Goal: Task Accomplishment & Management: Manage account settings

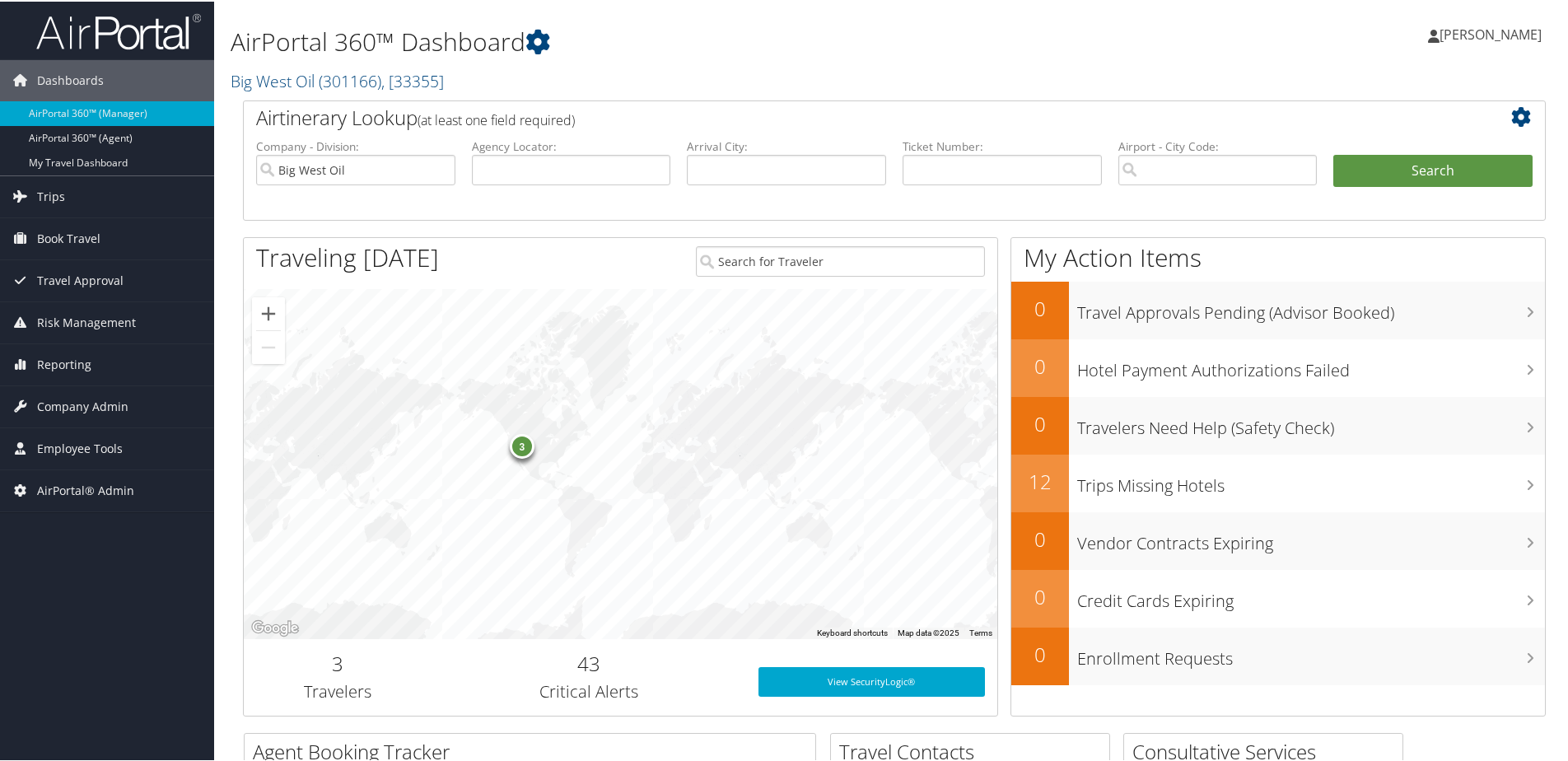
click at [315, 82] on link "Big West Oil ( 301166 ) , [ 33355 ]" at bounding box center [337, 79] width 213 height 22
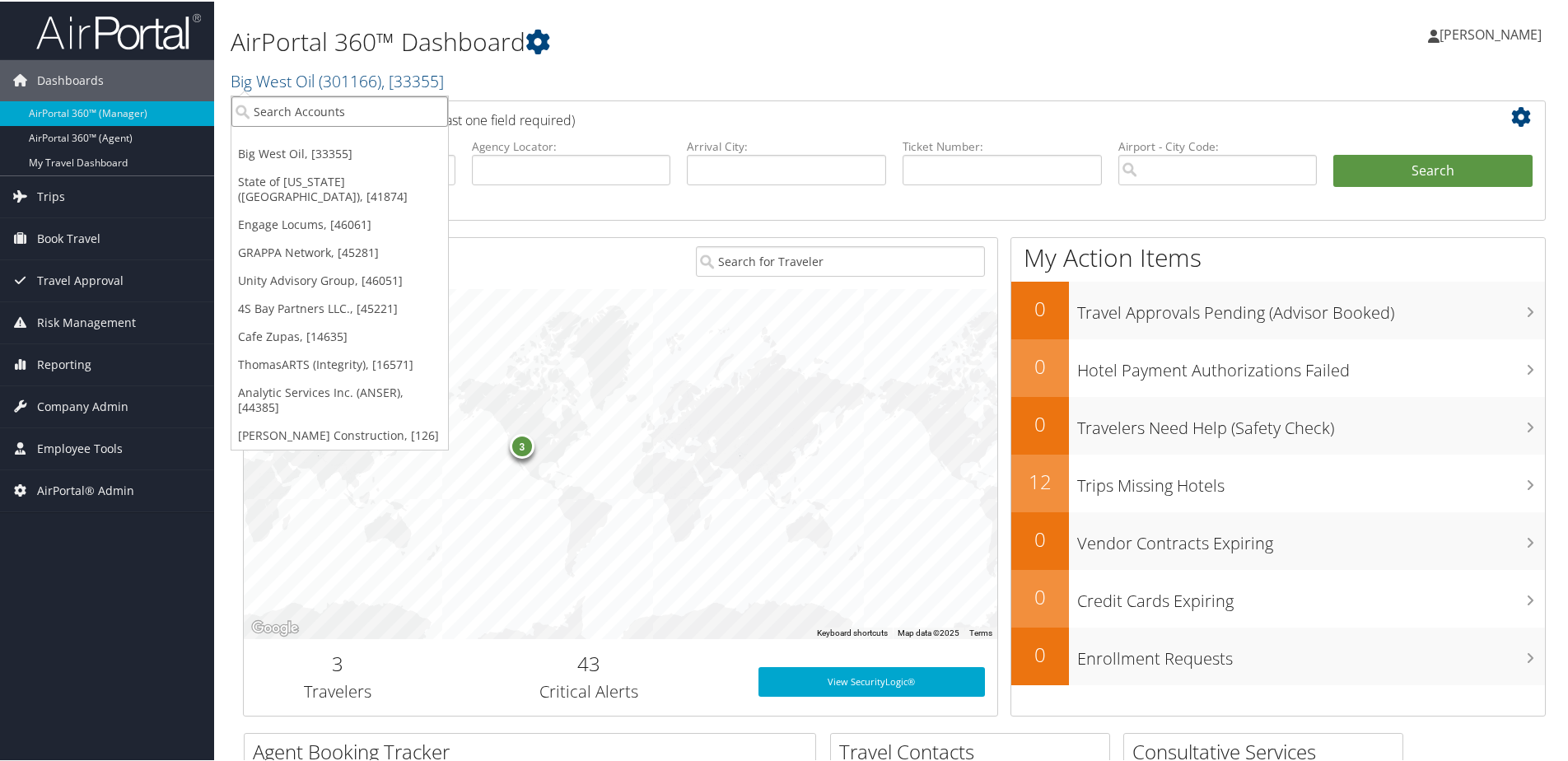
click at [293, 113] on input "search" at bounding box center [339, 110] width 216 height 30
type input "CCY"
click at [297, 144] on div "CCY Architects (301167), [33341]" at bounding box center [348, 140] width 252 height 15
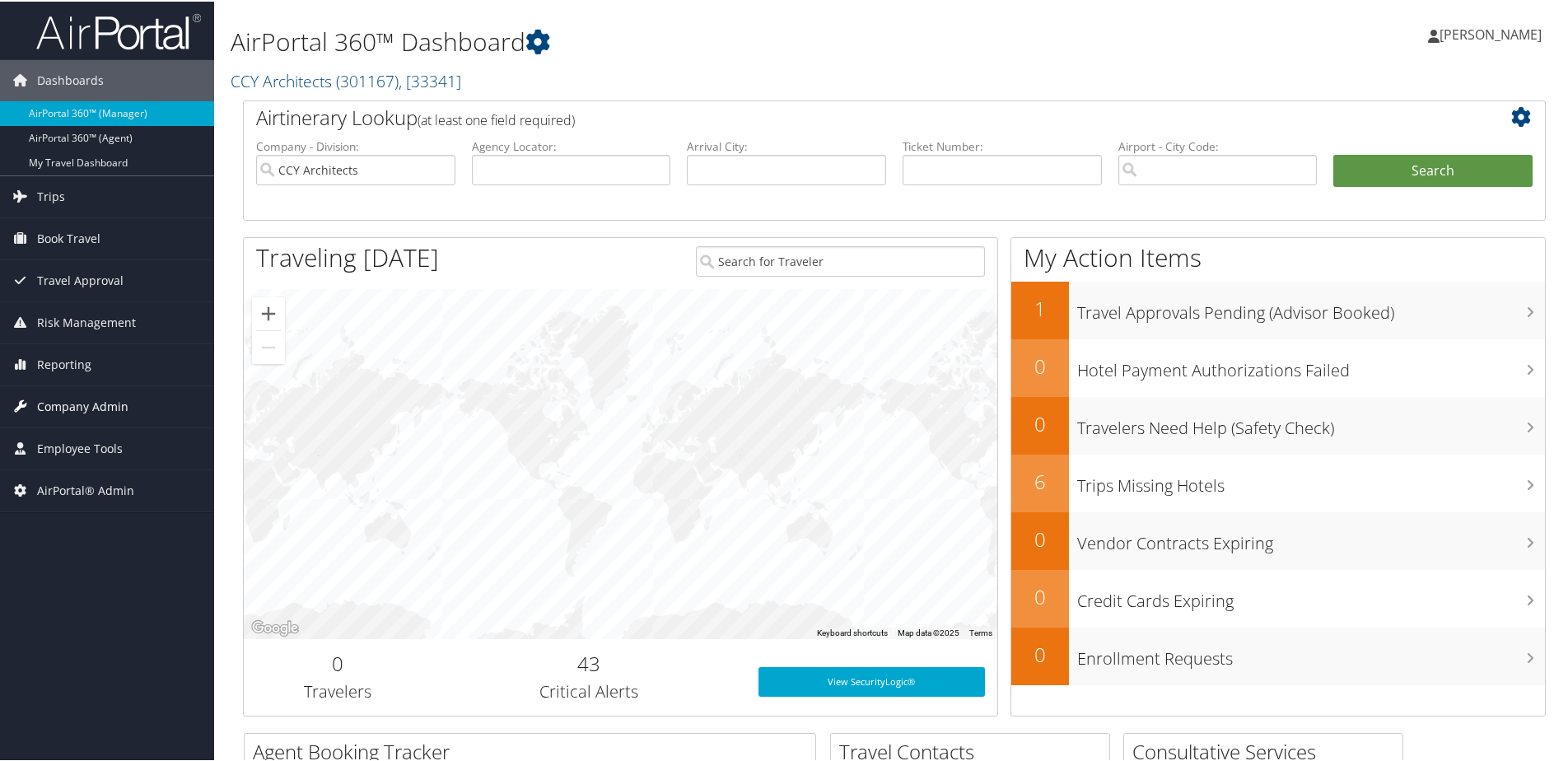
click at [112, 403] on span "Company Admin" at bounding box center [82, 405] width 91 height 42
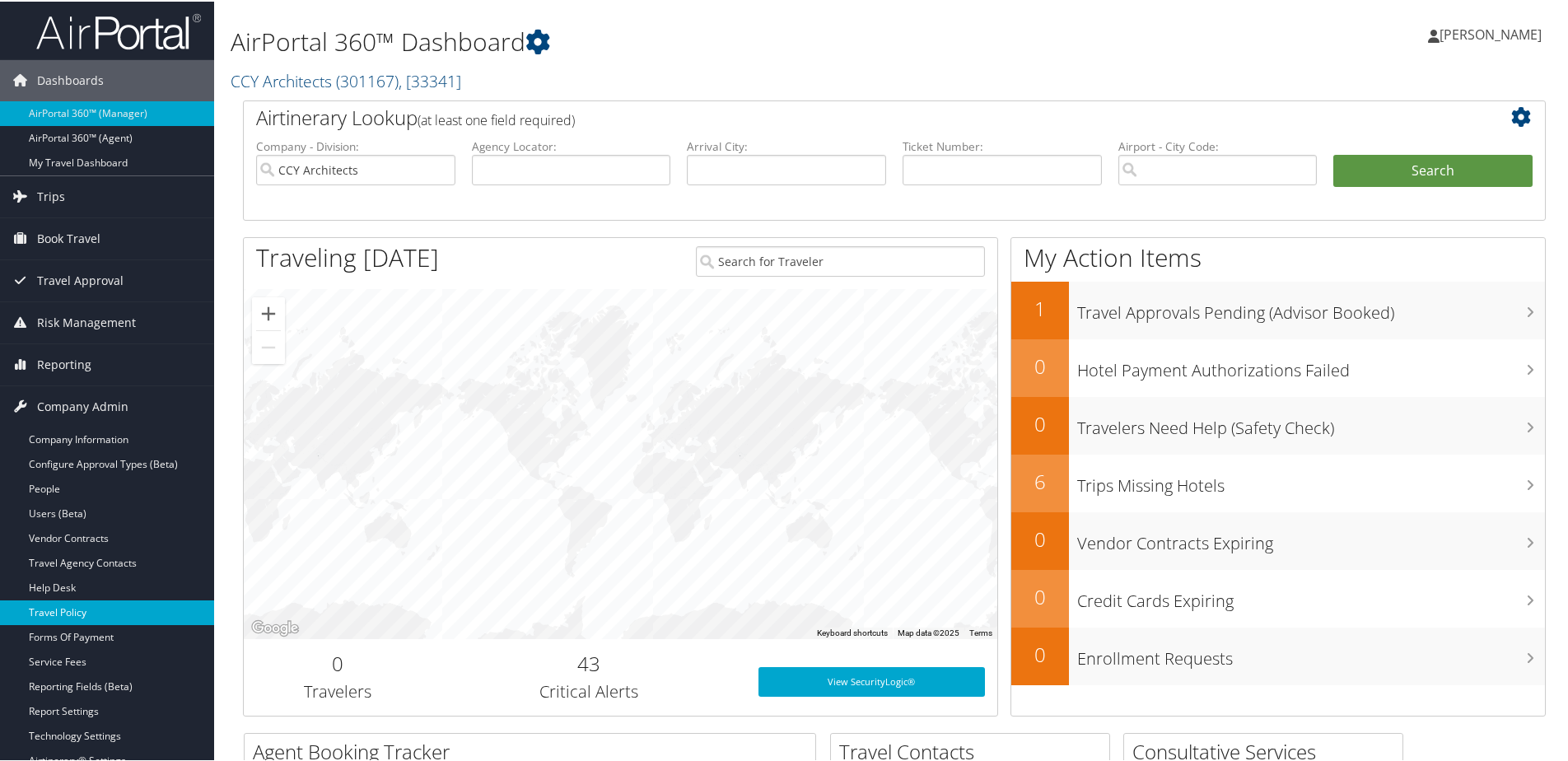
click at [58, 611] on link "Travel Policy" at bounding box center [107, 612] width 214 height 25
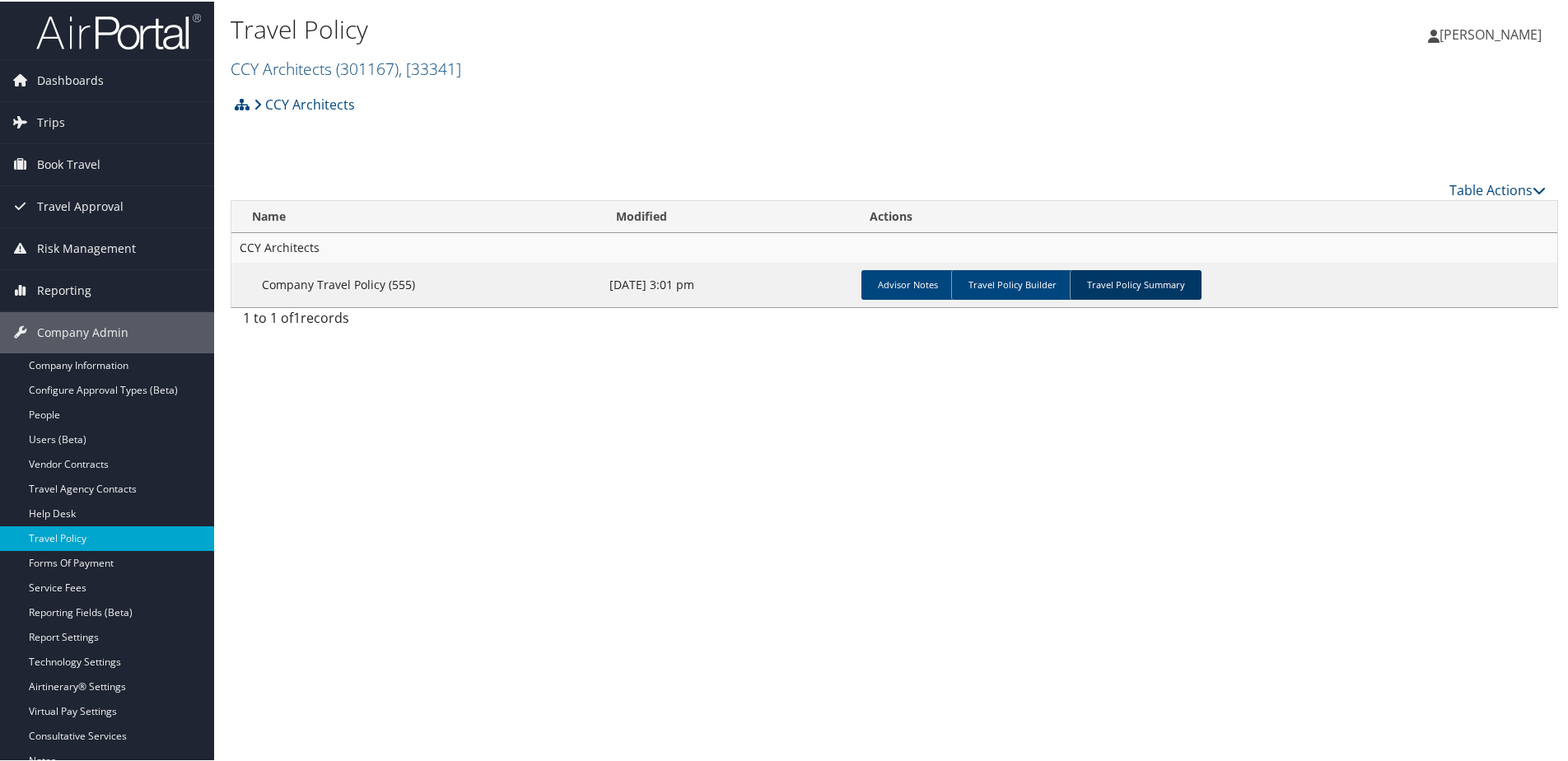
click at [1140, 272] on link "Travel Policy Summary" at bounding box center [1135, 284] width 132 height 30
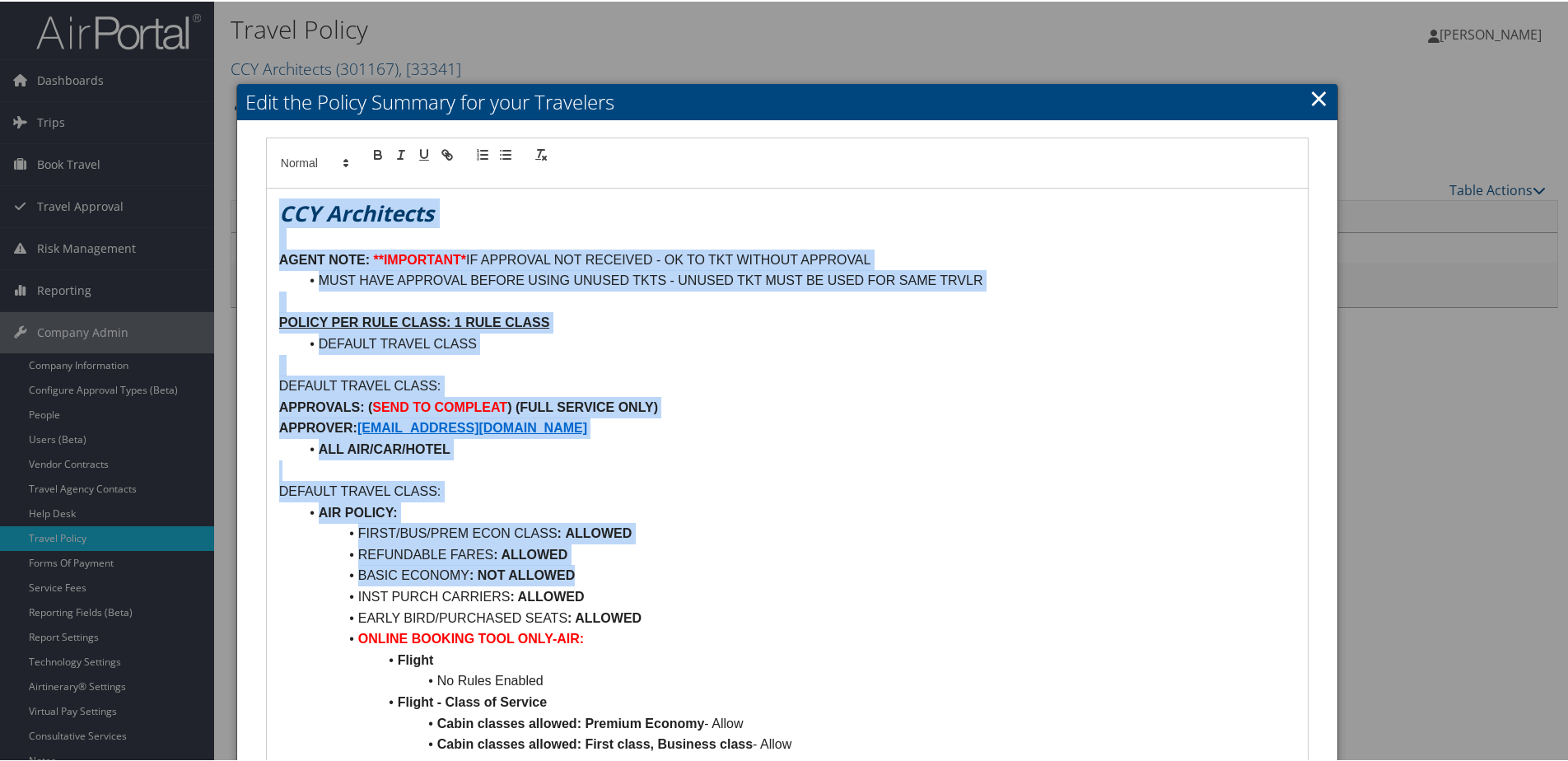
drag, startPoint x: 271, startPoint y: 191, endPoint x: 808, endPoint y: 575, distance: 660.2
click at [810, 579] on div "CCY Architects AGENT NOTE: **IMPORTANT* IF APPROVAL NOT RECEIVED - OK TO TKT WI…" at bounding box center [787, 623] width 1041 height 872
click at [808, 571] on li "BASIC ECONOMY : NOT ALLOWED" at bounding box center [797, 575] width 996 height 21
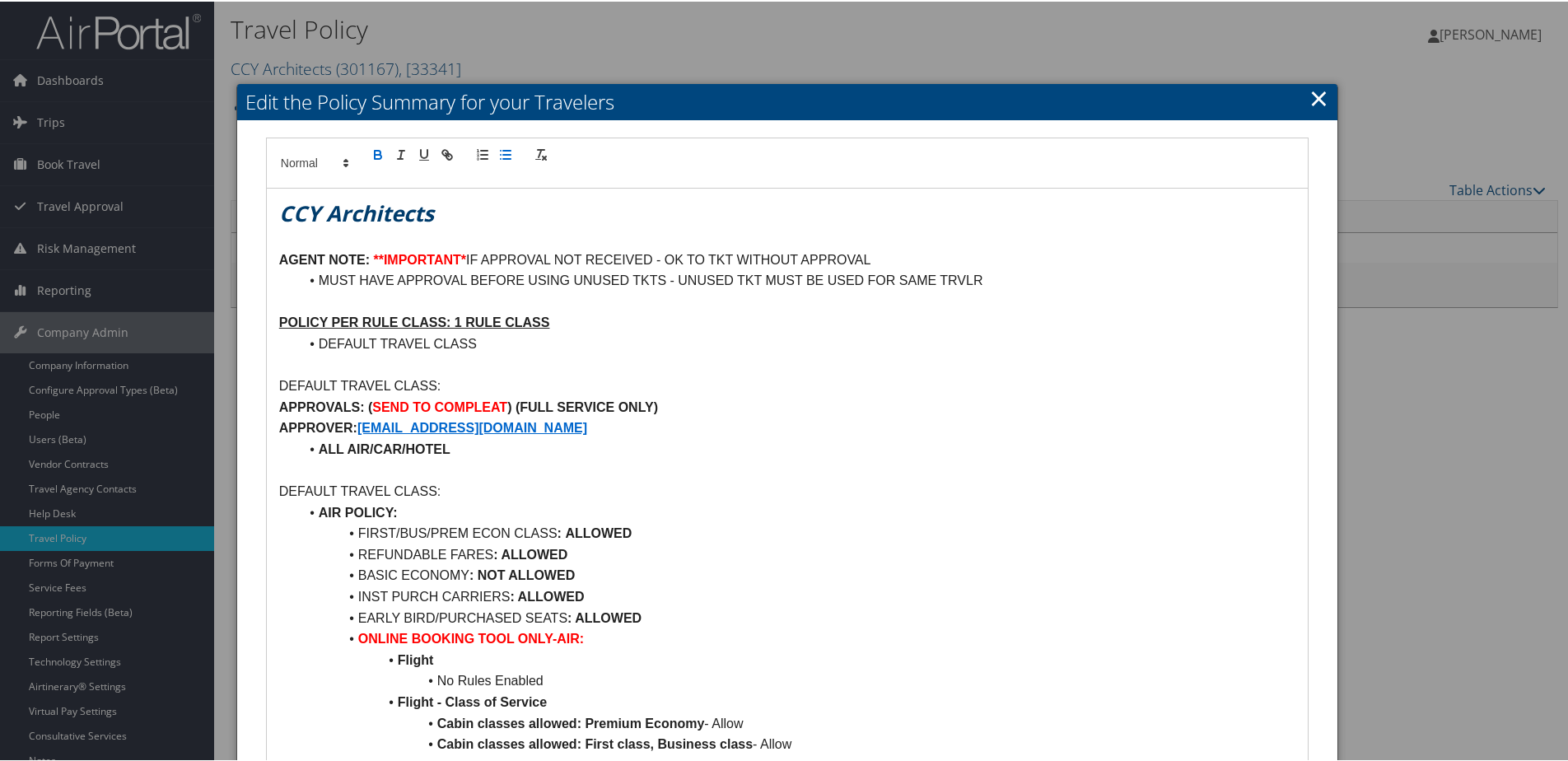
click at [1309, 96] on link "×" at bounding box center [1318, 95] width 19 height 33
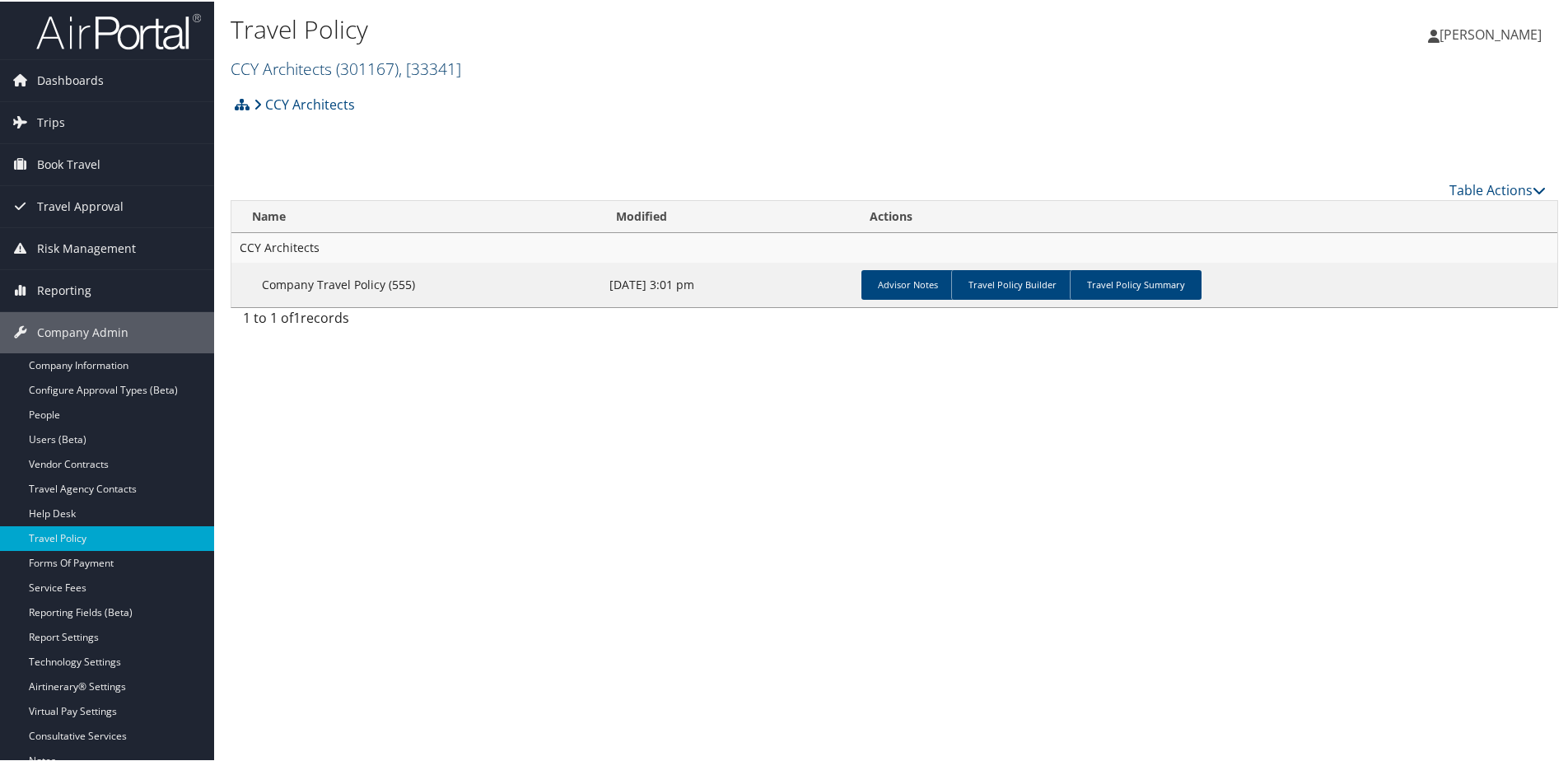
click at [282, 67] on link "CCY Architects ( 301167 ) , [ 33341 ]" at bounding box center [345, 66] width 231 height 22
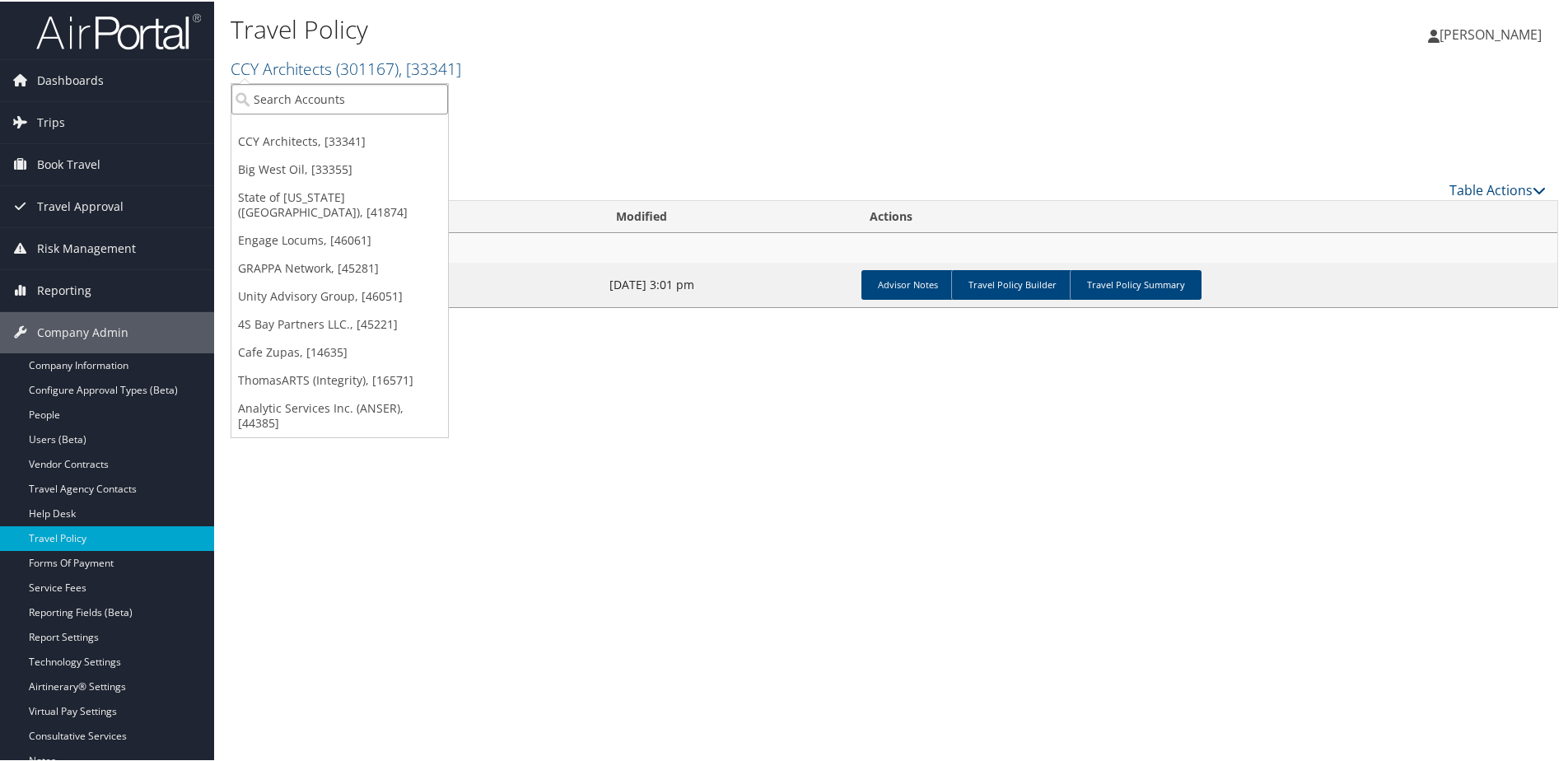
click at [284, 99] on input "search" at bounding box center [339, 97] width 216 height 30
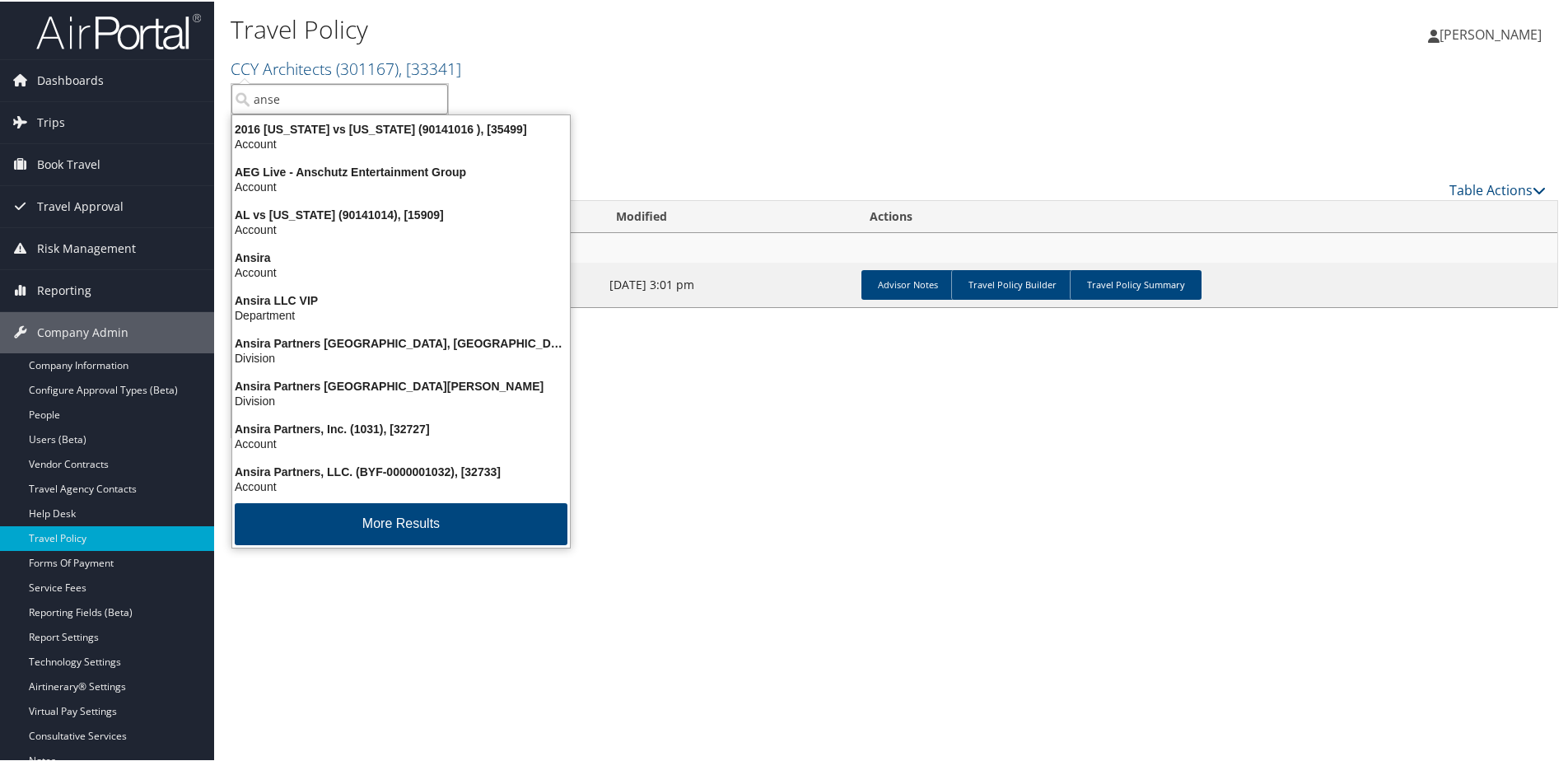
type input "anser"
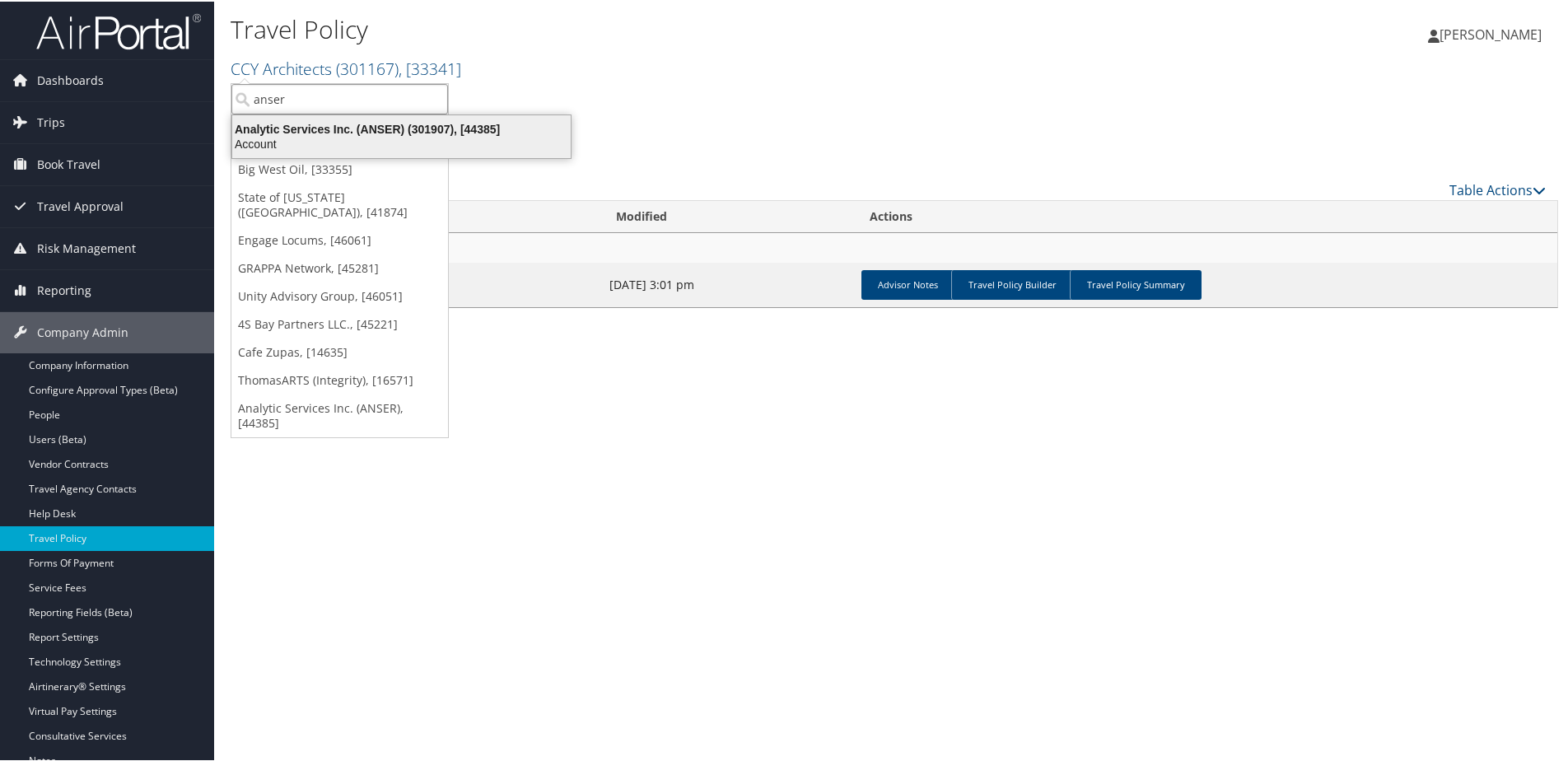
click at [347, 124] on div "Analytic Services Inc. (ANSER) (301907), [44385]" at bounding box center [401, 127] width 358 height 15
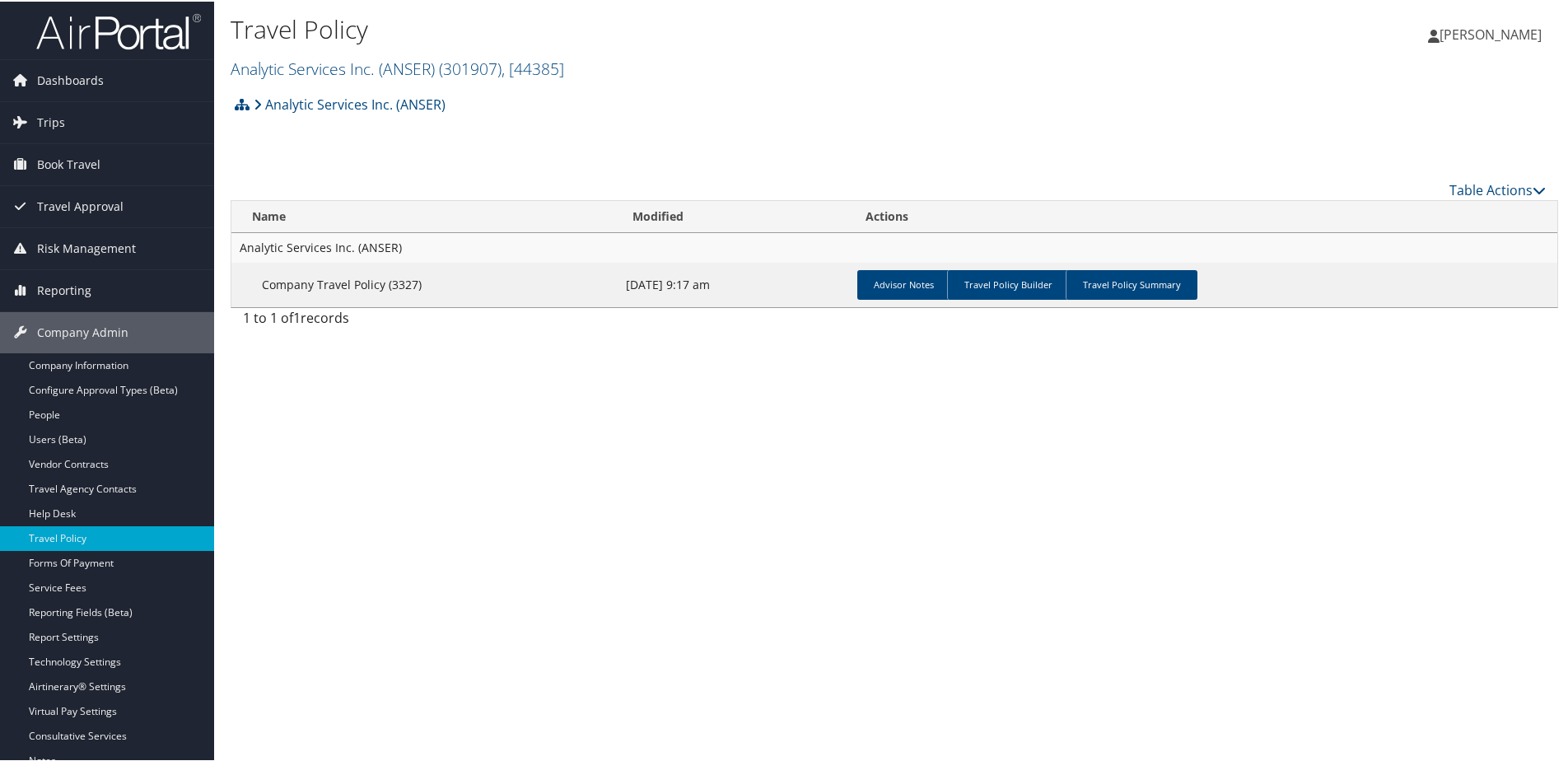
click at [57, 422] on link "People" at bounding box center [107, 414] width 214 height 25
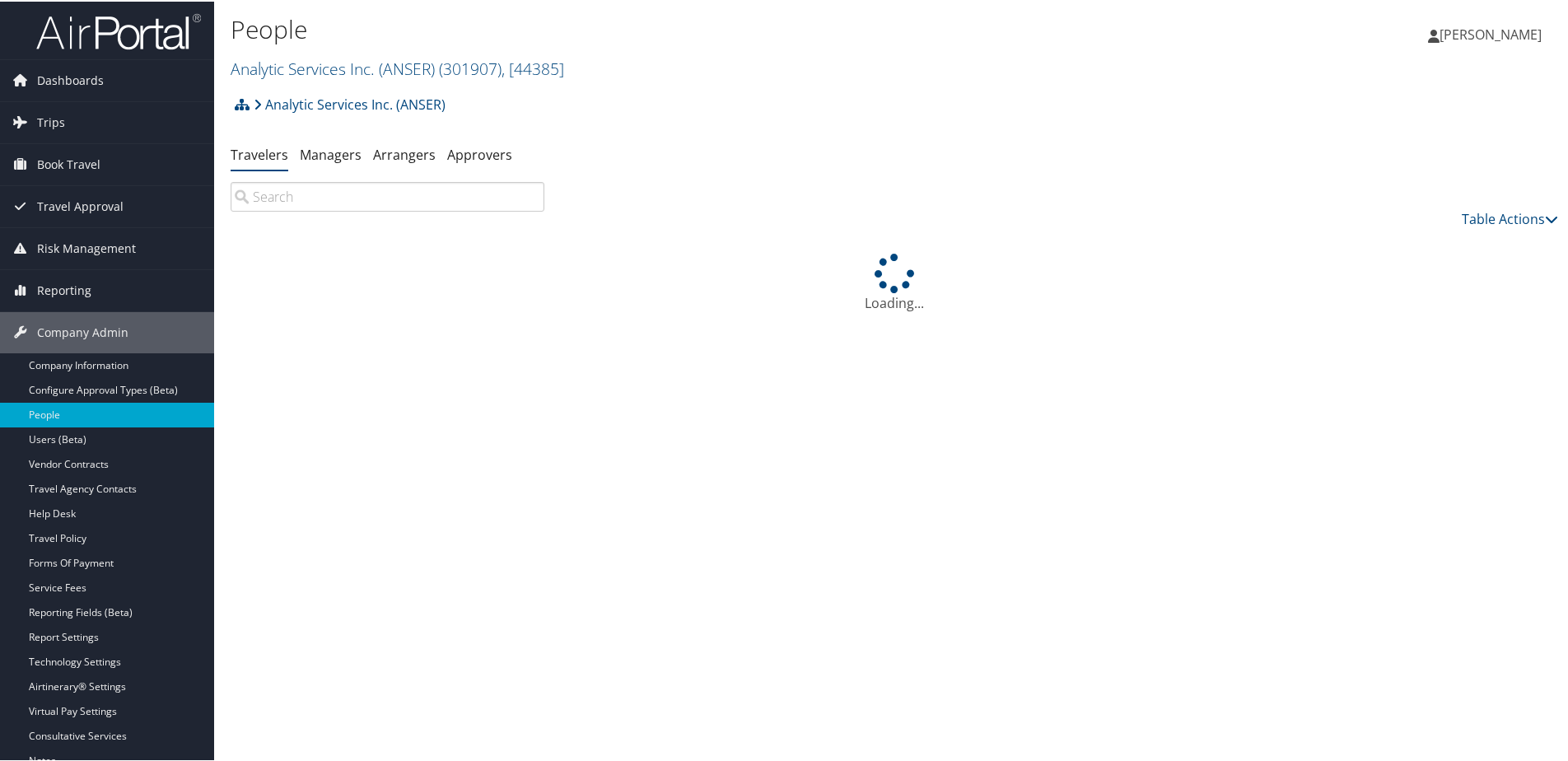
click at [336, 200] on input "search" at bounding box center [387, 195] width 314 height 30
type input "b"
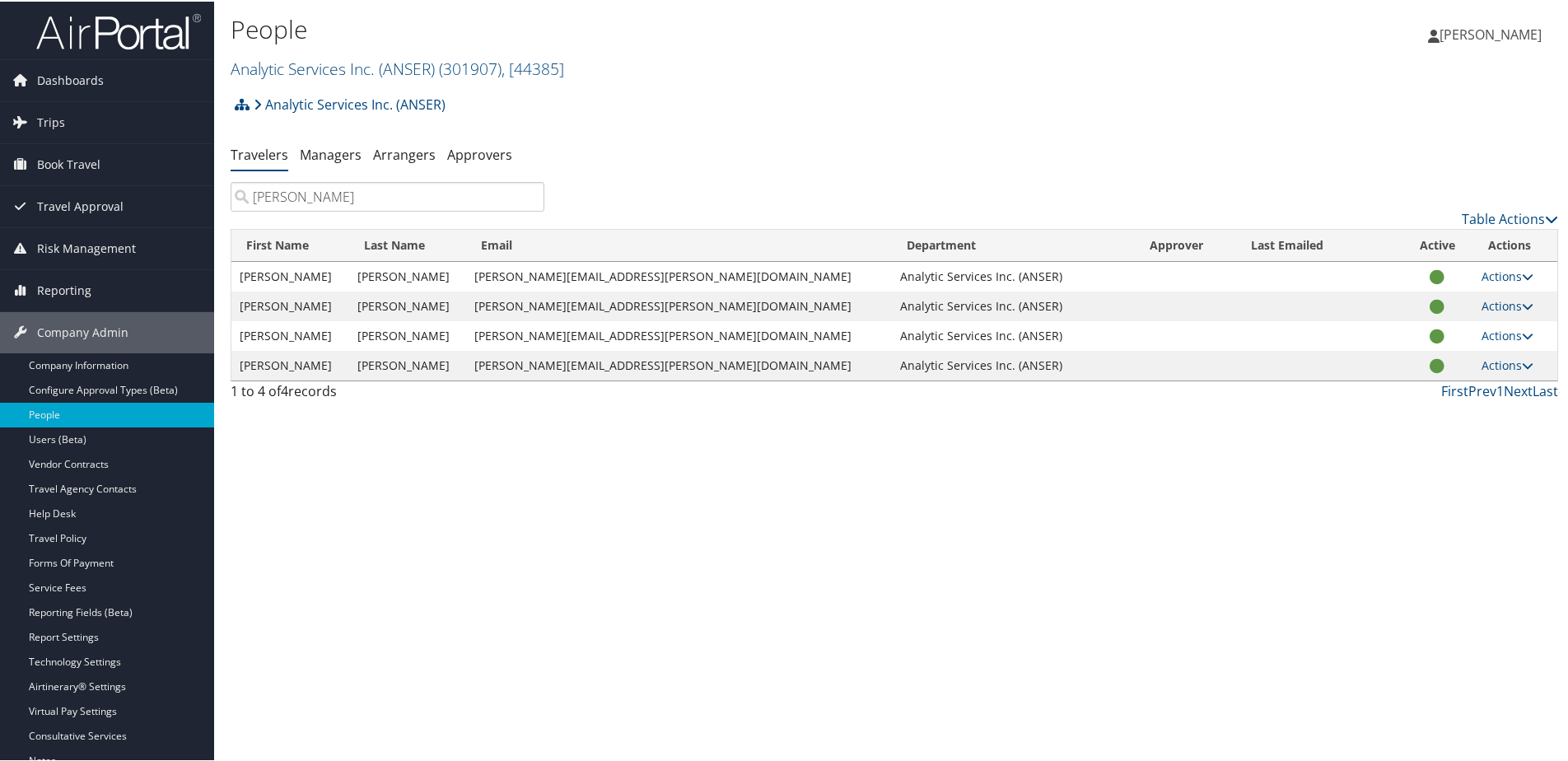
type input "allison"
click at [55, 123] on span "Trips" at bounding box center [51, 121] width 28 height 42
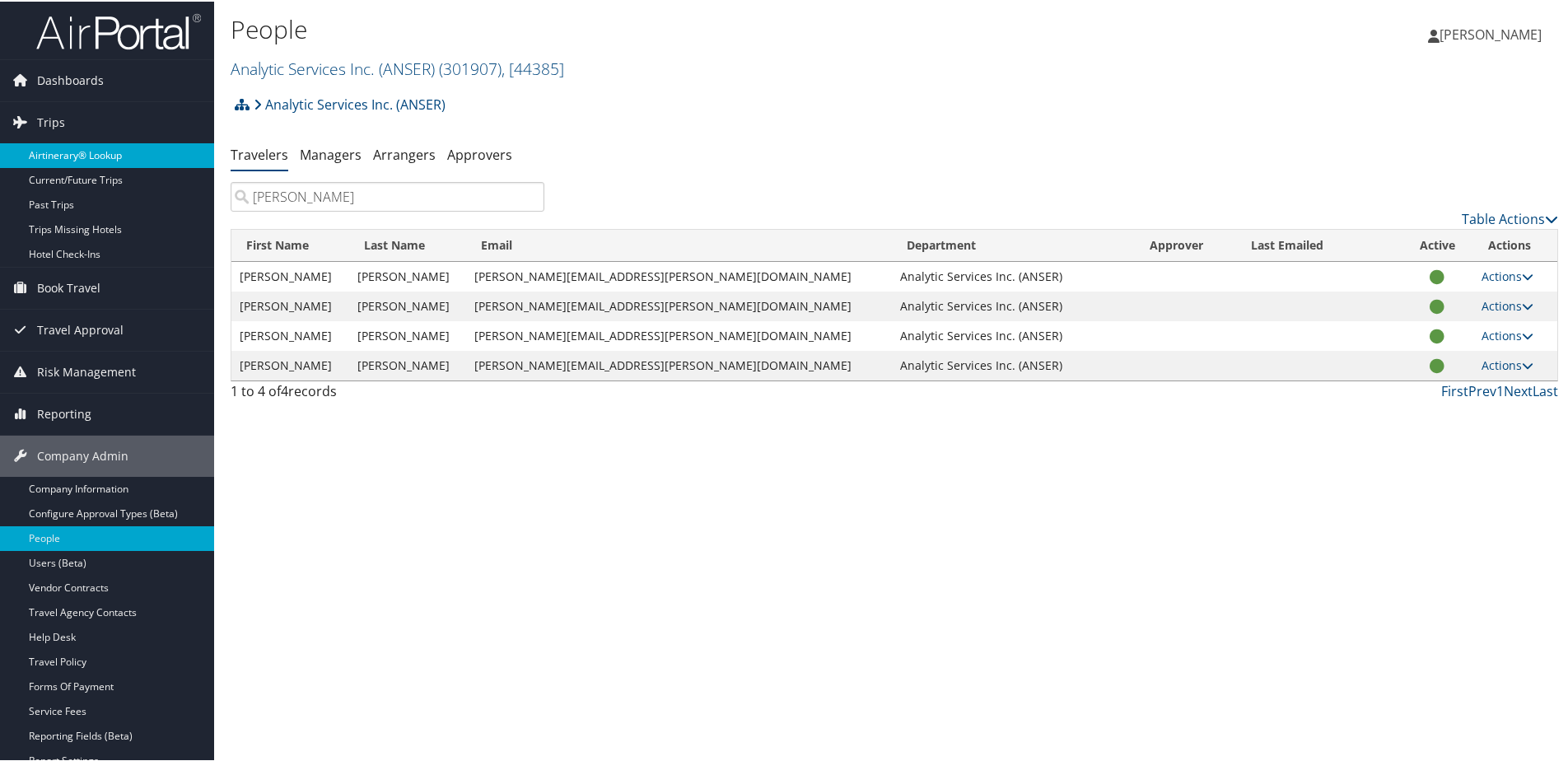
click at [67, 160] on link "Airtinerary® Lookup" at bounding box center [107, 154] width 214 height 25
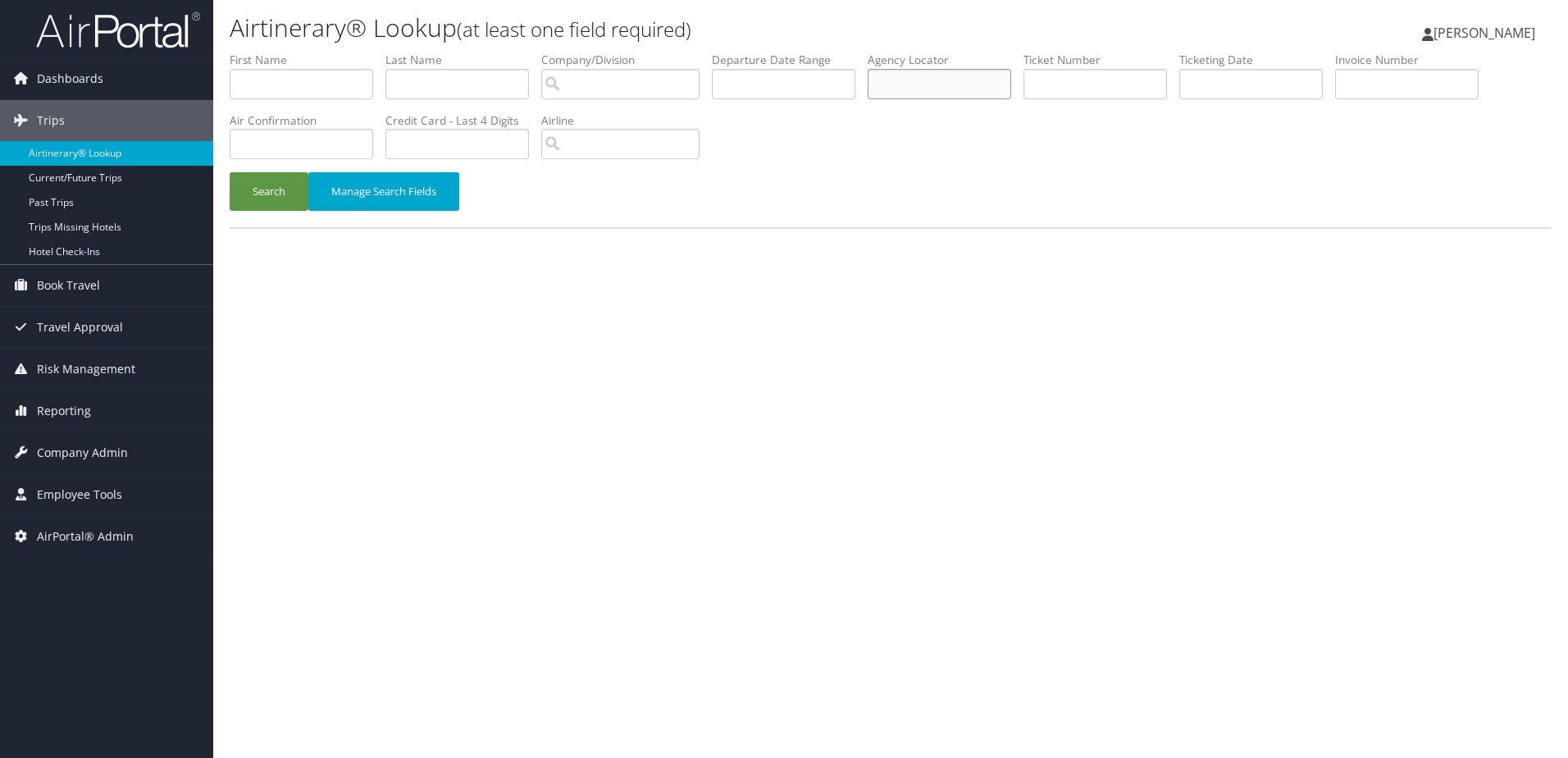
paste input "D9YP0B"
type input "D9YP0B"
click at [290, 190] on button "Search" at bounding box center [268, 192] width 78 height 39
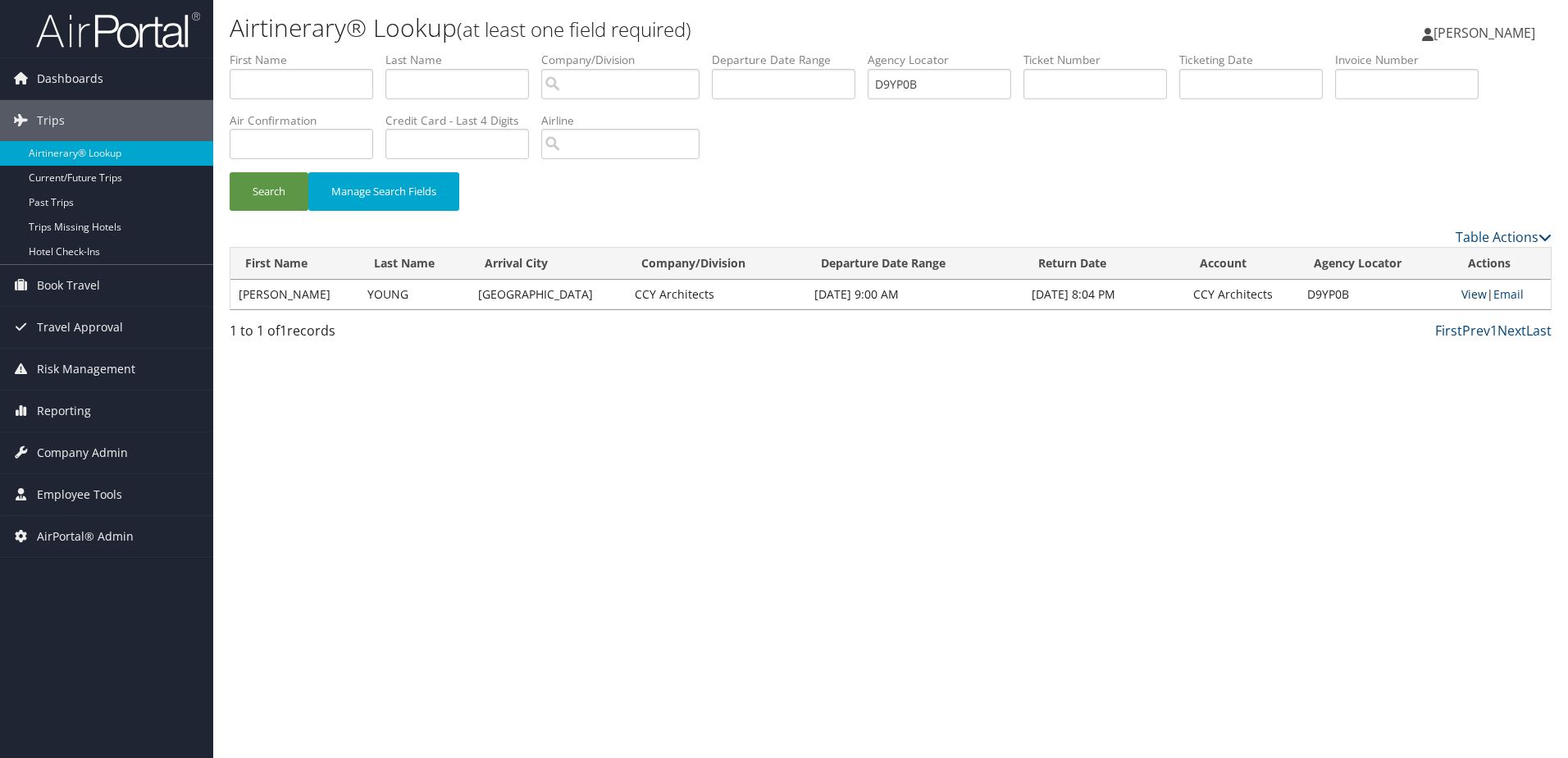
click at [1470, 287] on link "View" at bounding box center [1474, 294] width 26 height 16
click at [81, 453] on span "Company Admin" at bounding box center [82, 453] width 91 height 41
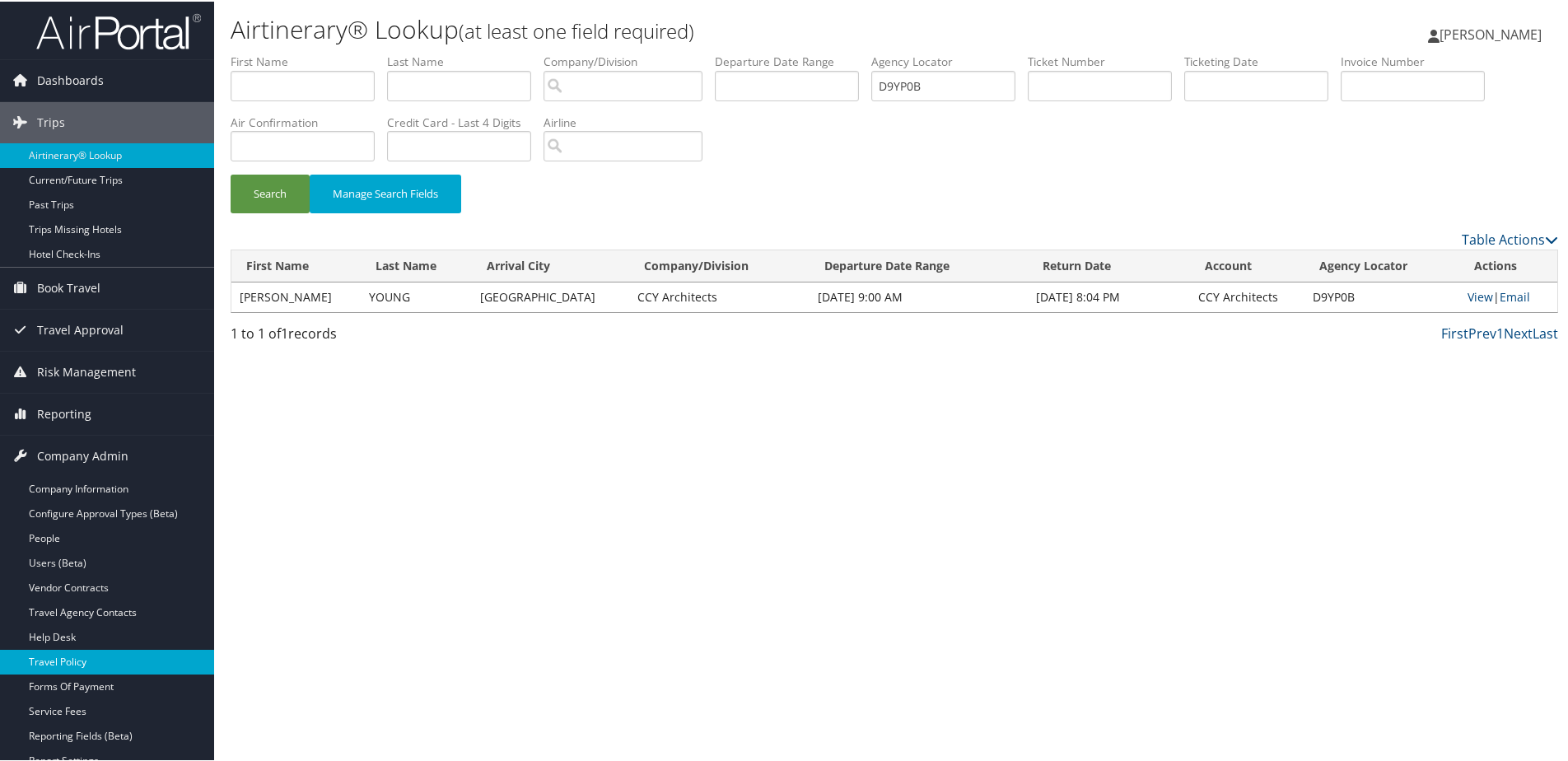
click at [65, 656] on link "Travel Policy" at bounding box center [107, 661] width 214 height 25
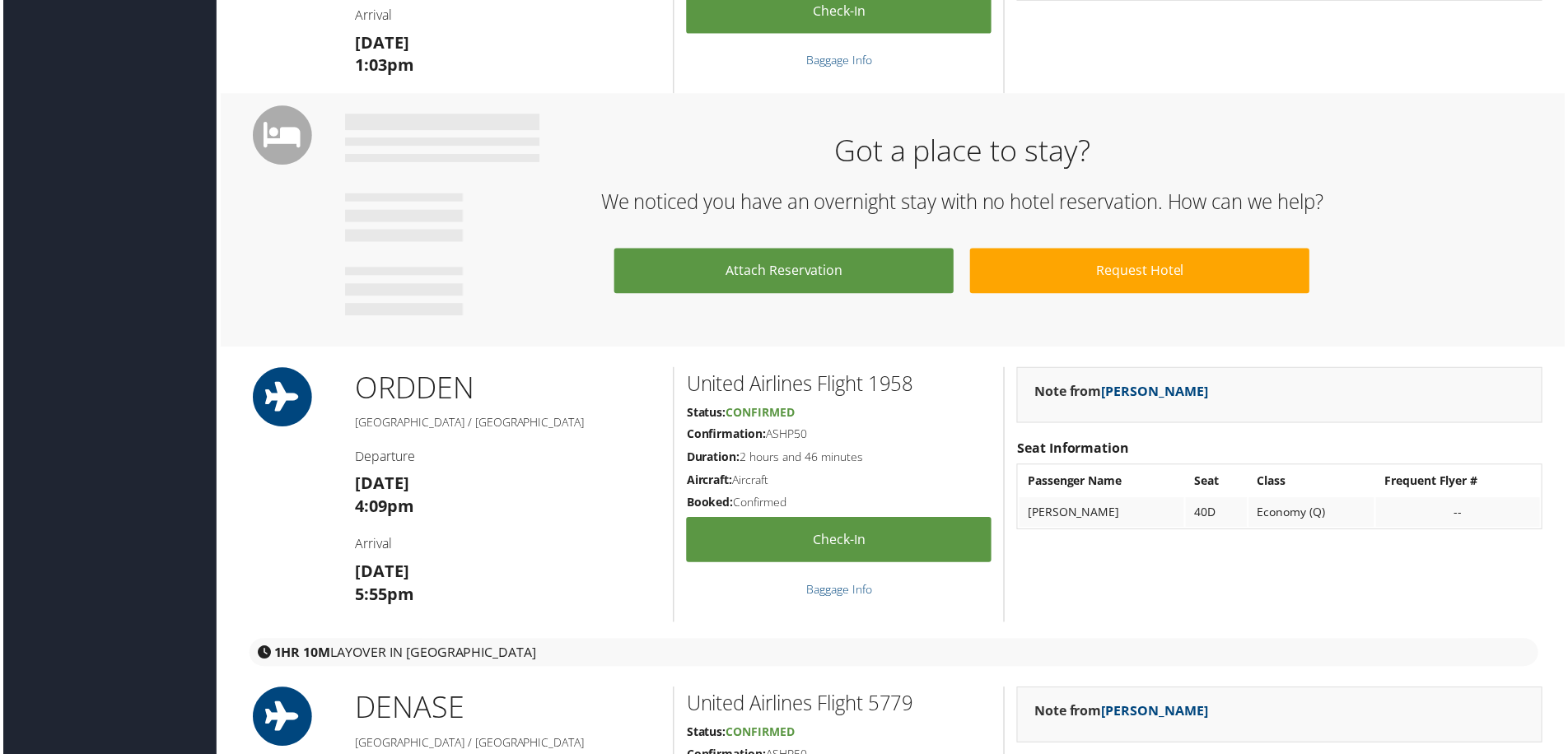
scroll to position [565, 0]
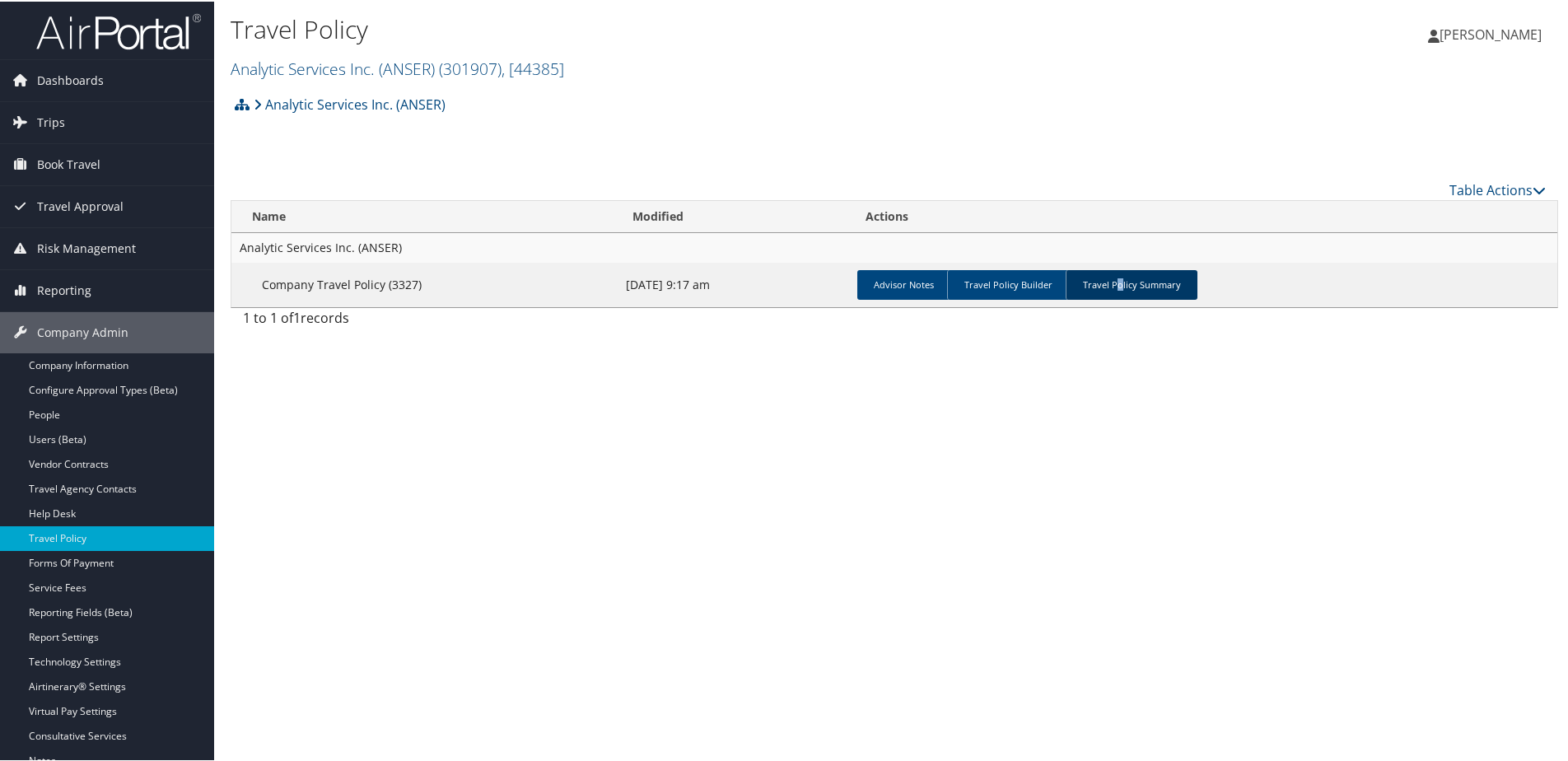
click at [1112, 287] on link "Travel Policy Summary" at bounding box center [1131, 284] width 132 height 30
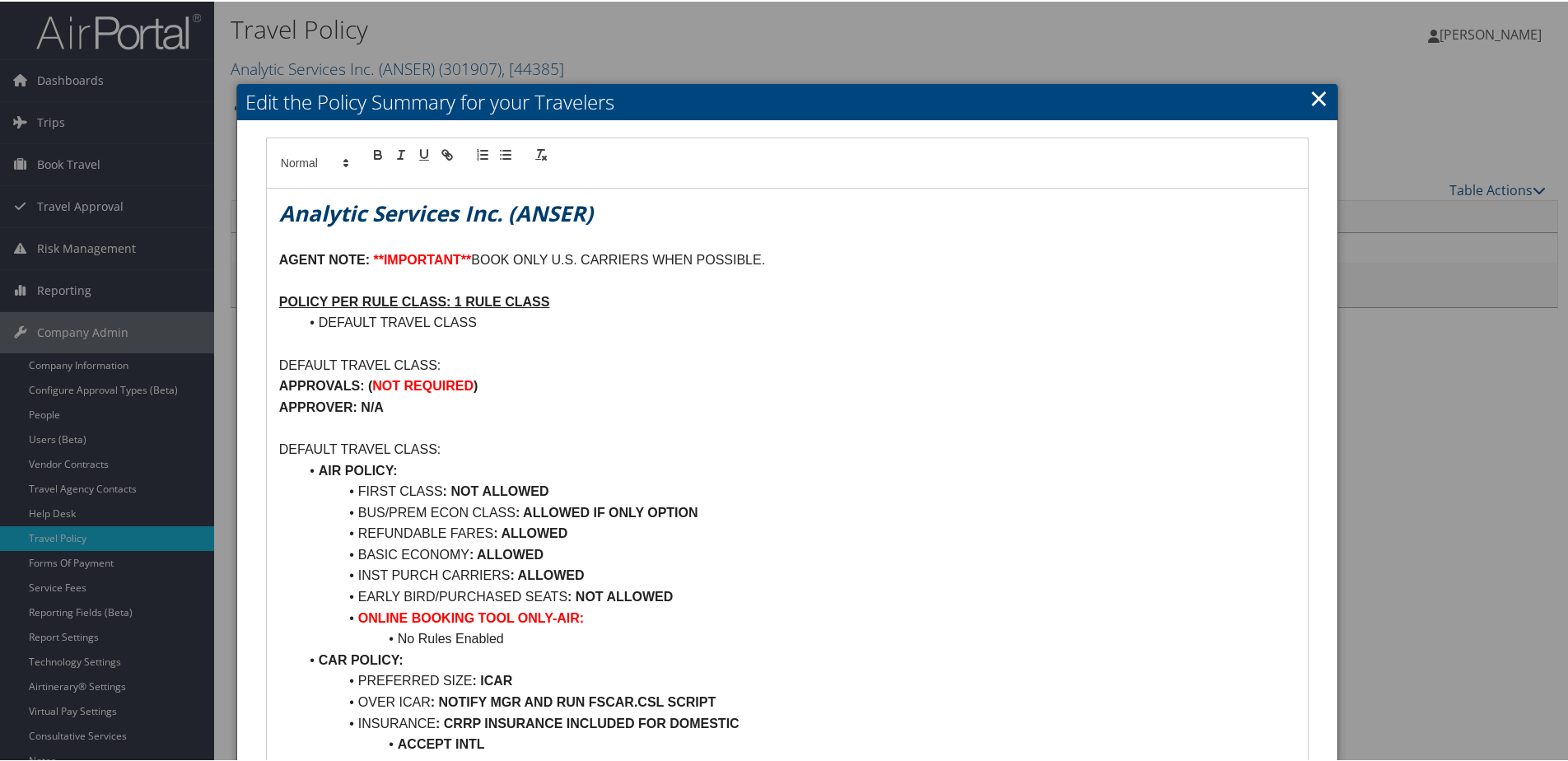
click at [1310, 99] on link "×" at bounding box center [1318, 95] width 19 height 33
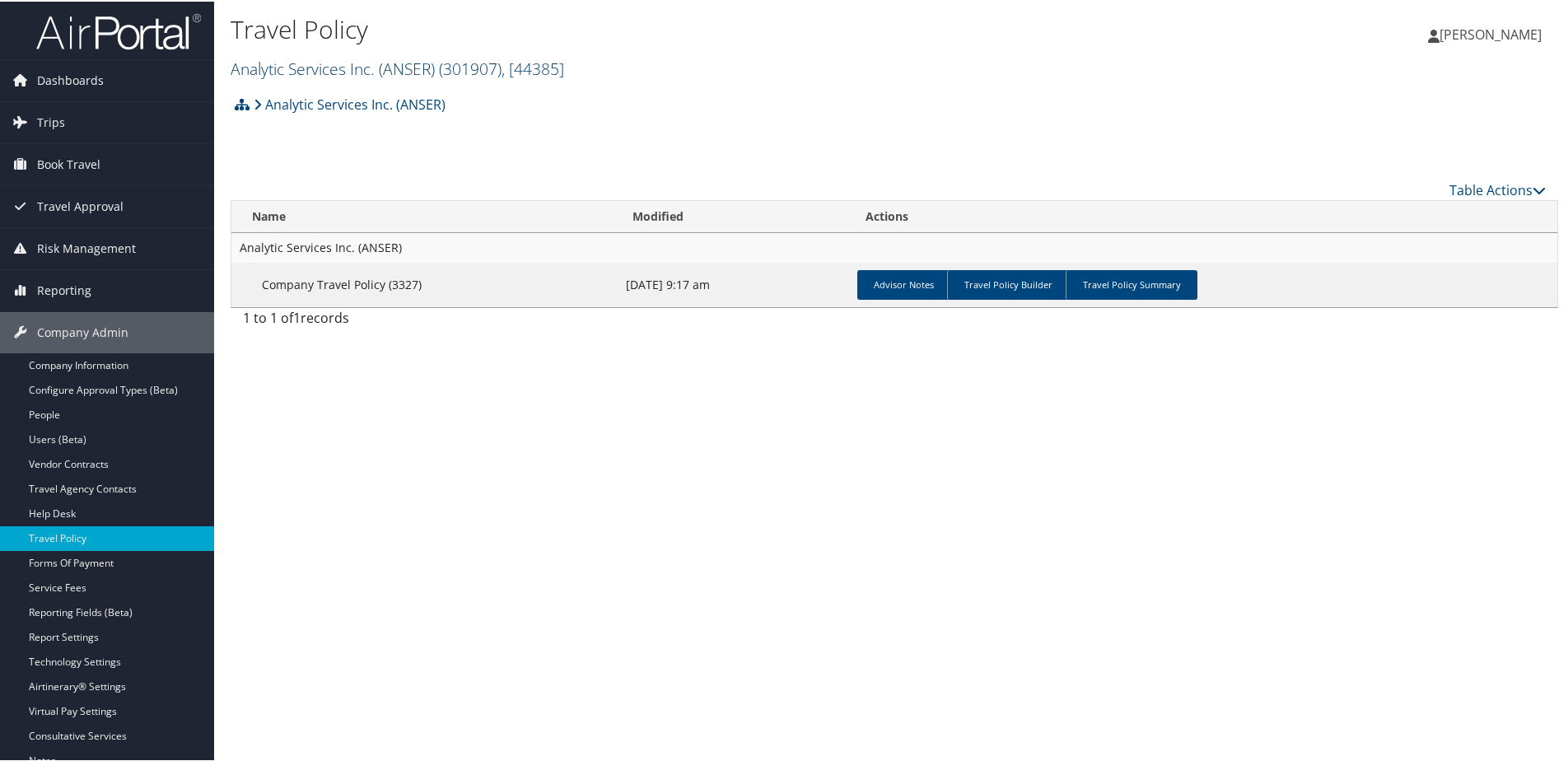
click at [311, 70] on link "Analytic Services Inc. (ANSER) ( 301907 ) , [ 44385 ]" at bounding box center [398, 66] width 334 height 22
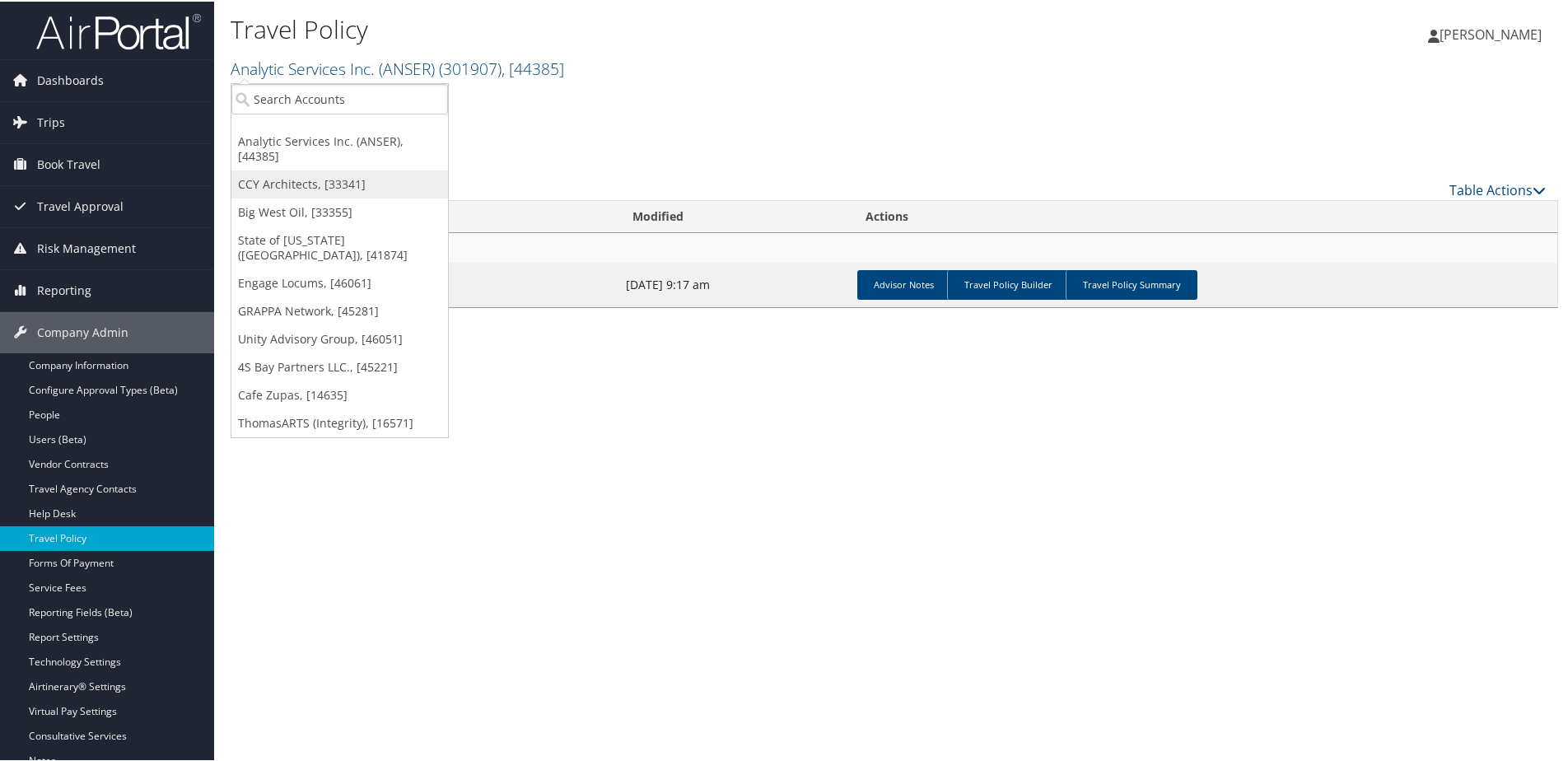
click at [271, 169] on link "CCY Architects, [33341]" at bounding box center [339, 183] width 216 height 28
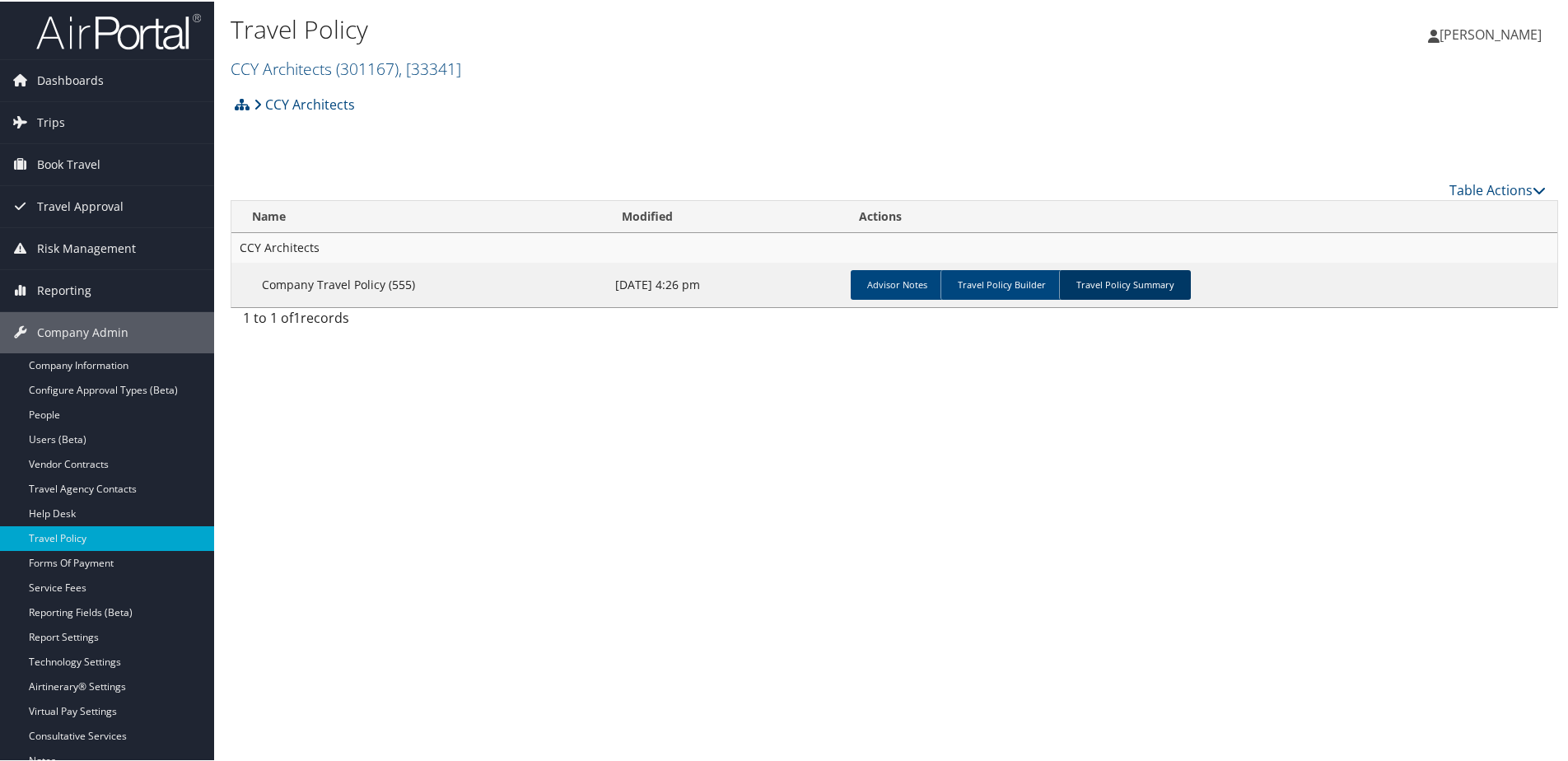
click at [1111, 285] on link "Travel Policy Summary" at bounding box center [1125, 284] width 132 height 30
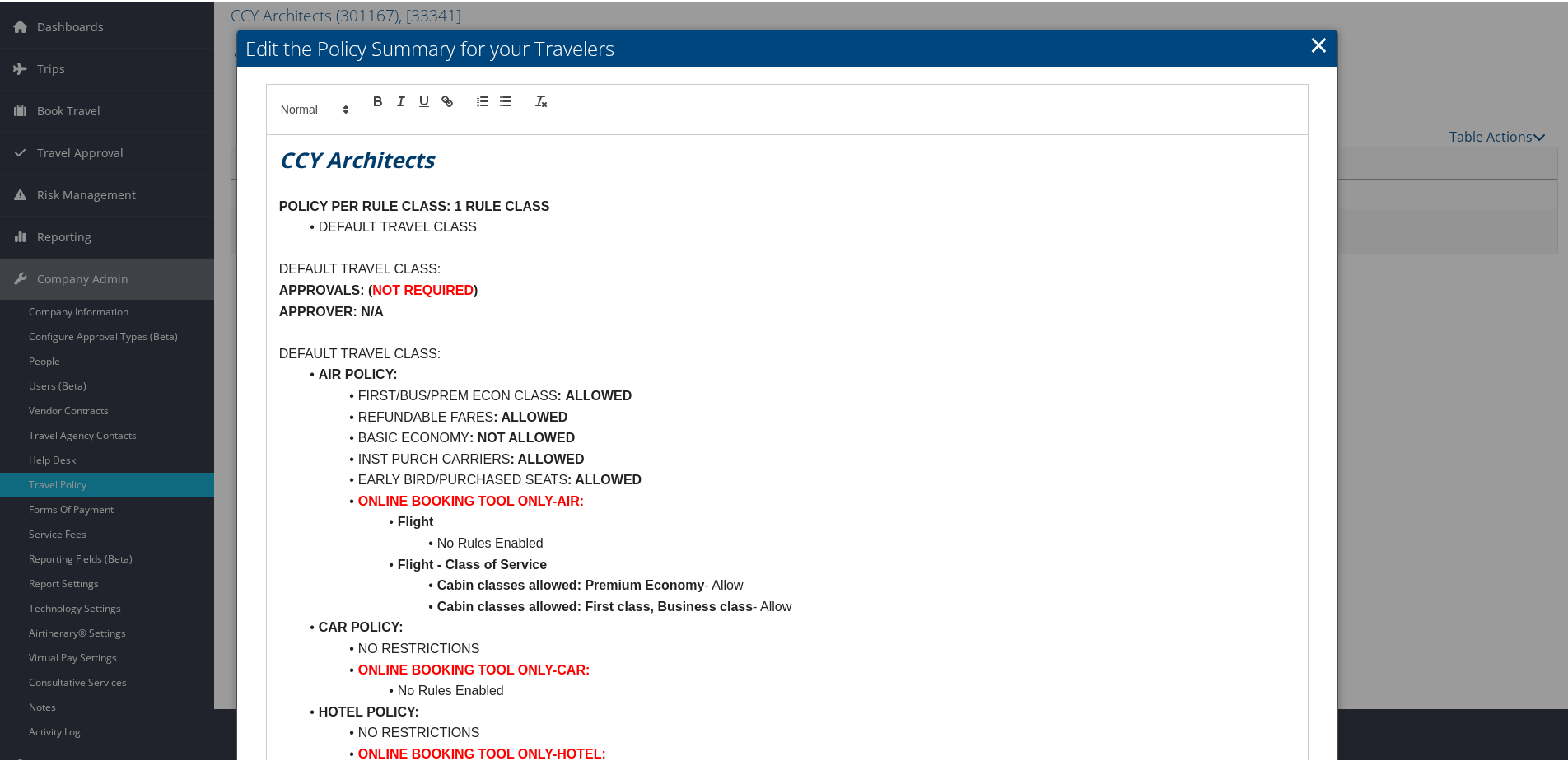
scroll to position [82, 0]
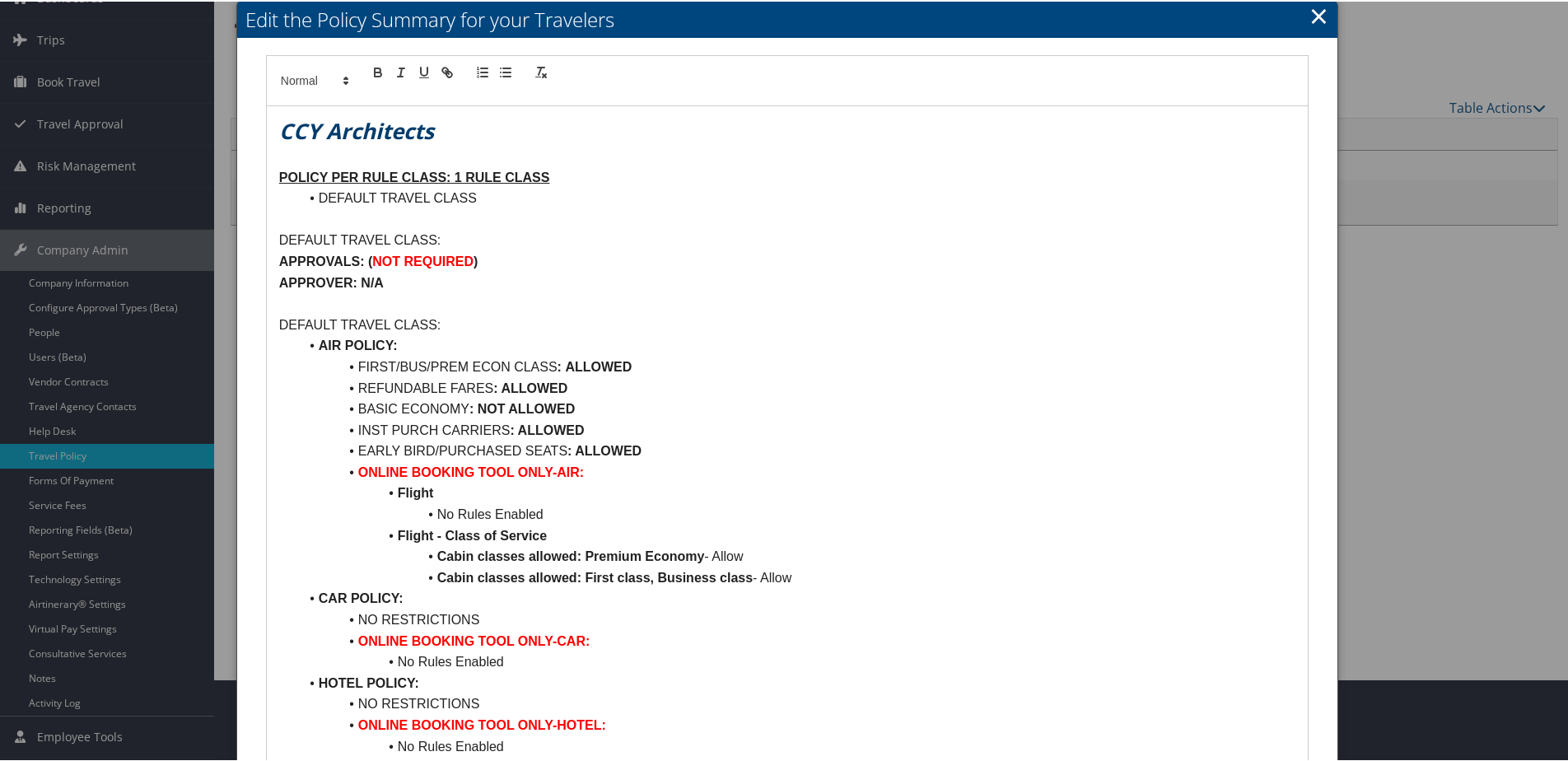
click at [1323, 13] on h2 "Edit the Policy Summary for your Travelers" at bounding box center [786, 18] width 1100 height 36
click at [1312, 14] on link "×" at bounding box center [1318, 13] width 19 height 33
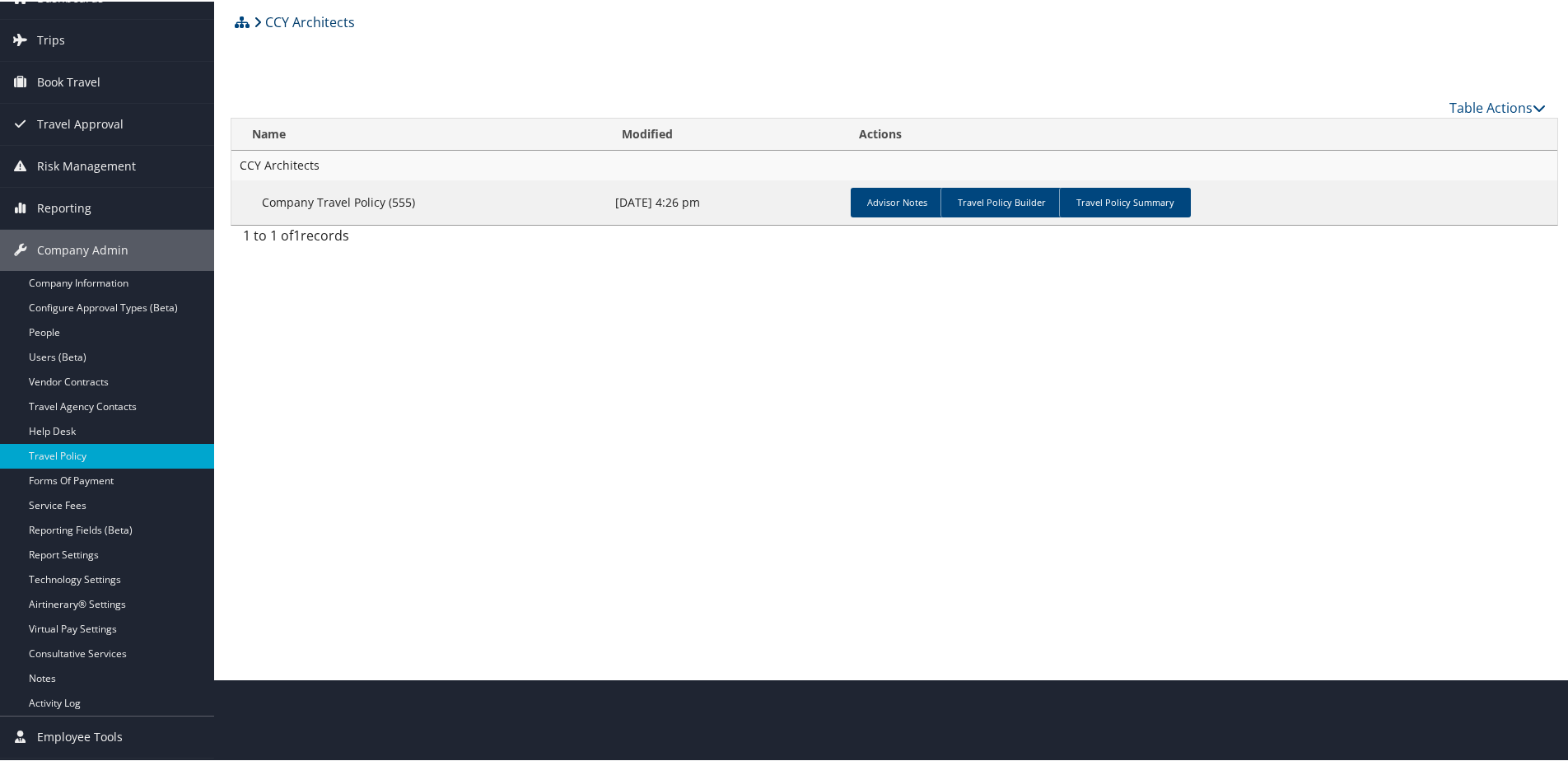
scroll to position [0, 0]
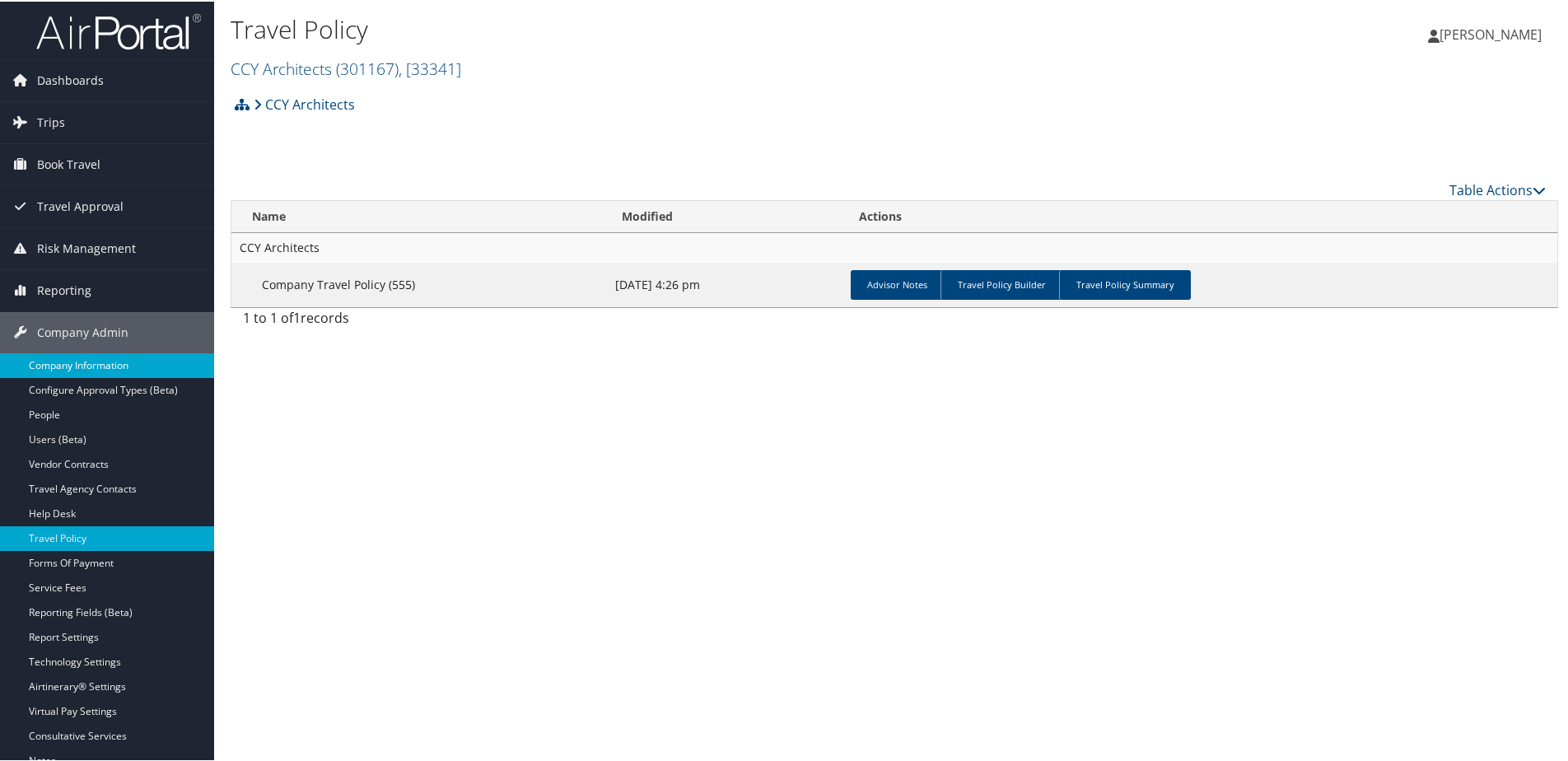
click at [69, 367] on link "Company Information" at bounding box center [107, 364] width 214 height 25
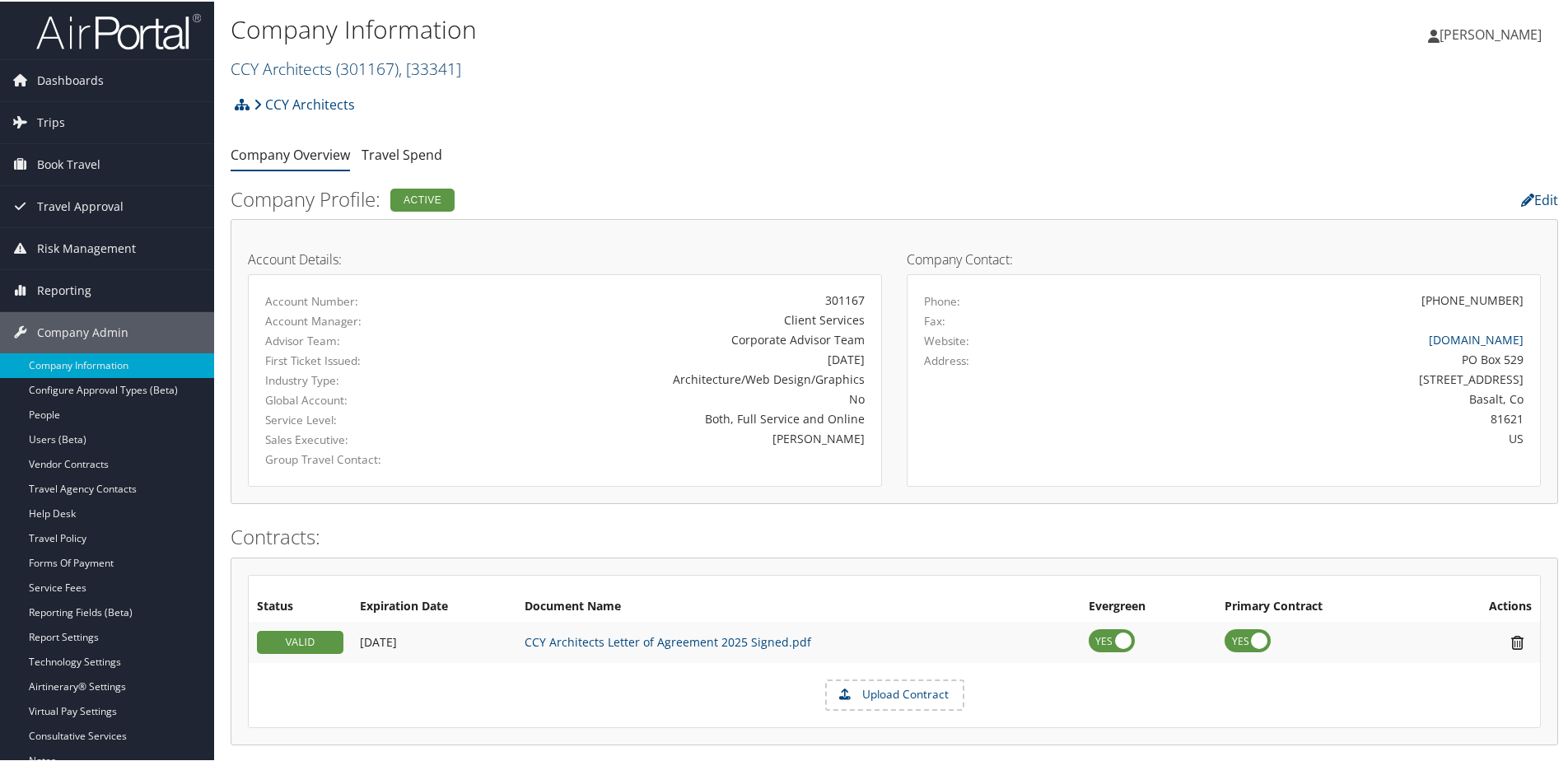
click at [253, 67] on link "CCY Architects ( 301167 ) , [ 33341 ]" at bounding box center [345, 66] width 231 height 22
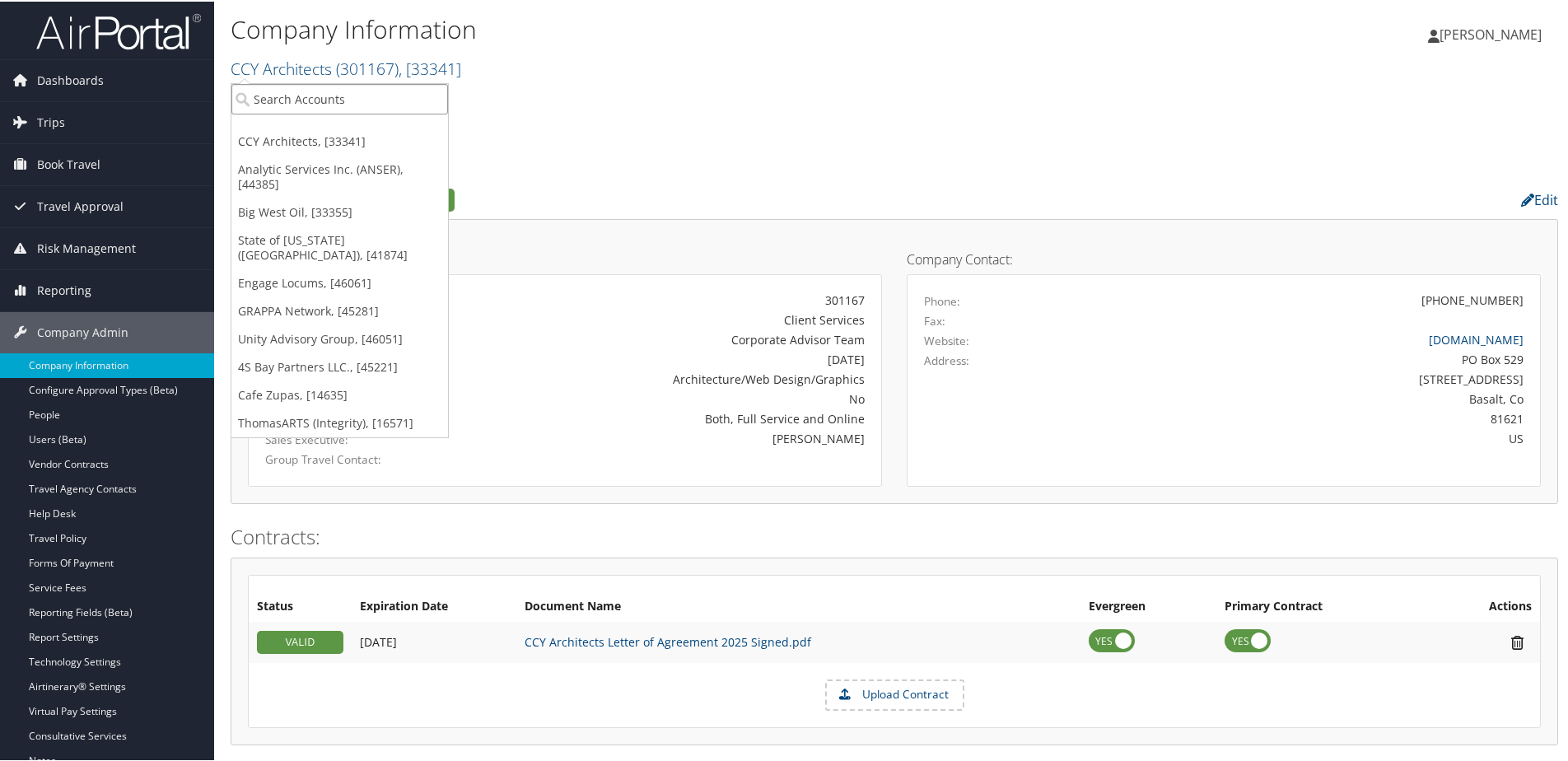
click at [280, 99] on input "search" at bounding box center [339, 97] width 216 height 30
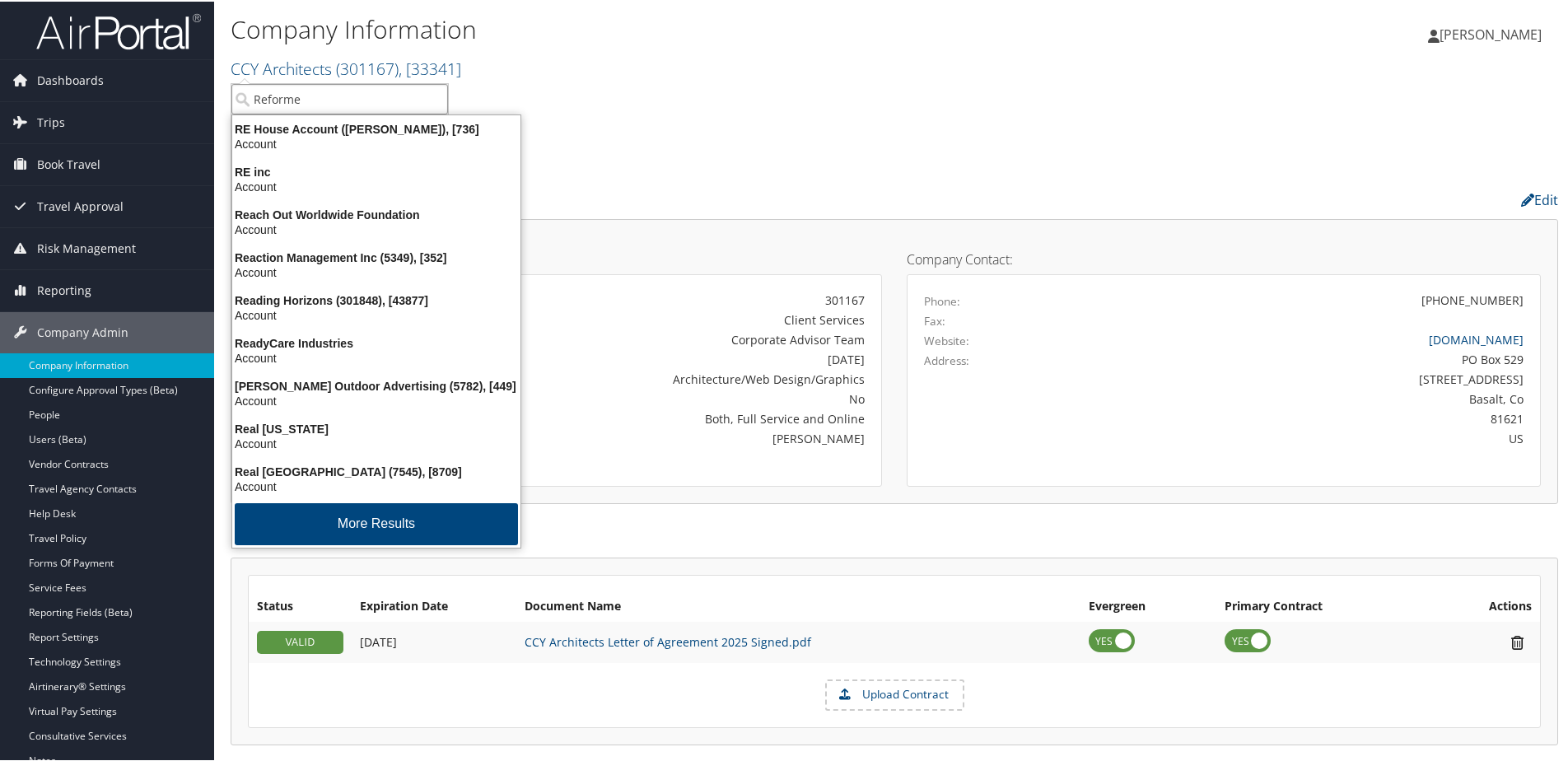
type input "Reformer"
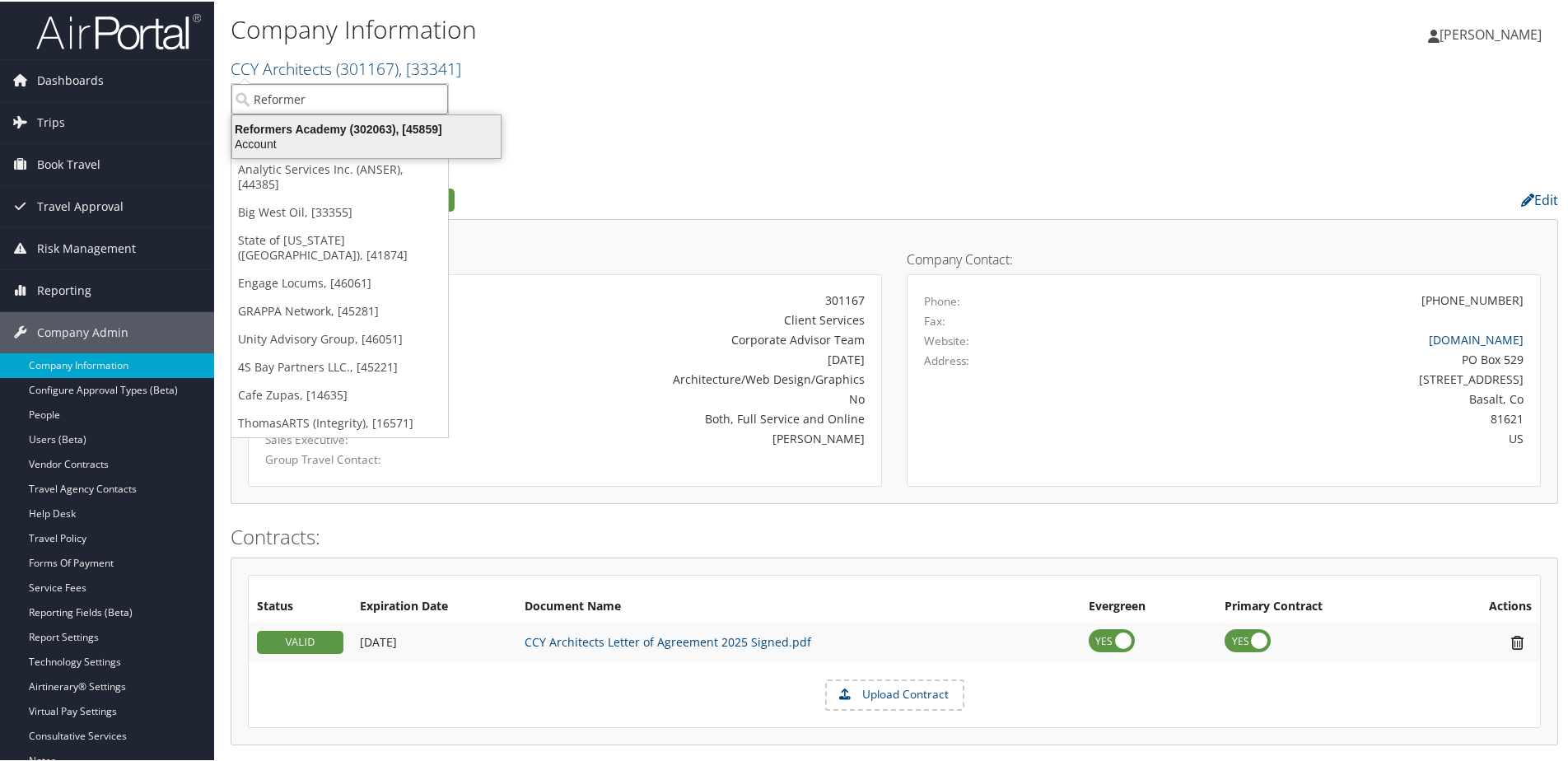
click at [292, 129] on div "Reformers Academy (302063), [45859]" at bounding box center [367, 127] width 288 height 15
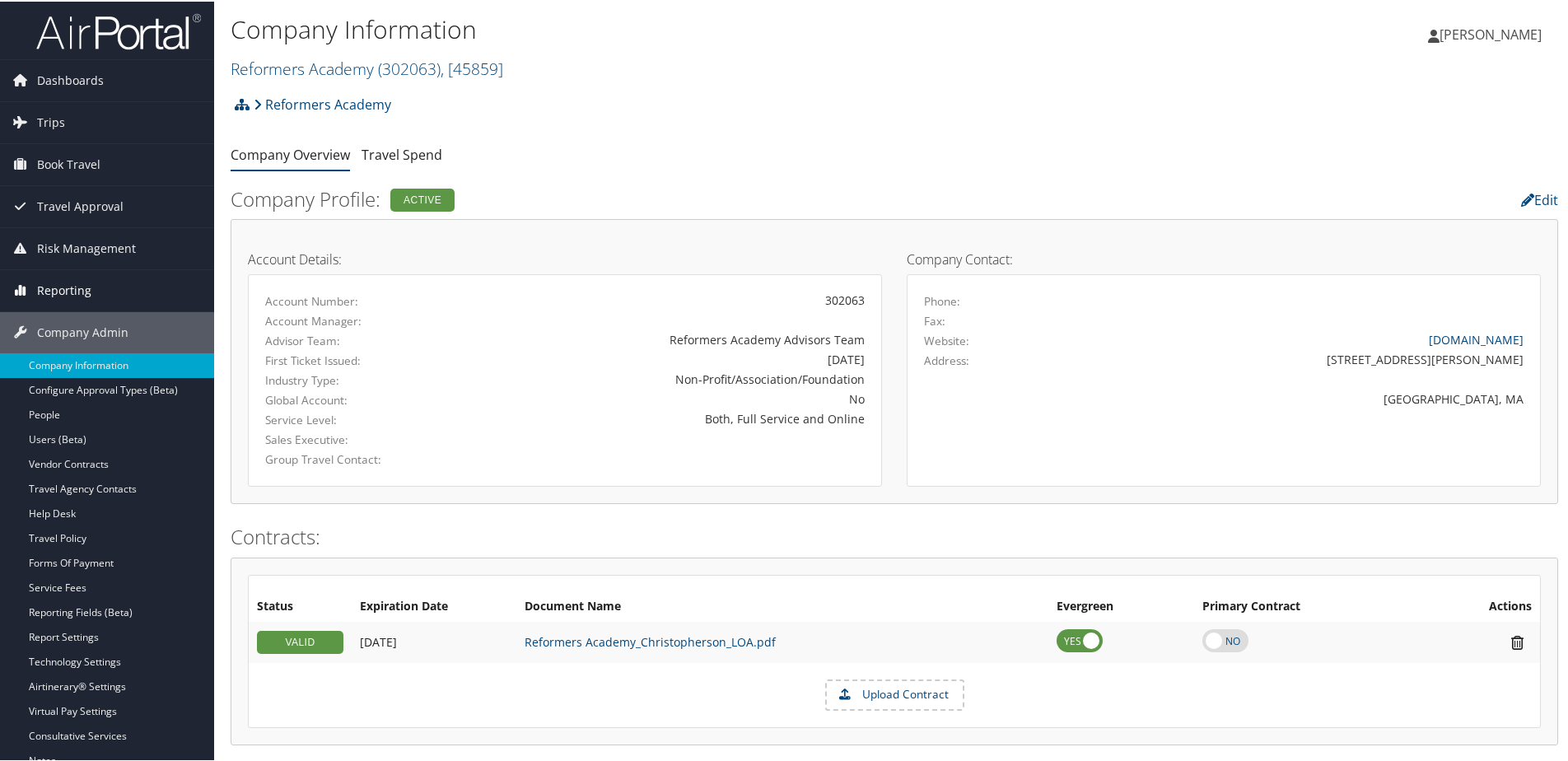
click at [73, 282] on span "Reporting" at bounding box center [64, 289] width 55 height 42
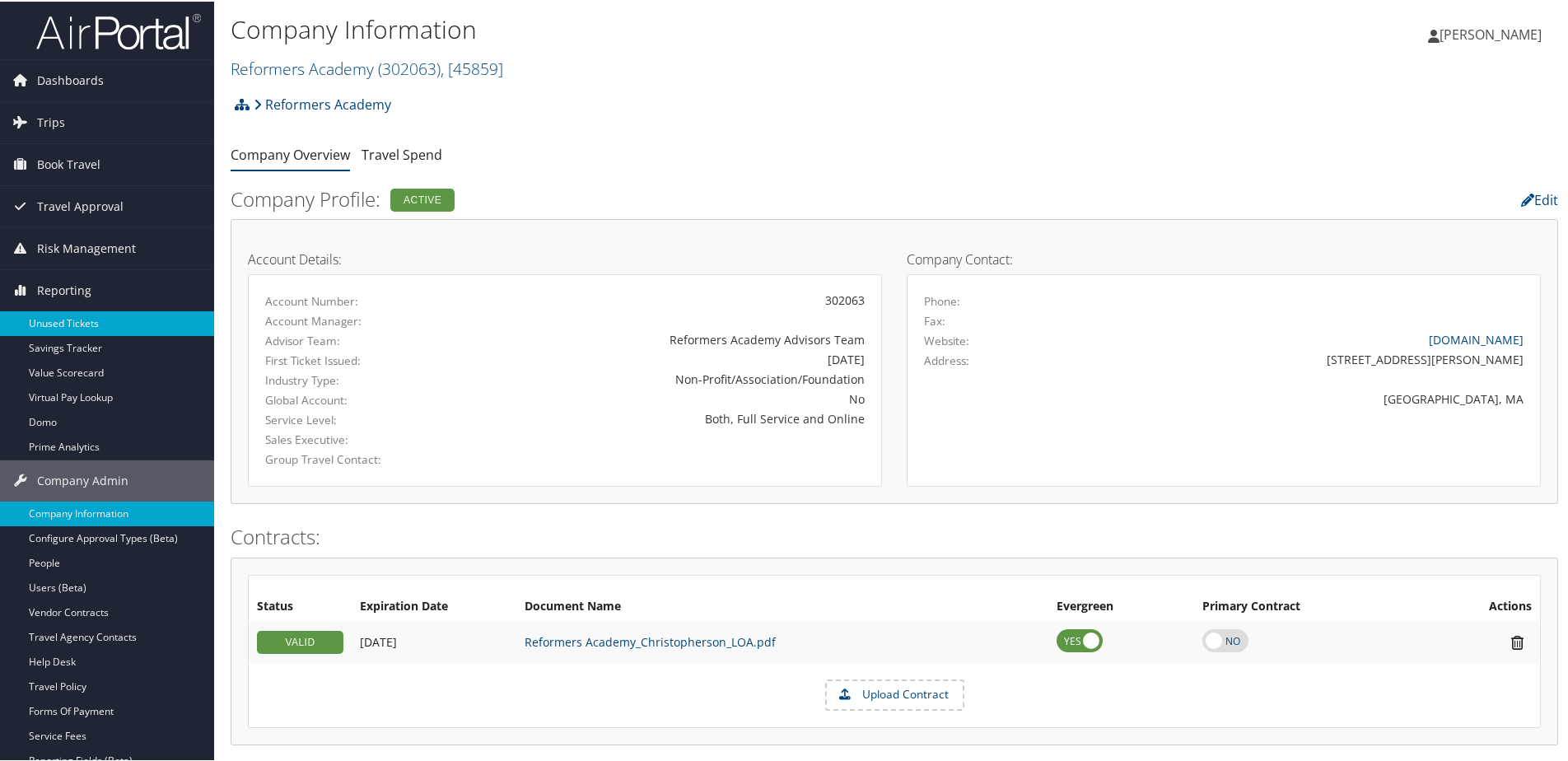
click at [75, 316] on link "Unused Tickets" at bounding box center [107, 322] width 214 height 25
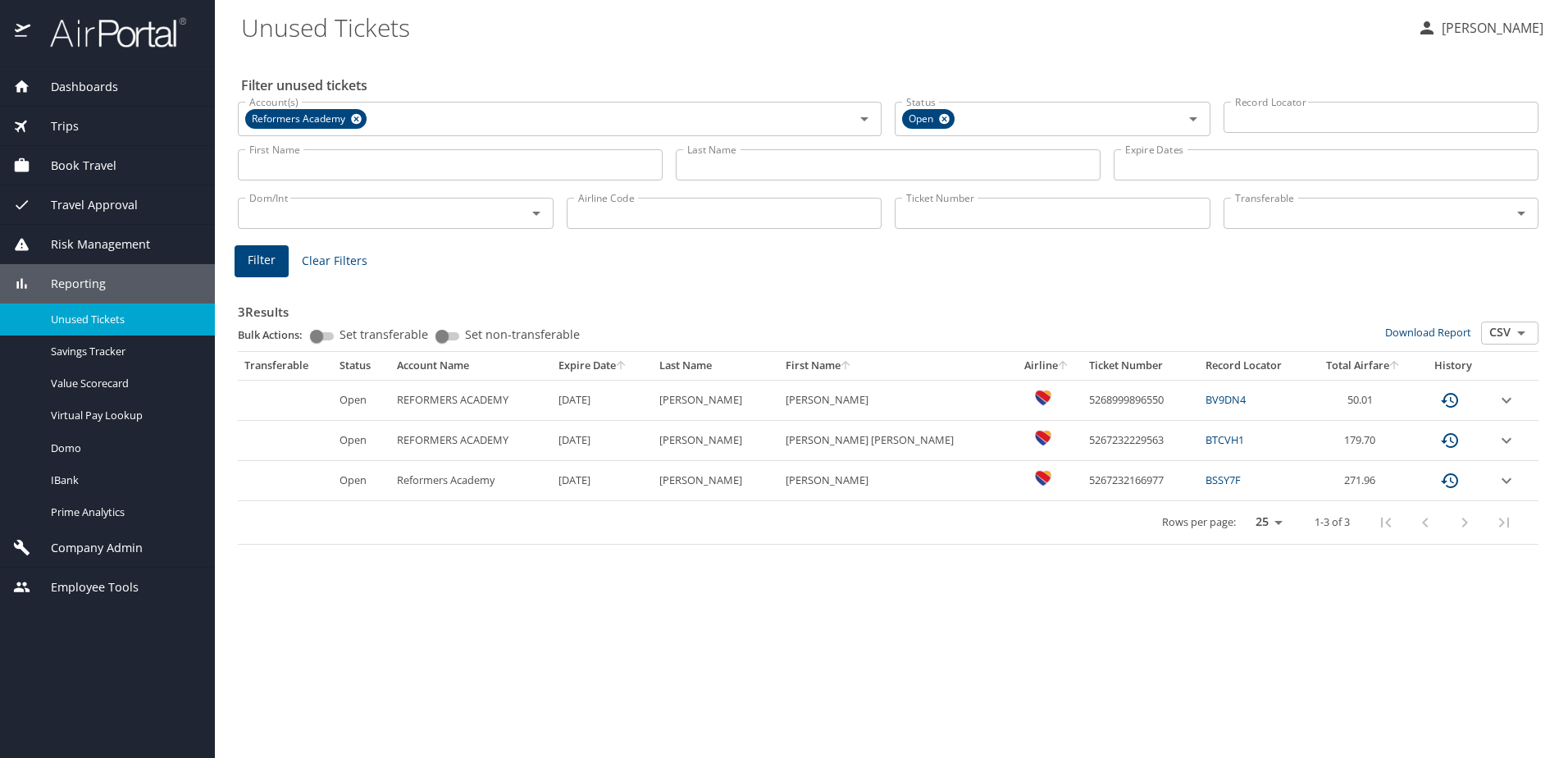
click at [93, 40] on img at bounding box center [108, 33] width 154 height 32
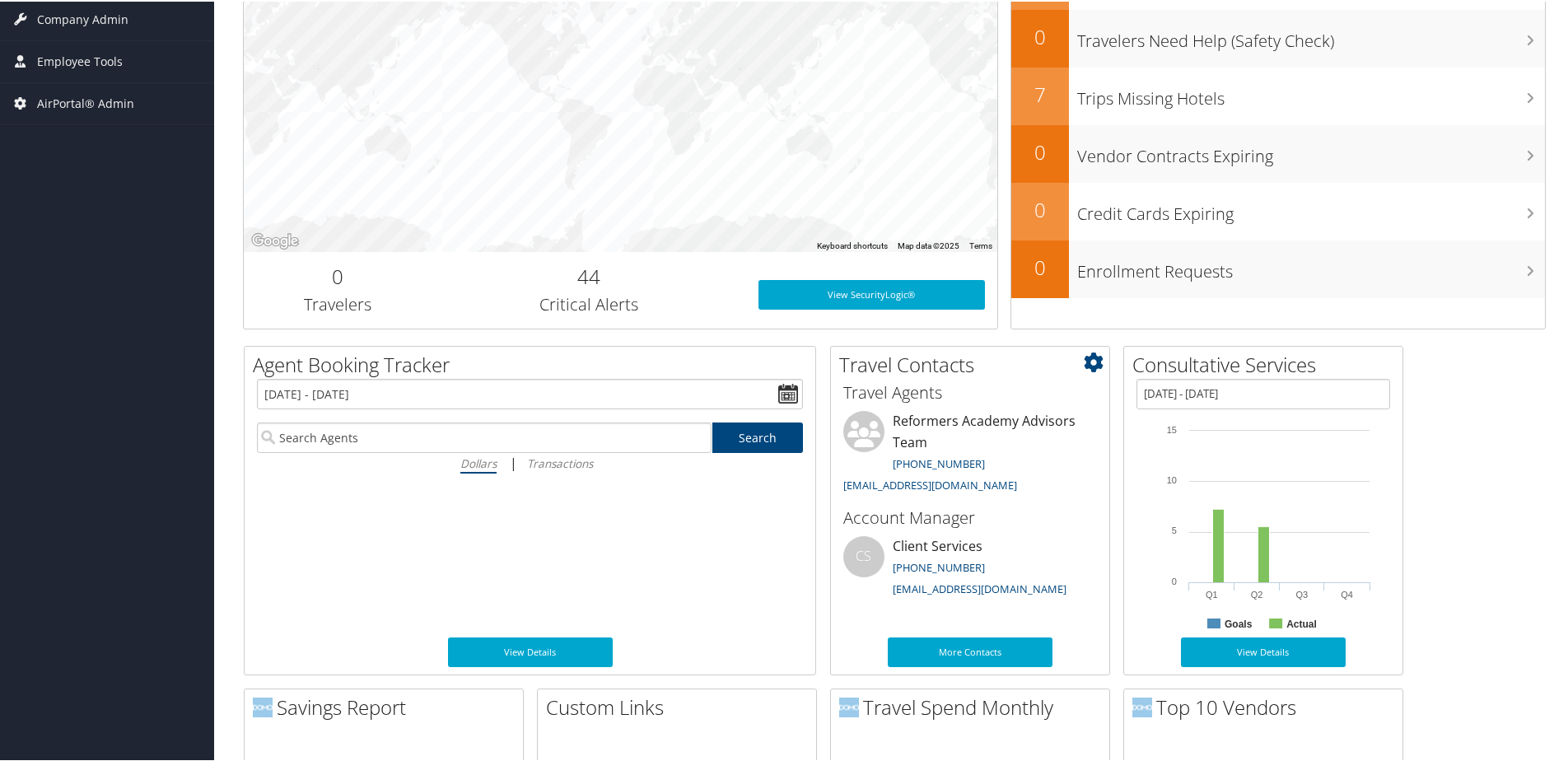
scroll to position [412, 0]
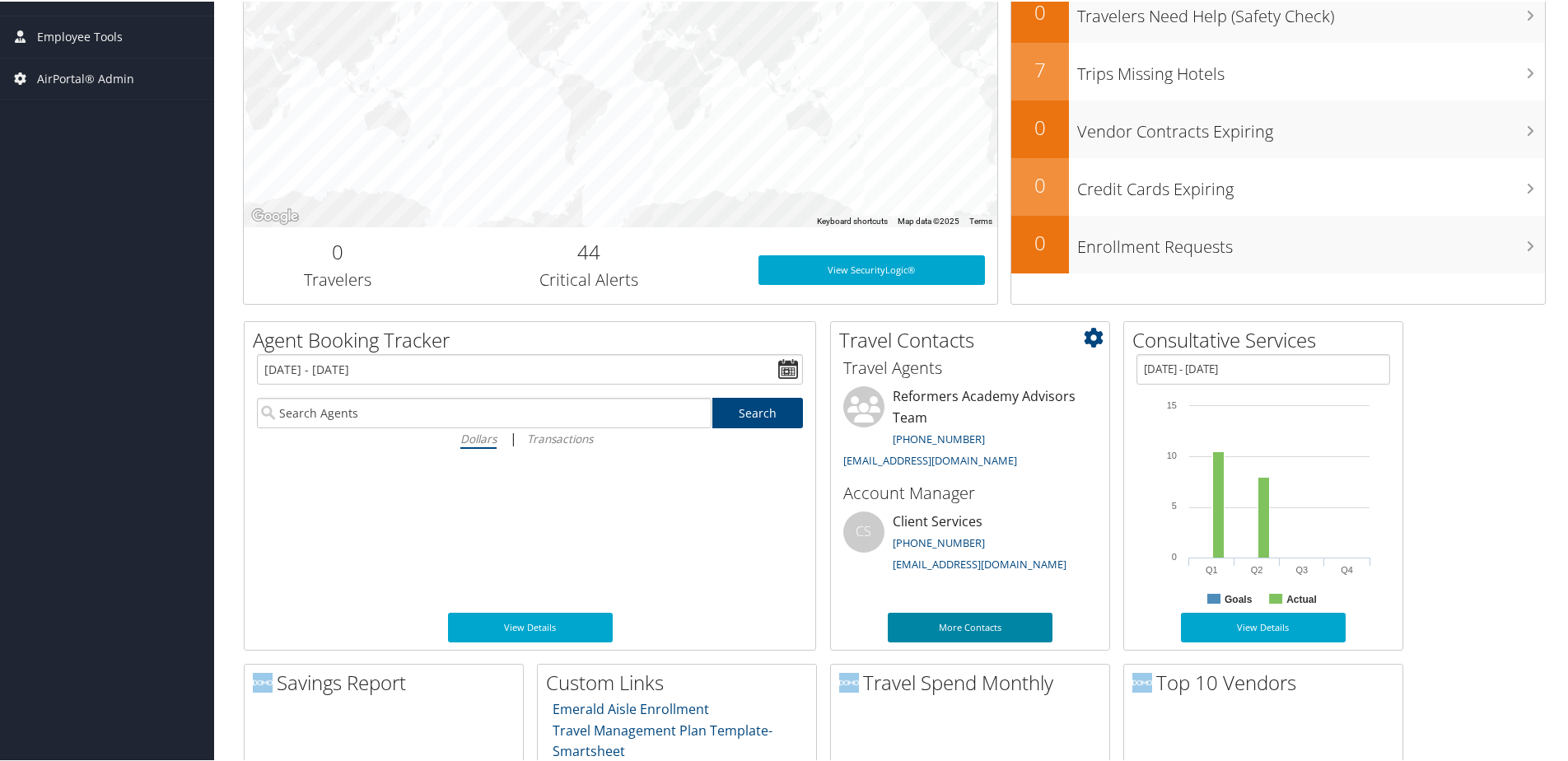
click at [952, 620] on link "More Contacts" at bounding box center [970, 627] width 164 height 30
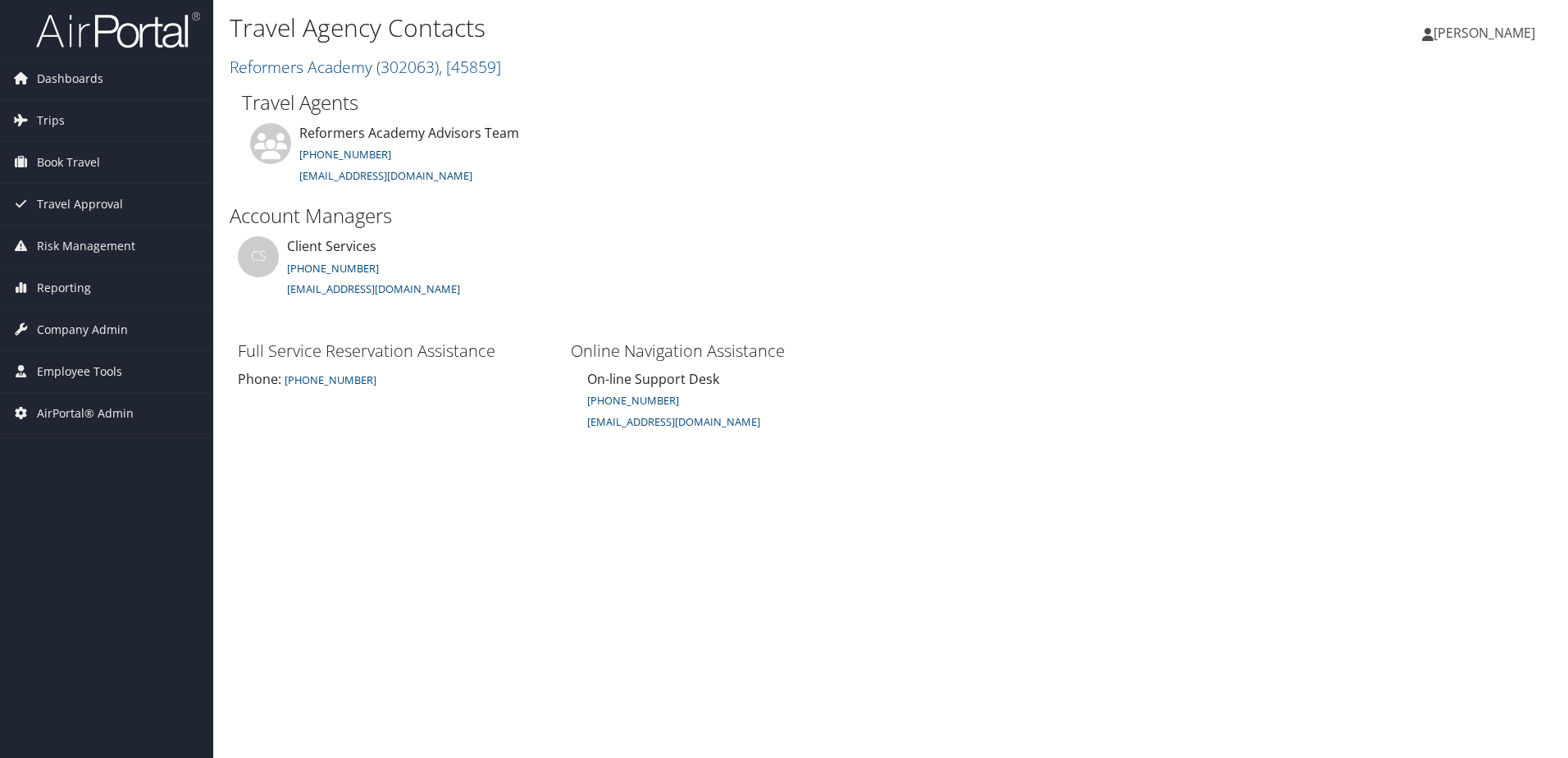
drag, startPoint x: 304, startPoint y: 126, endPoint x: 514, endPoint y: 151, distance: 211.5
click at [514, 151] on li "Reformers Academy Advisors Team 801-327-7700 trips@cbtravel.com" at bounding box center [459, 163] width 436 height 79
drag, startPoint x: 514, startPoint y: 151, endPoint x: 476, endPoint y: 184, distance: 50.3
click at [476, 184] on li "Reformers Academy Advisors Team 801-327-7700 trips@cbtravel.com" at bounding box center [459, 163] width 436 height 79
drag, startPoint x: 298, startPoint y: 127, endPoint x: 497, endPoint y: 170, distance: 203.6
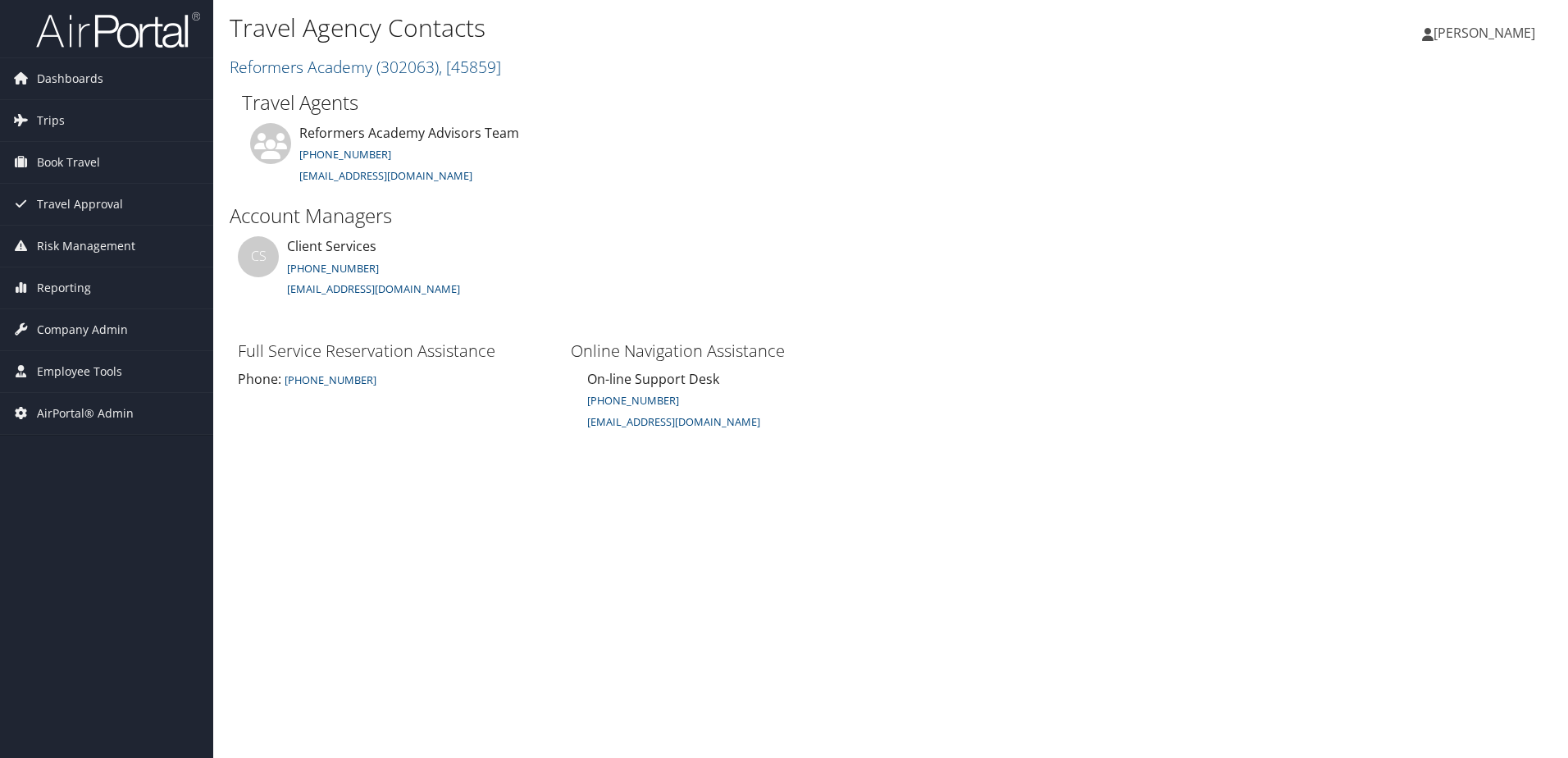
click at [497, 170] on li "Reformers Academy Advisors Team 801-327-7700 trips@cbtravel.com" at bounding box center [459, 163] width 436 height 79
drag, startPoint x: 496, startPoint y: 170, endPoint x: 359, endPoint y: 138, distance: 140.7
copy li "Reformers Academy Advisors Team 801-327-7700 trips@cbtravel.com"
drag, startPoint x: 354, startPoint y: 380, endPoint x: 285, endPoint y: 380, distance: 69.0
click at [285, 380] on div "Phone: 800 600 3737" at bounding box center [396, 379] width 317 height 19
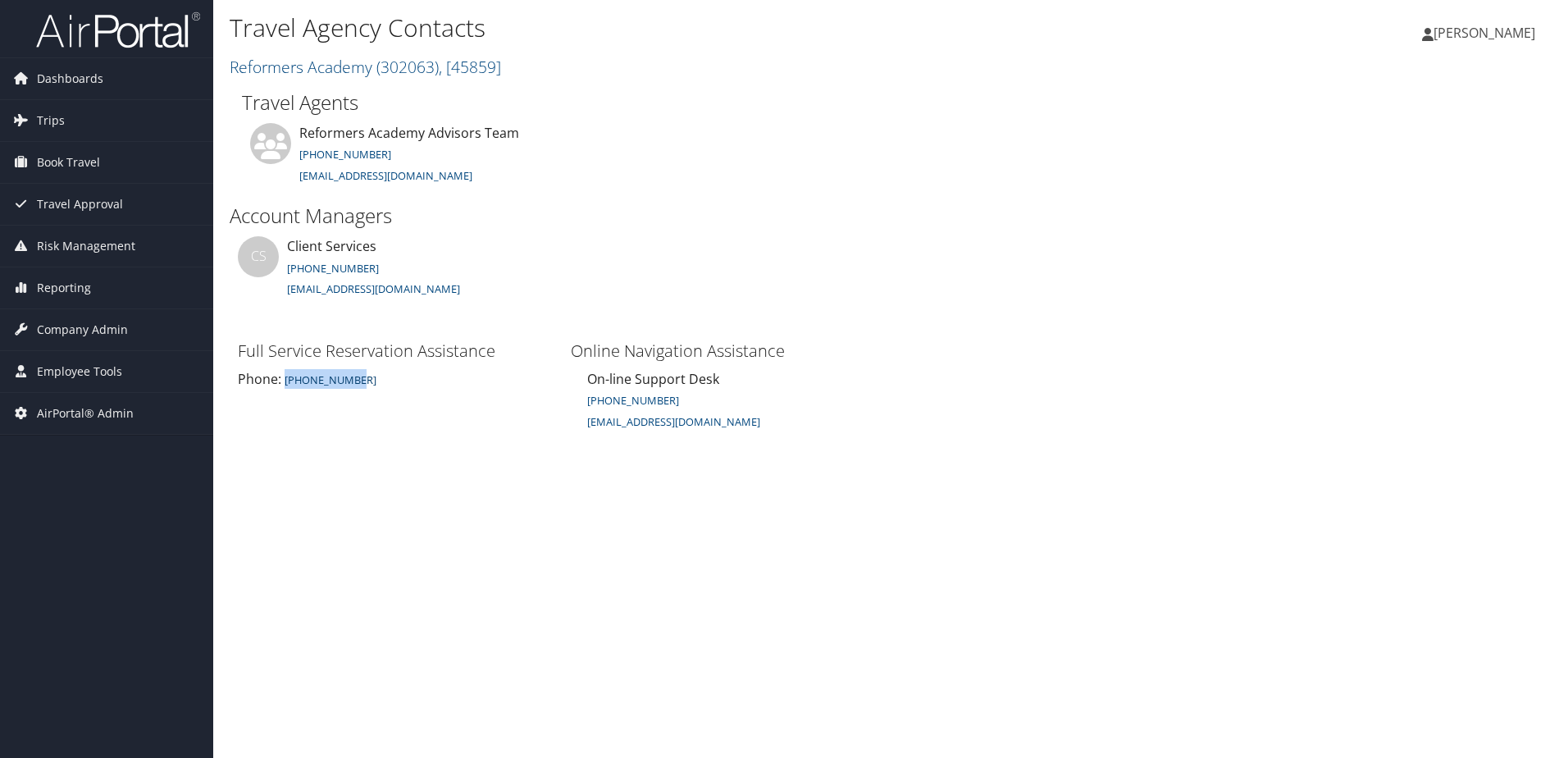
copy small "800 600 3737"
click at [64, 333] on span "Company Admin" at bounding box center [82, 329] width 91 height 41
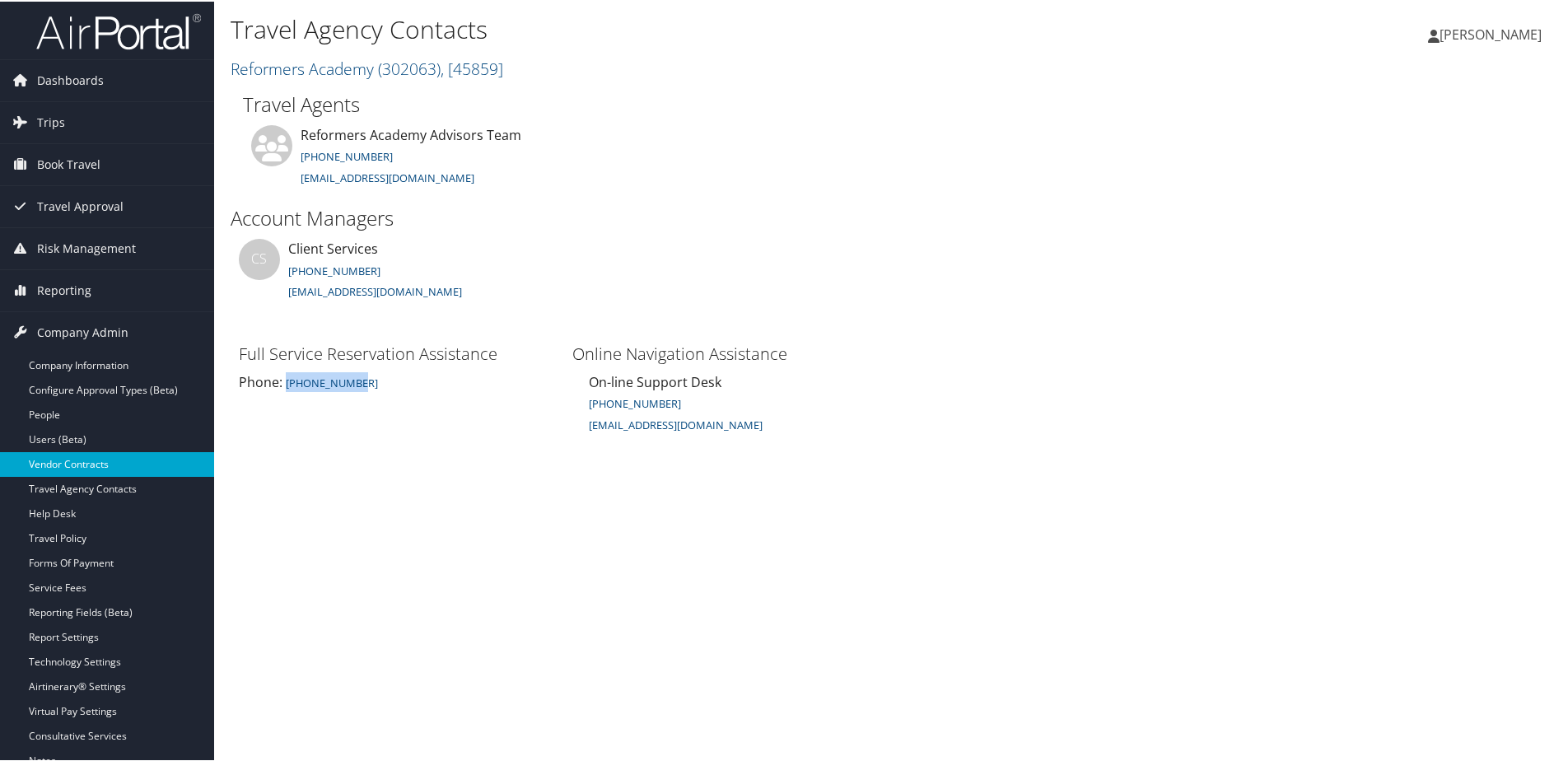
click at [56, 462] on link "Vendor Contracts" at bounding box center [107, 463] width 214 height 25
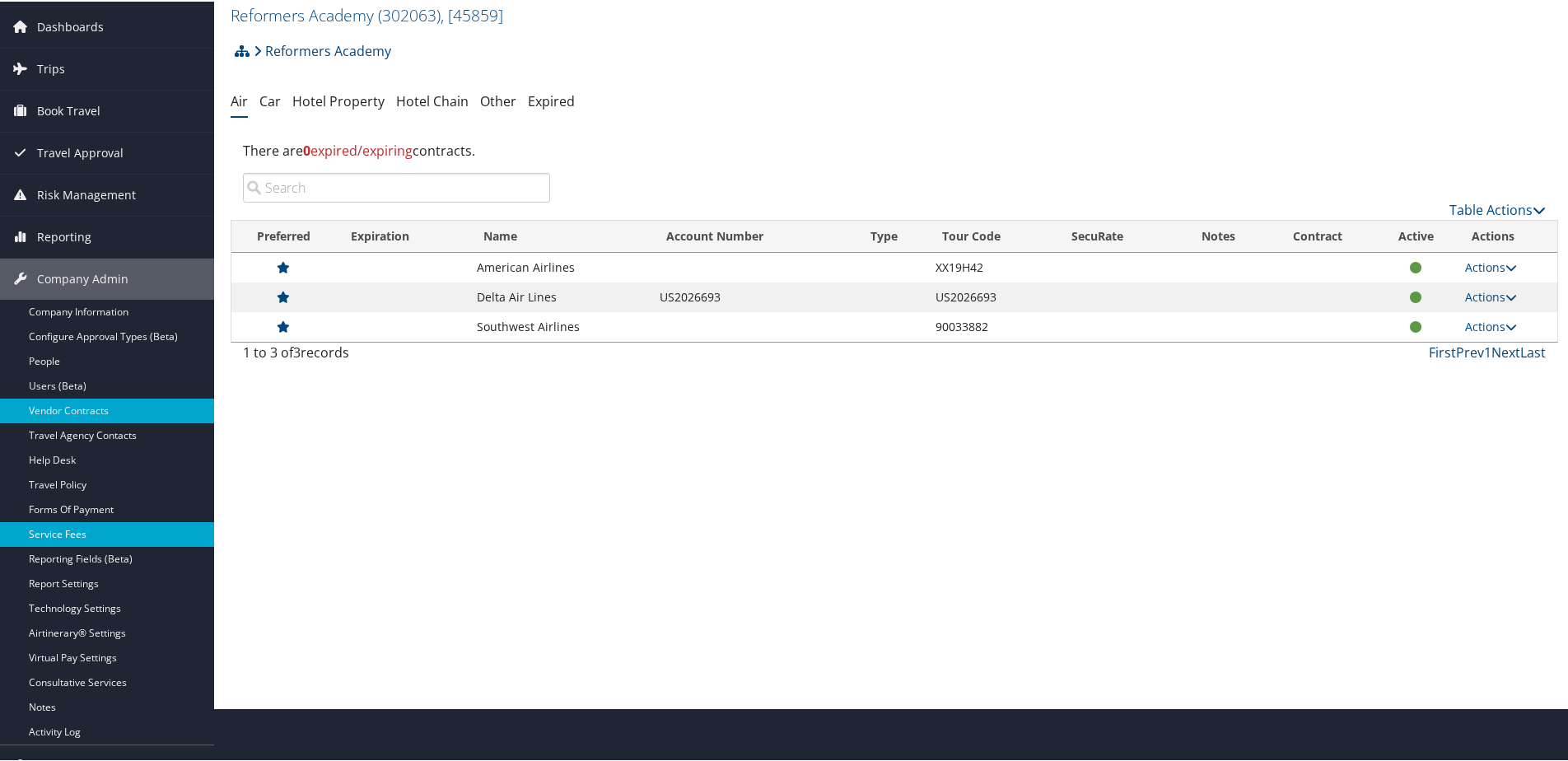
scroll to position [82, 0]
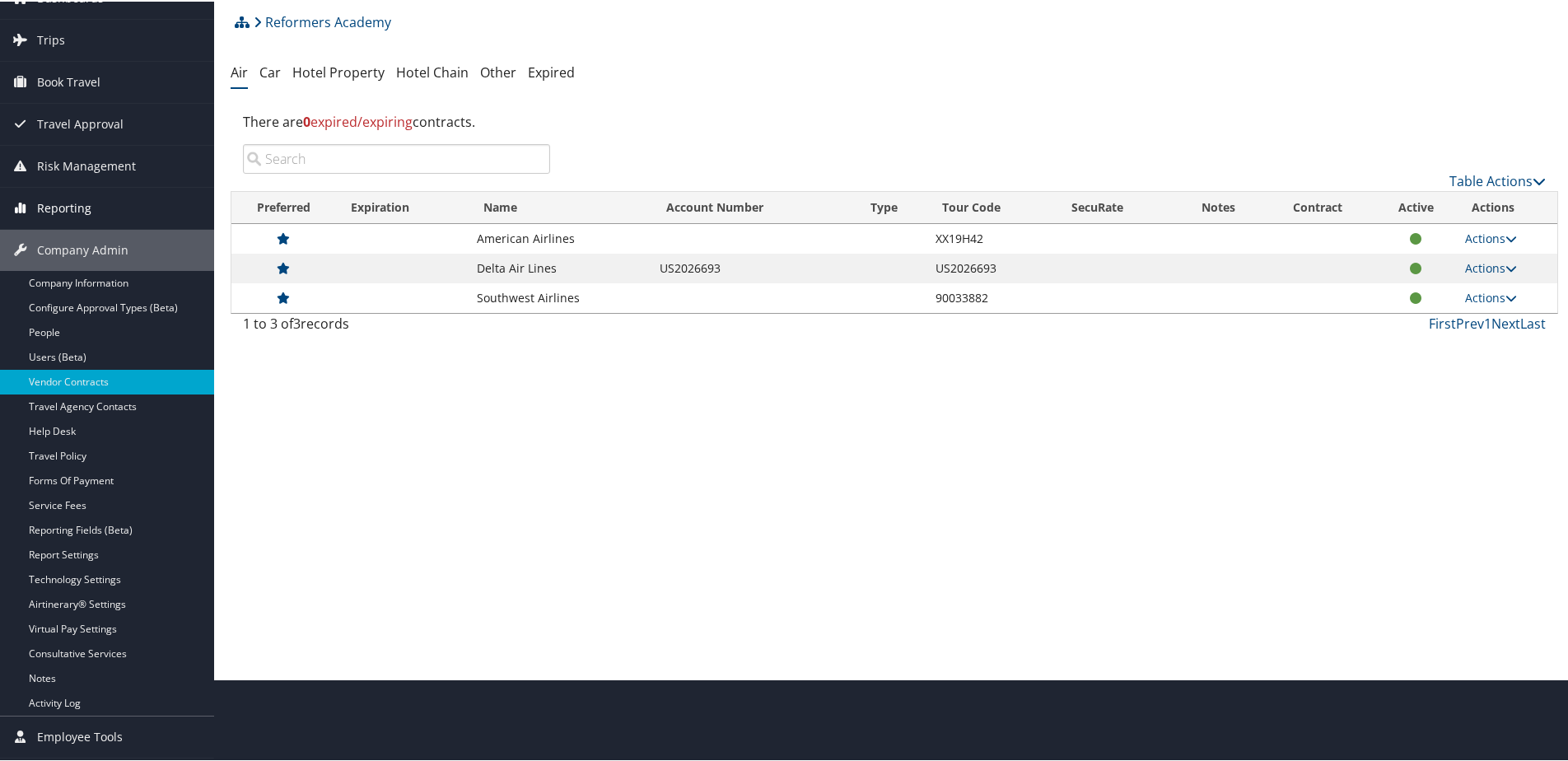
click at [77, 200] on span "Reporting" at bounding box center [64, 207] width 55 height 42
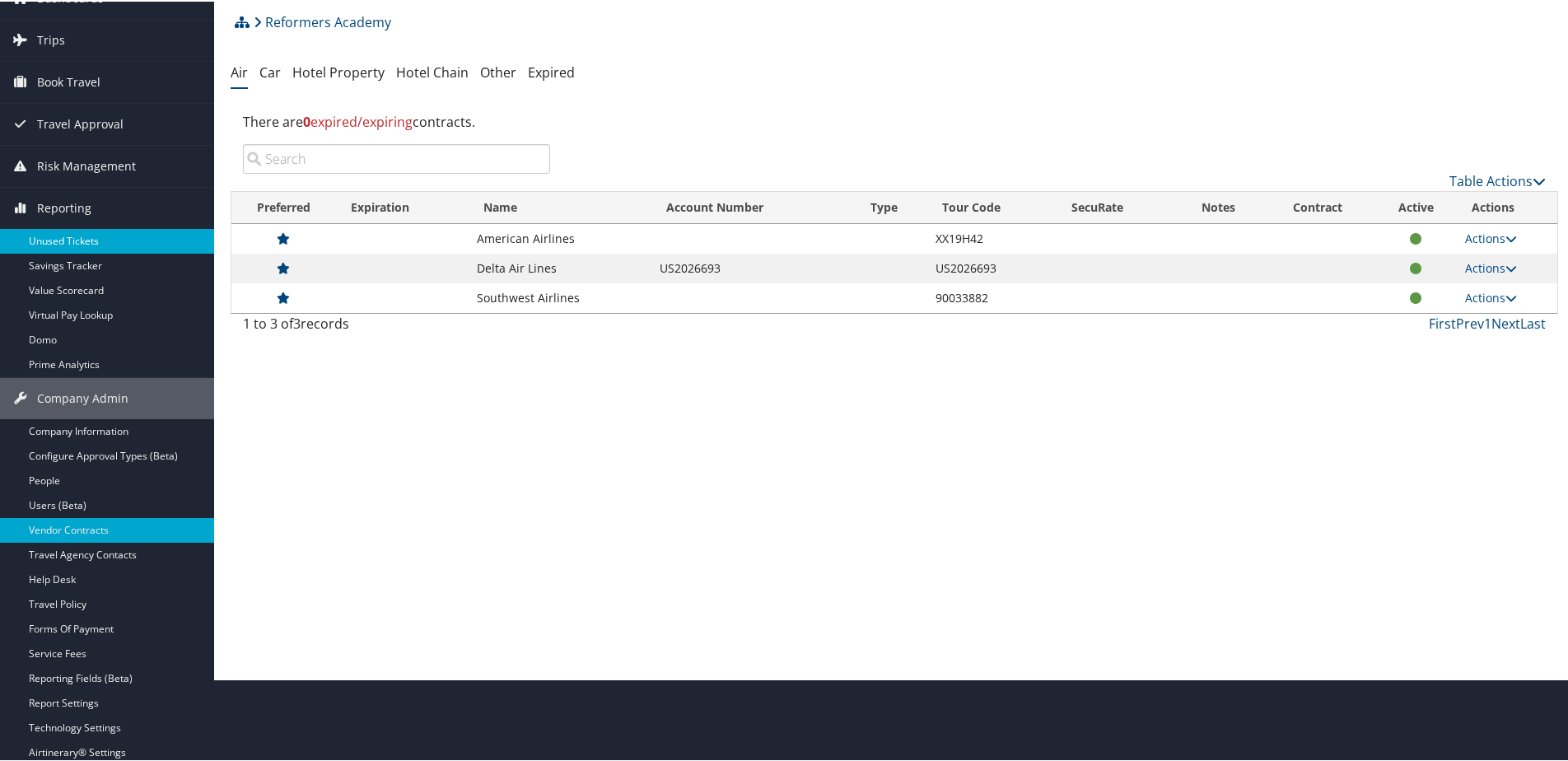
click at [70, 245] on link "Unused Tickets" at bounding box center [107, 240] width 214 height 25
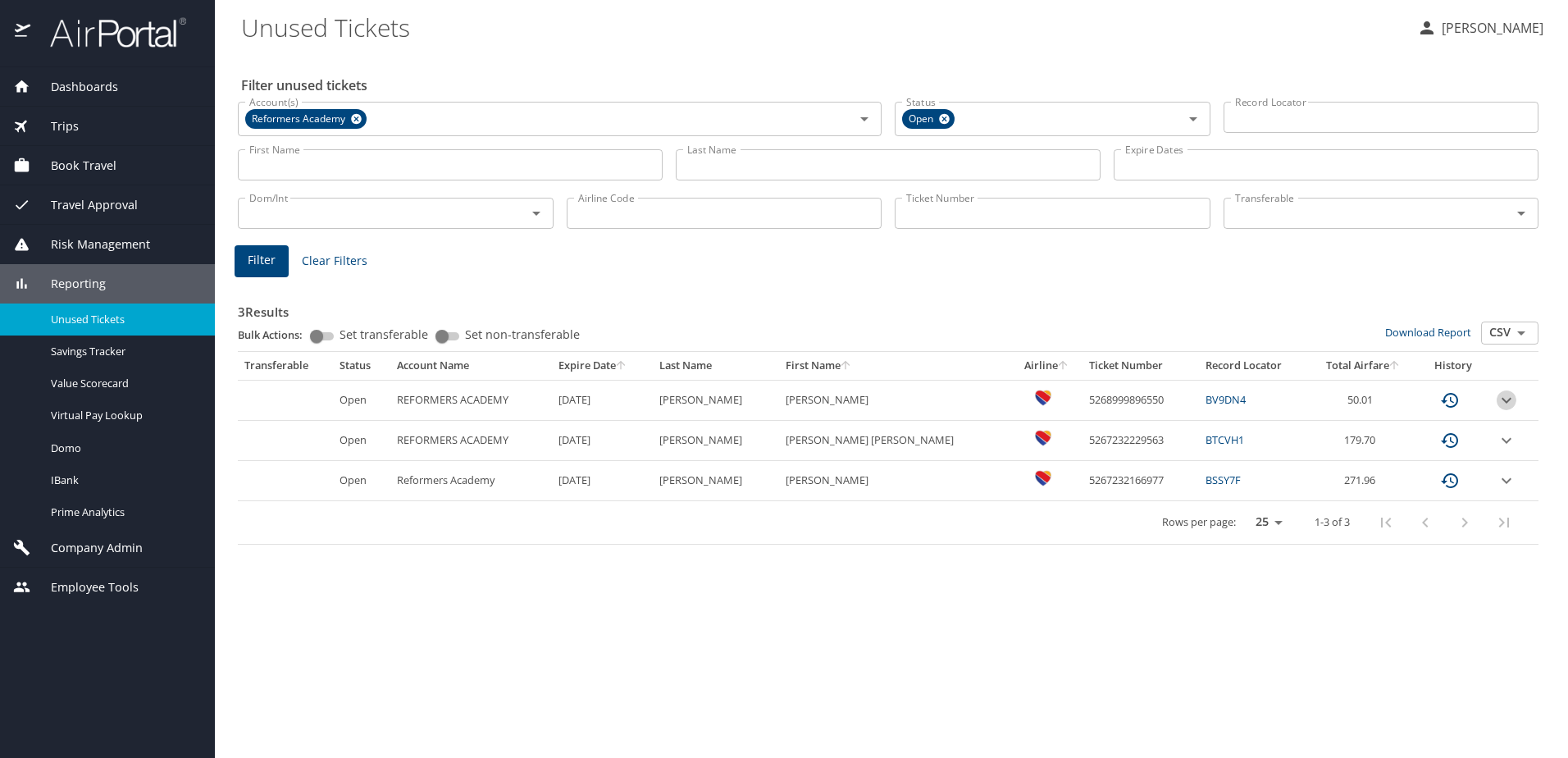
click at [1498, 403] on icon "expand row" at bounding box center [1506, 401] width 19 height 19
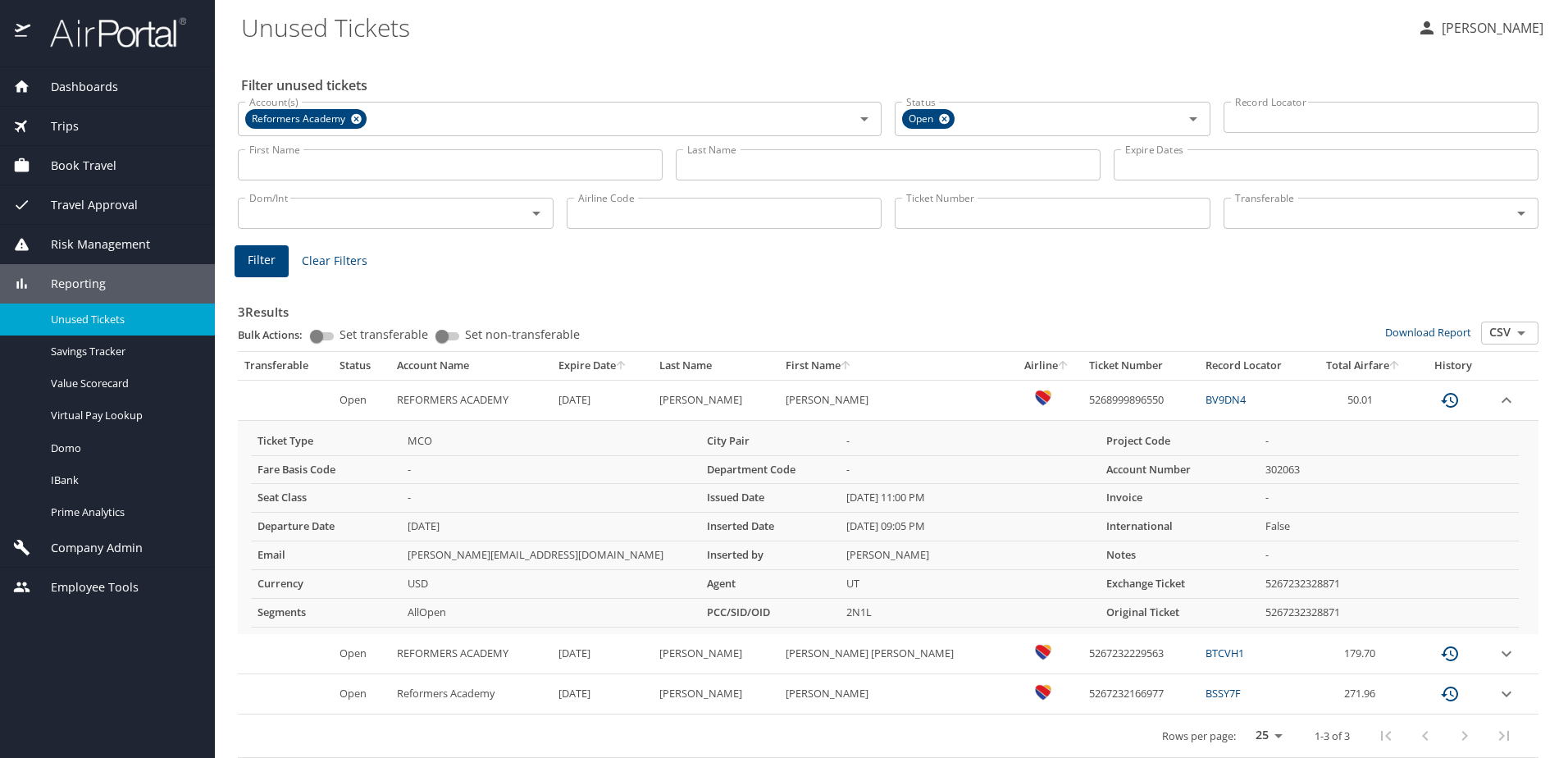
click at [75, 291] on span "Reporting" at bounding box center [68, 283] width 76 height 18
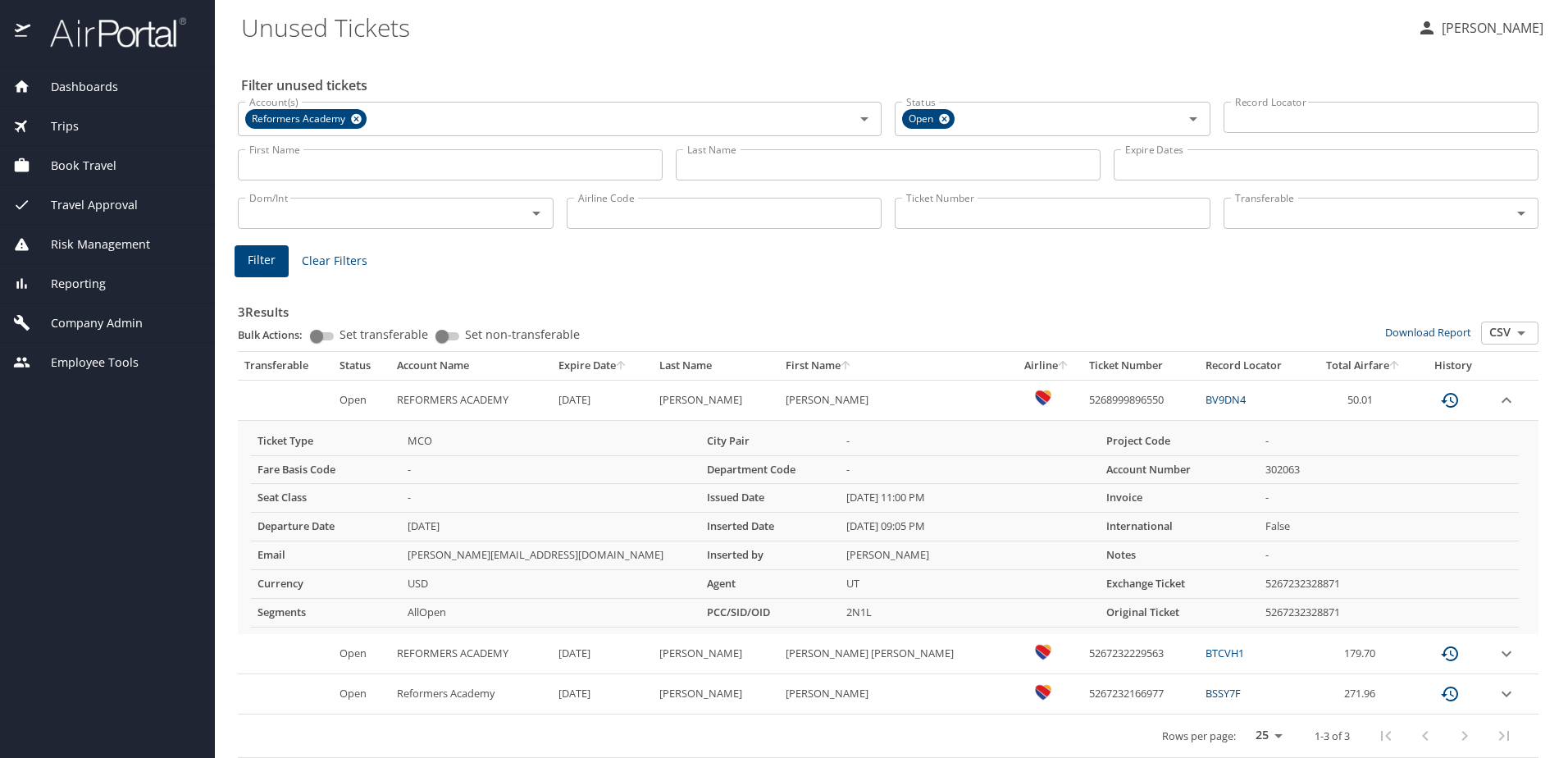
click at [79, 328] on span "Company Admin" at bounding box center [86, 323] width 113 height 18
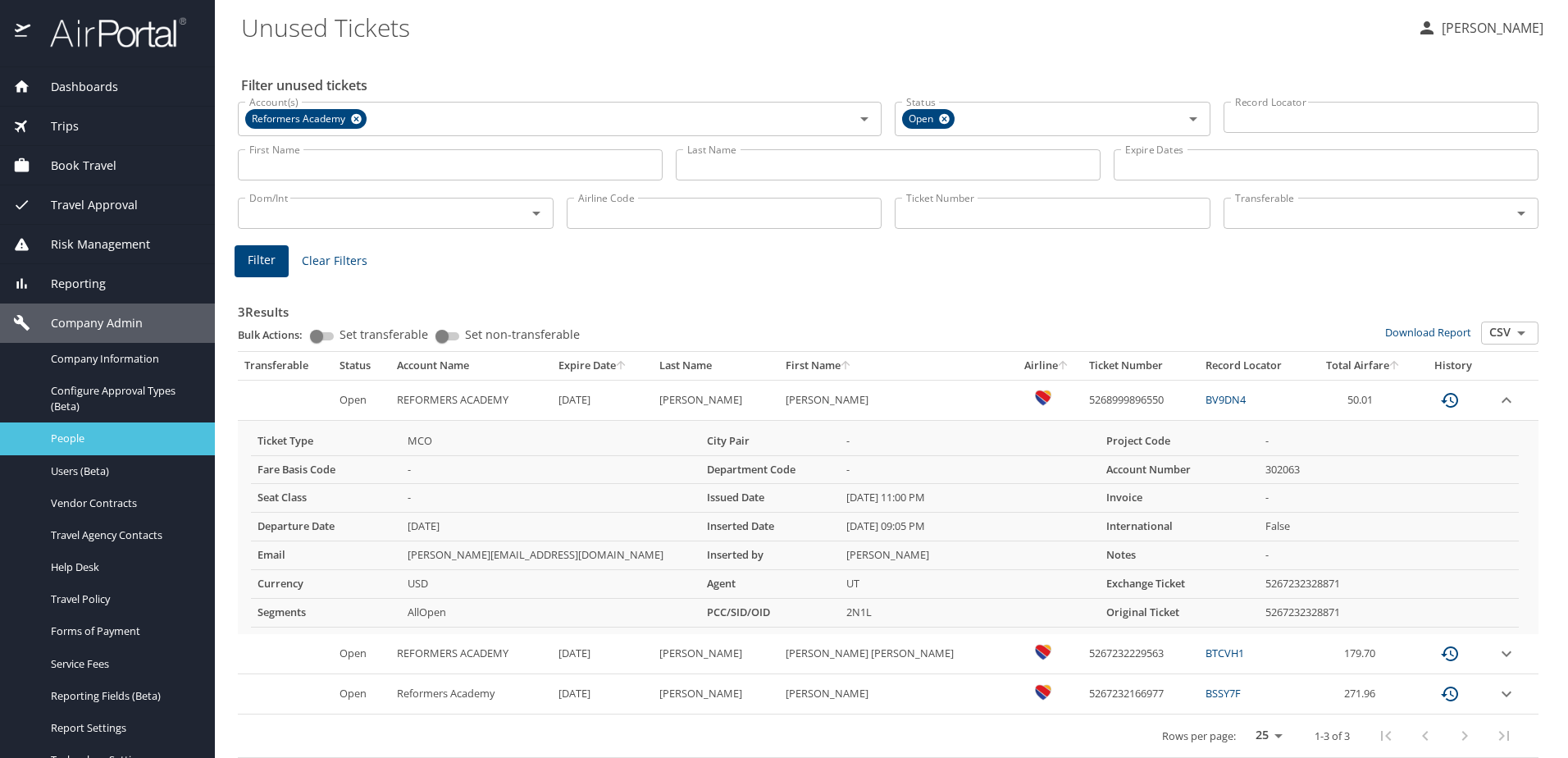
click at [77, 441] on span "People" at bounding box center [123, 438] width 144 height 16
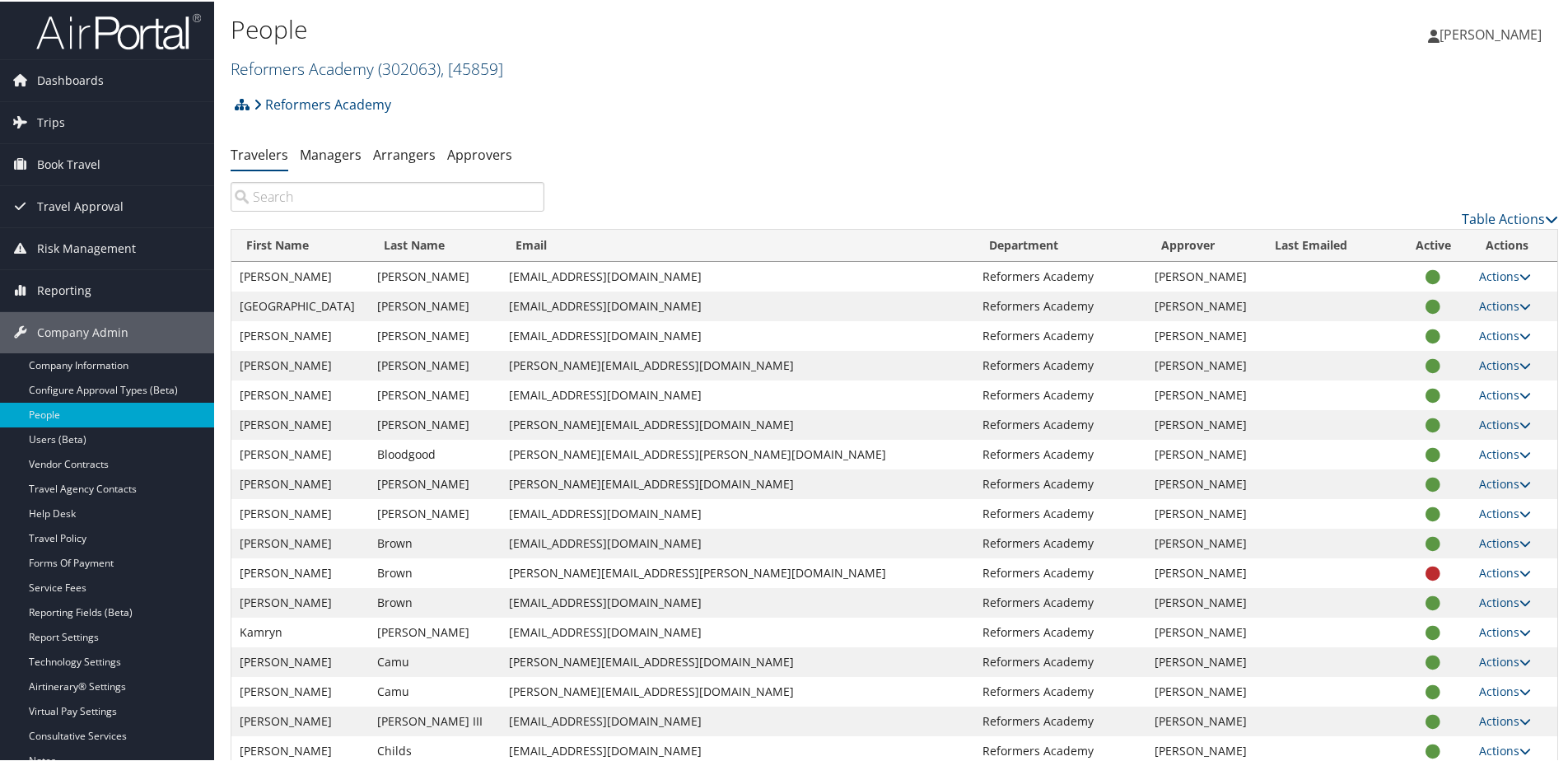
click at [312, 73] on link "Reformers Academy ( 302063 ) , [ 45859 ]" at bounding box center [367, 66] width 273 height 22
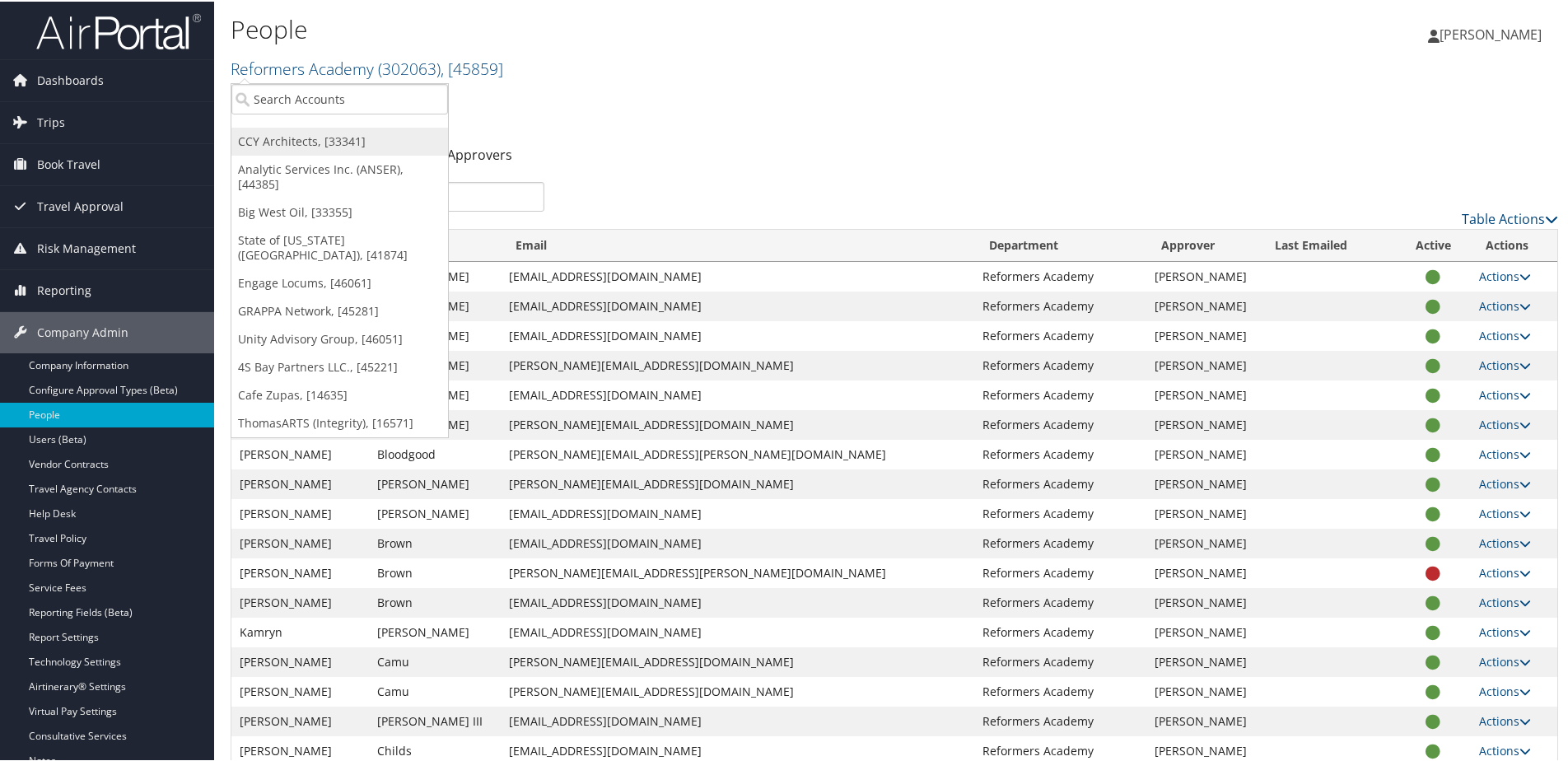
click at [297, 140] on link "CCY Architects, [33341]" at bounding box center [339, 141] width 216 height 28
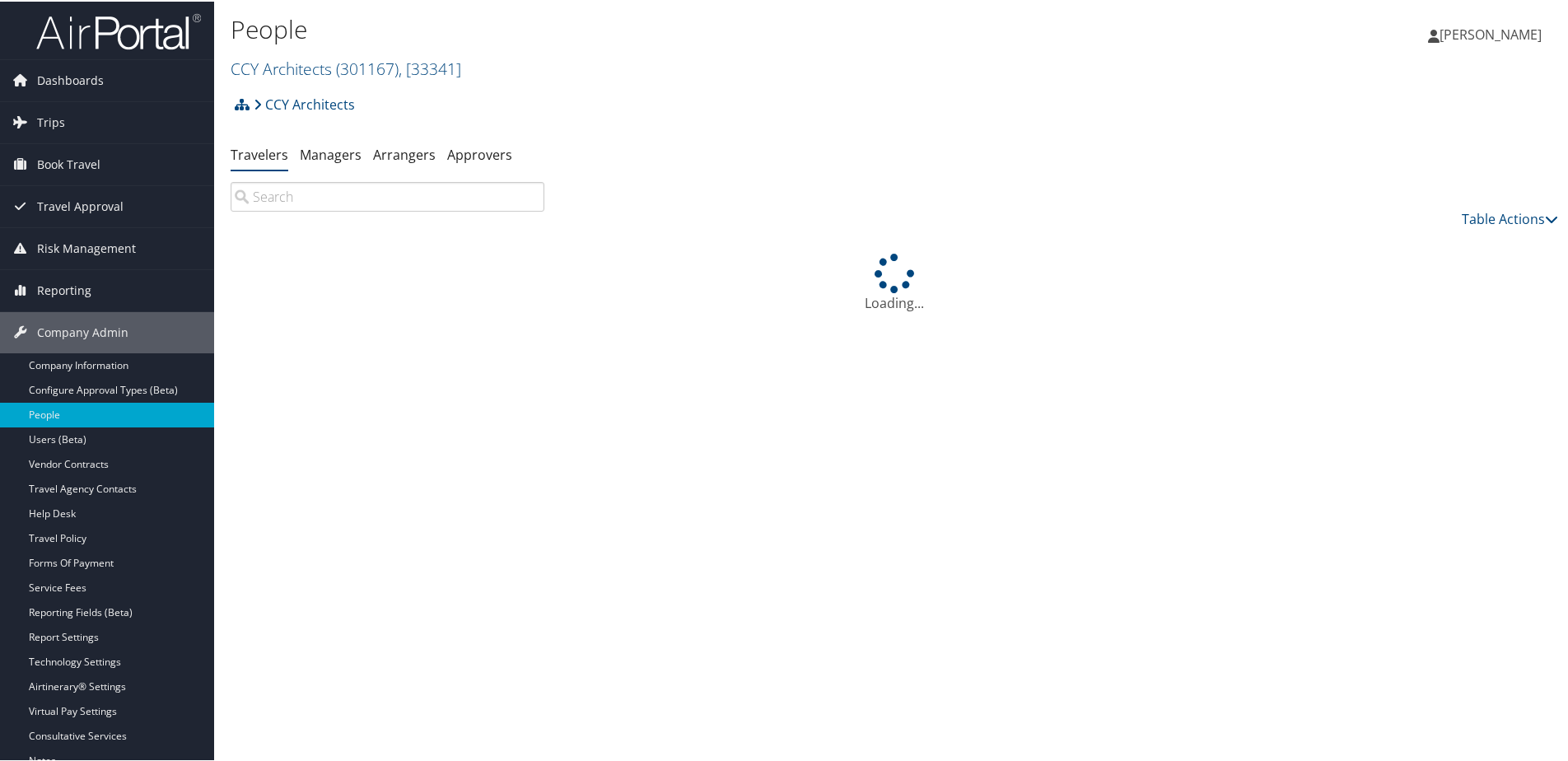
click at [106, 38] on img at bounding box center [118, 30] width 164 height 39
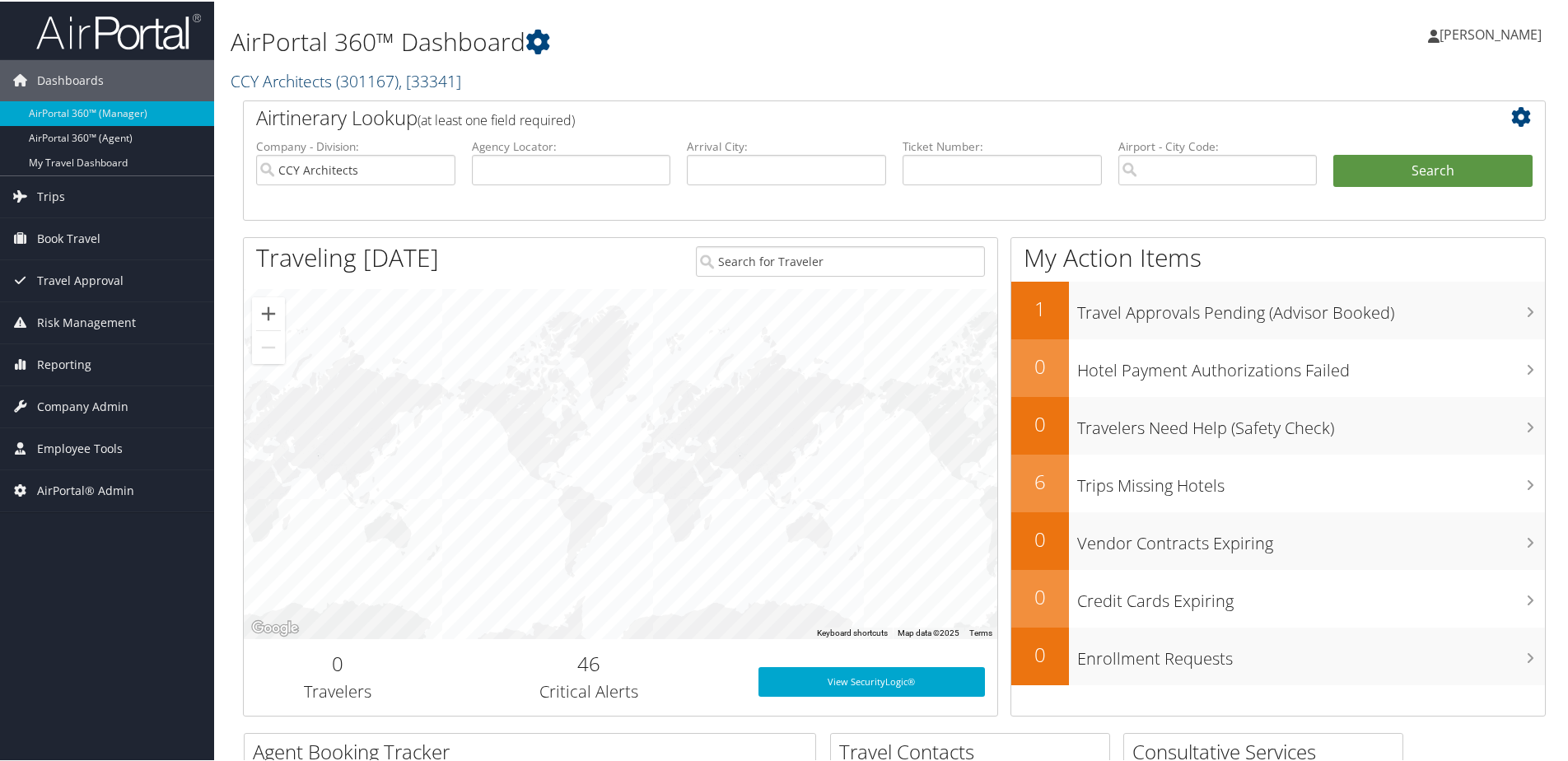
click at [294, 86] on link "CCY Architects ( 301167 ) , [ 33341 ]" at bounding box center [345, 79] width 231 height 22
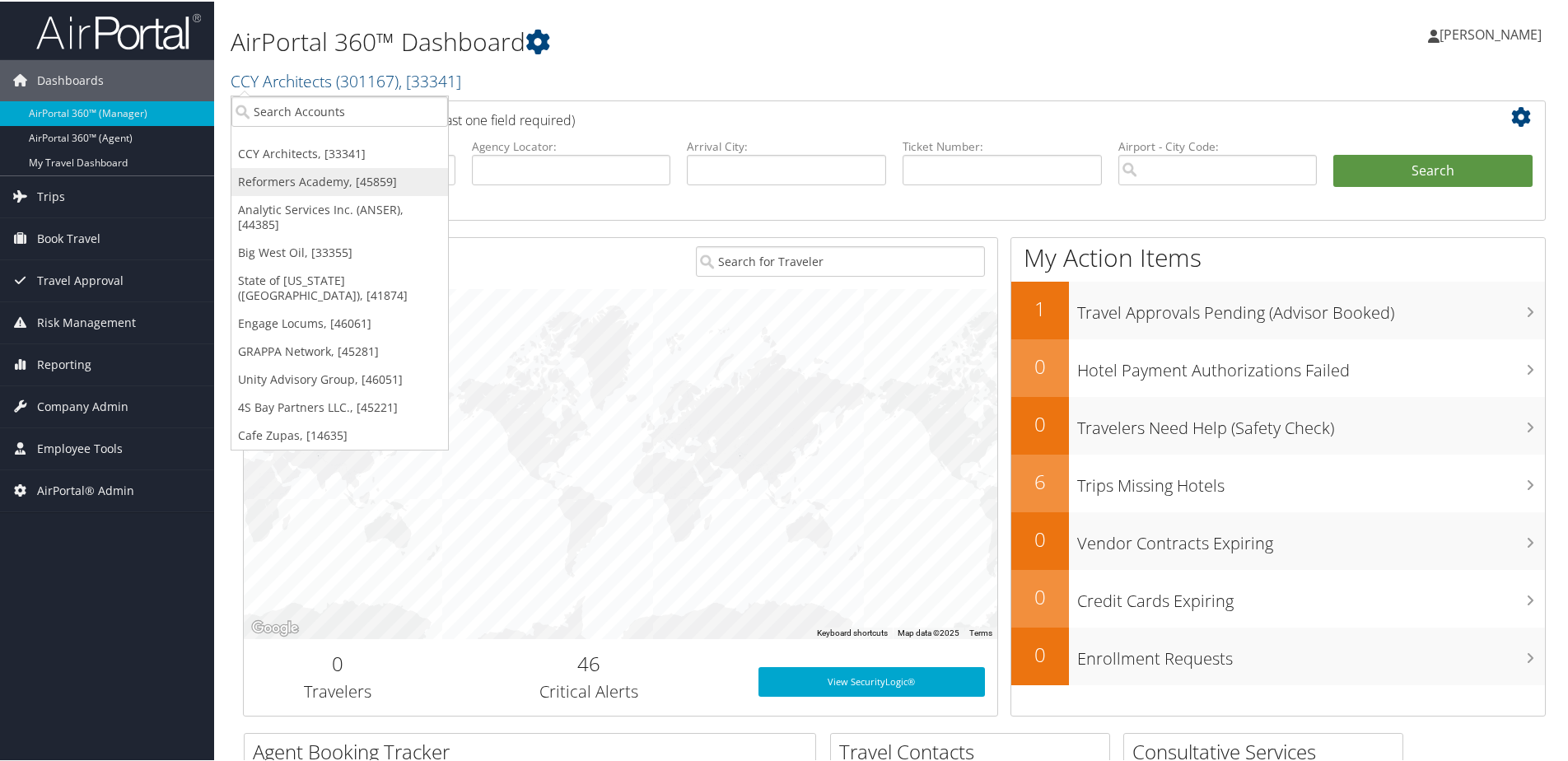
click at [288, 175] on link "Reformers Academy, [45859]" at bounding box center [339, 180] width 216 height 28
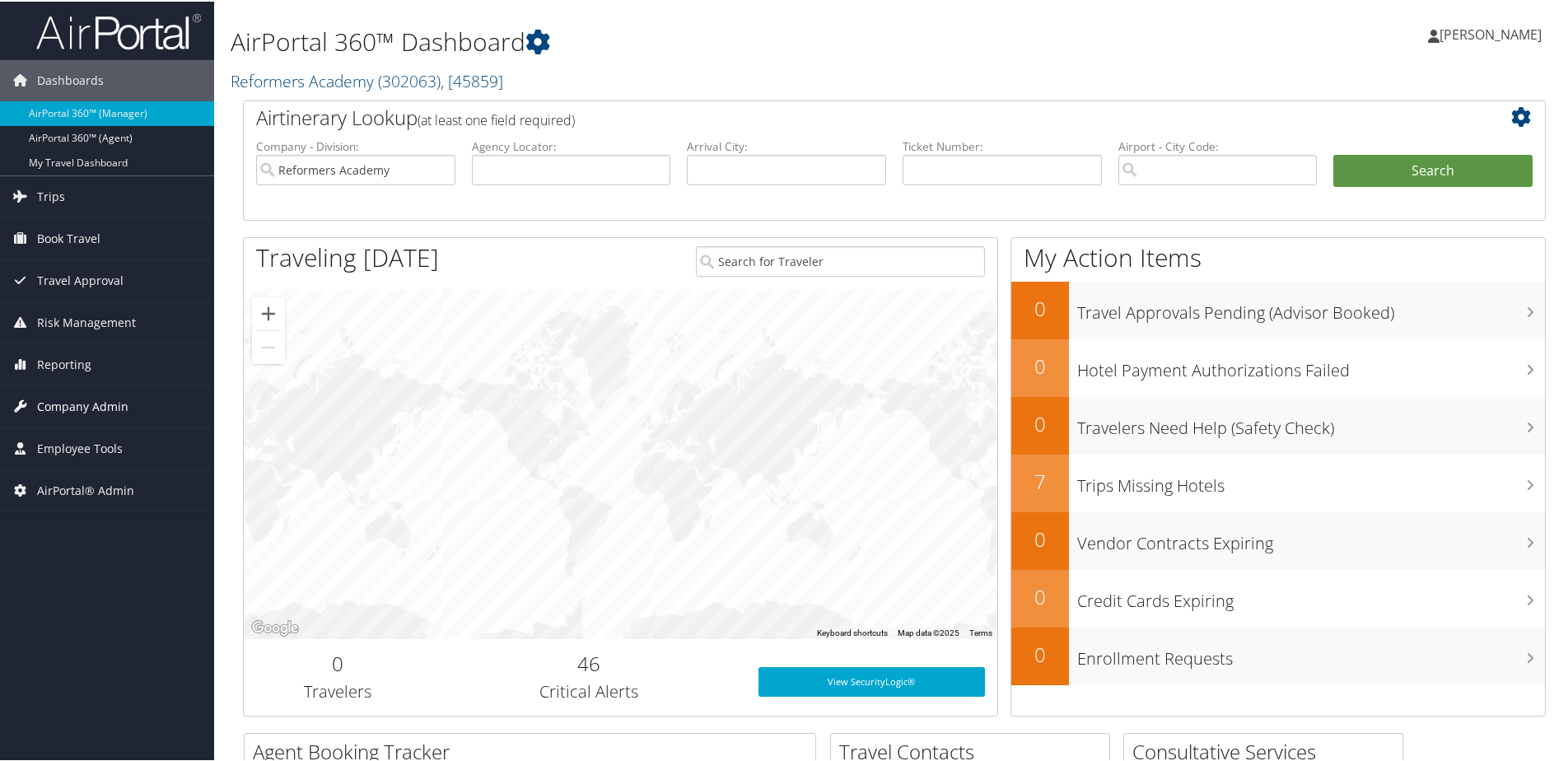
click at [69, 400] on span "Company Admin" at bounding box center [82, 405] width 91 height 42
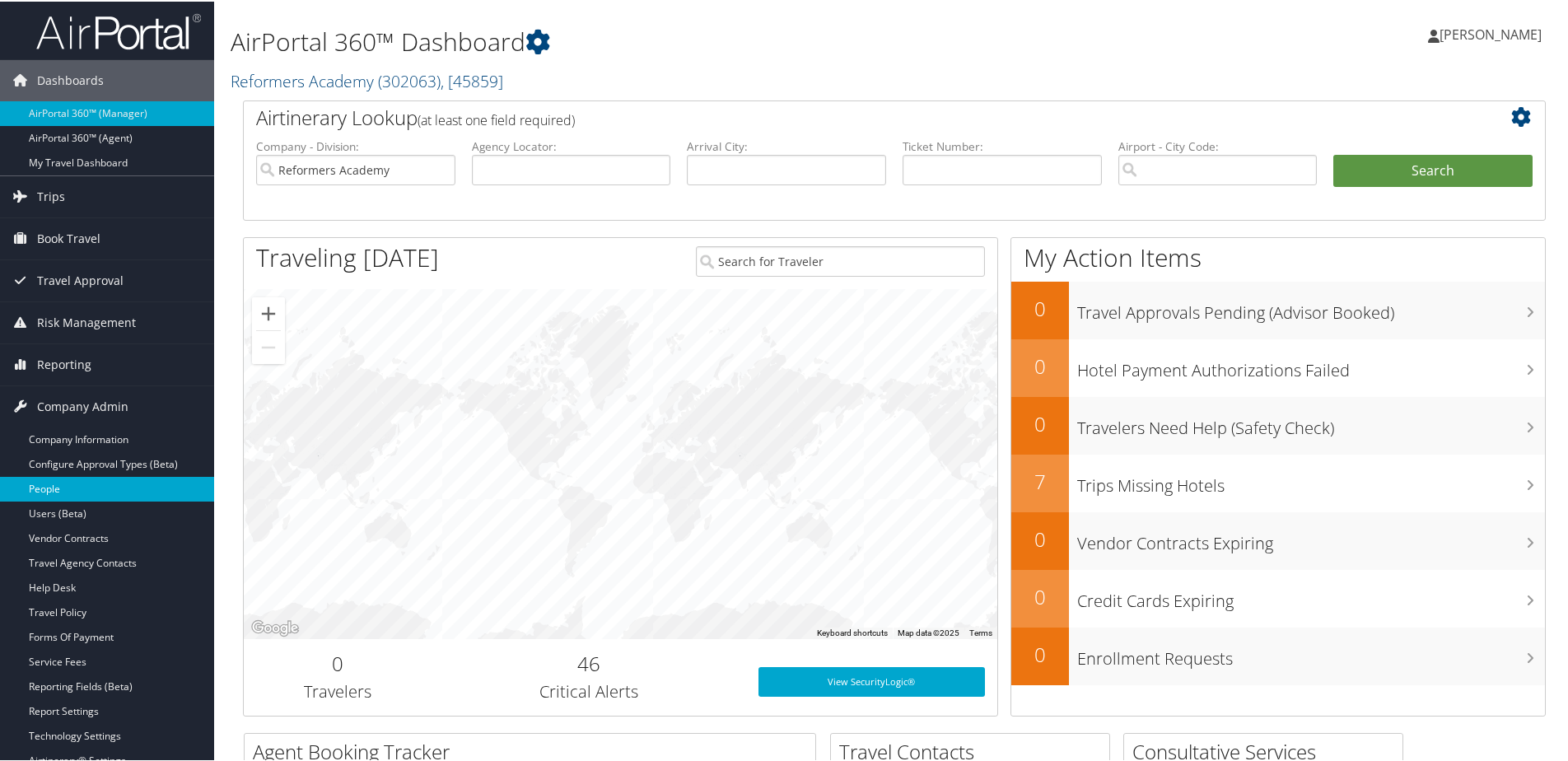
click at [53, 478] on link "People" at bounding box center [107, 488] width 214 height 25
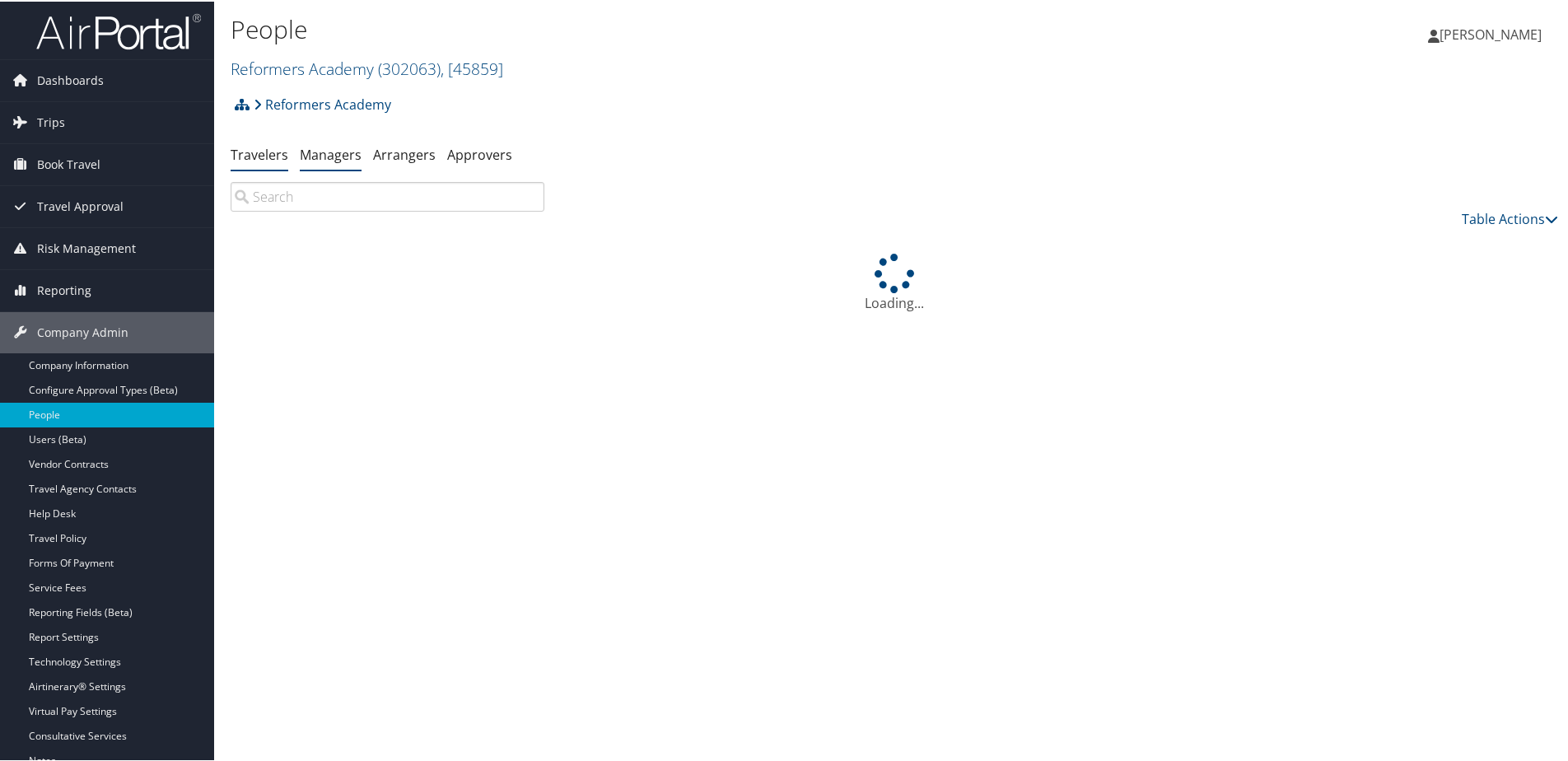
click at [328, 149] on link "Managers" at bounding box center [330, 153] width 62 height 19
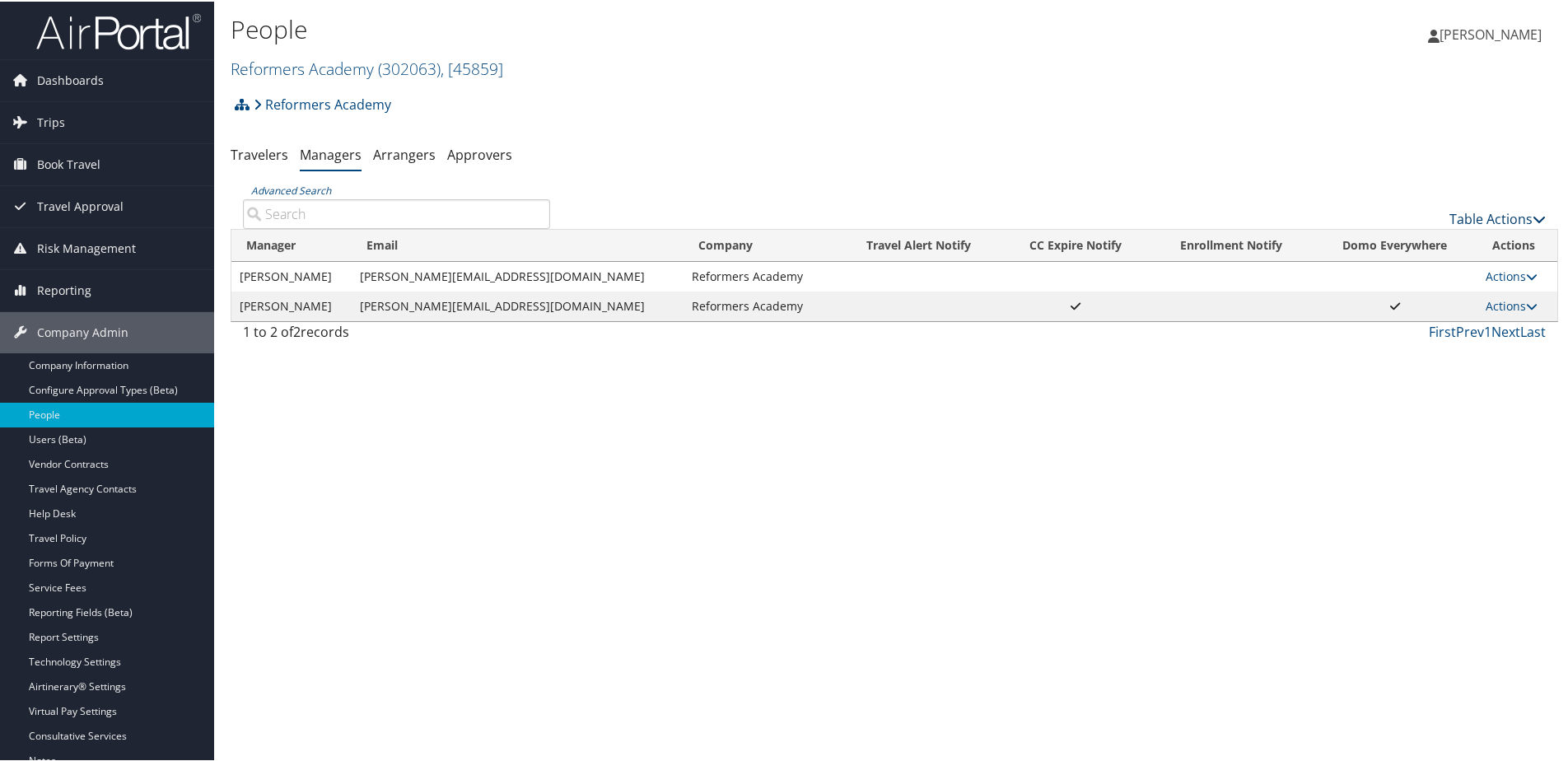
click at [1474, 224] on link "Table Actions" at bounding box center [1497, 217] width 96 height 19
click at [1414, 236] on link "Add New Travel Manager" at bounding box center [1442, 243] width 216 height 28
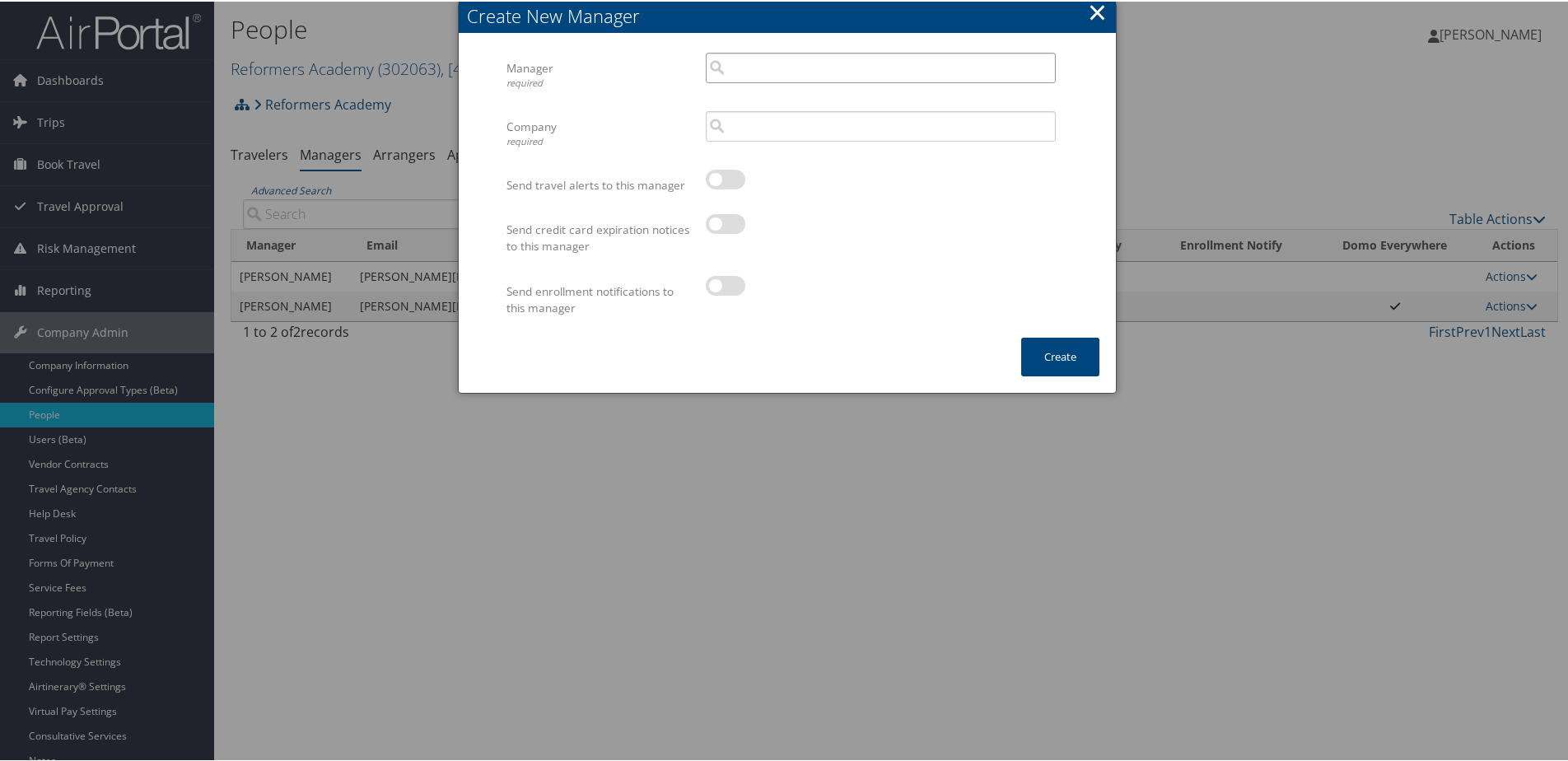
click at [734, 65] on input "search" at bounding box center [881, 66] width 350 height 30
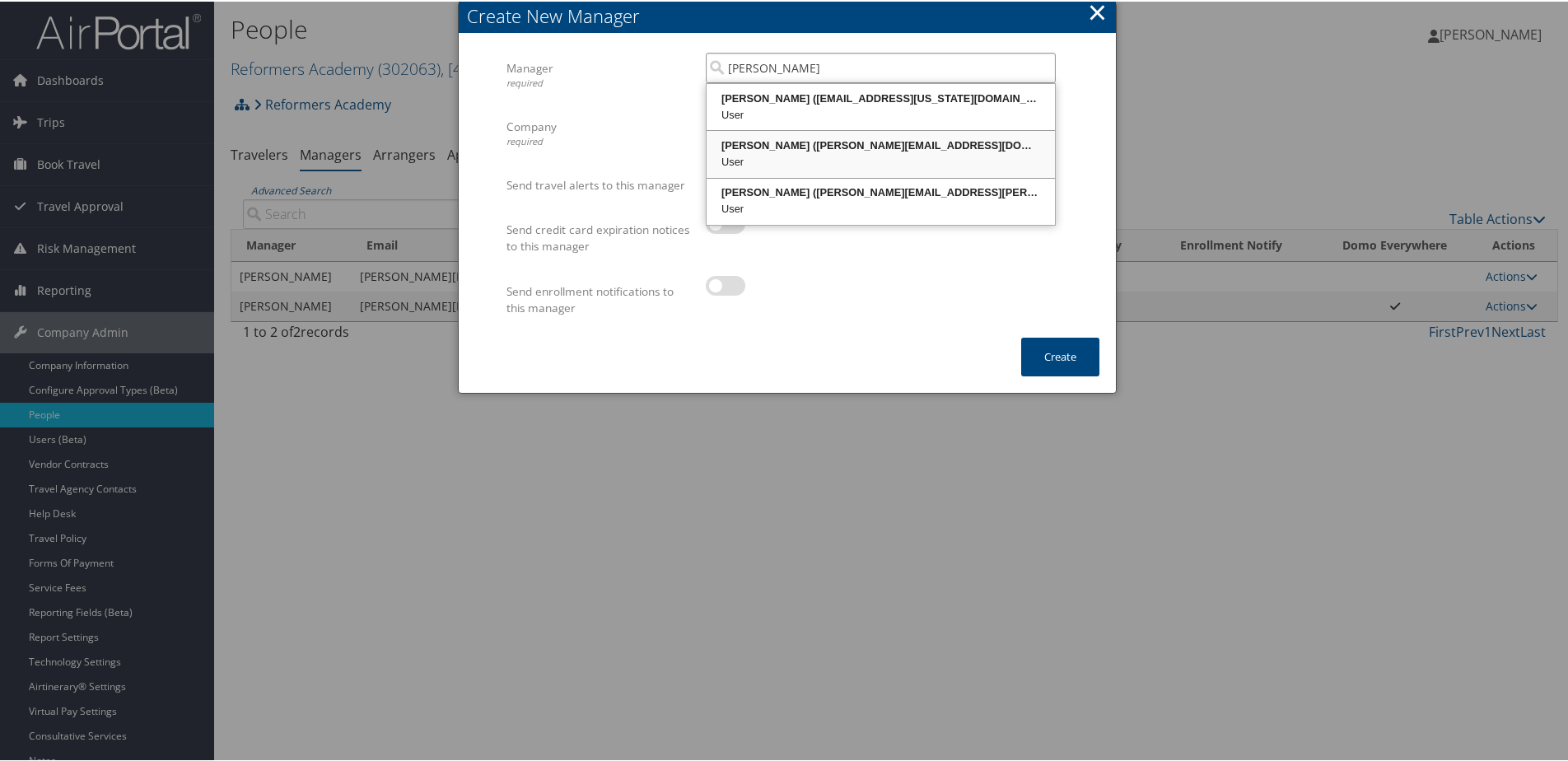
click at [749, 140] on div "Heather McDaniel (heather@reformersacademy.org)" at bounding box center [881, 144] width 344 height 17
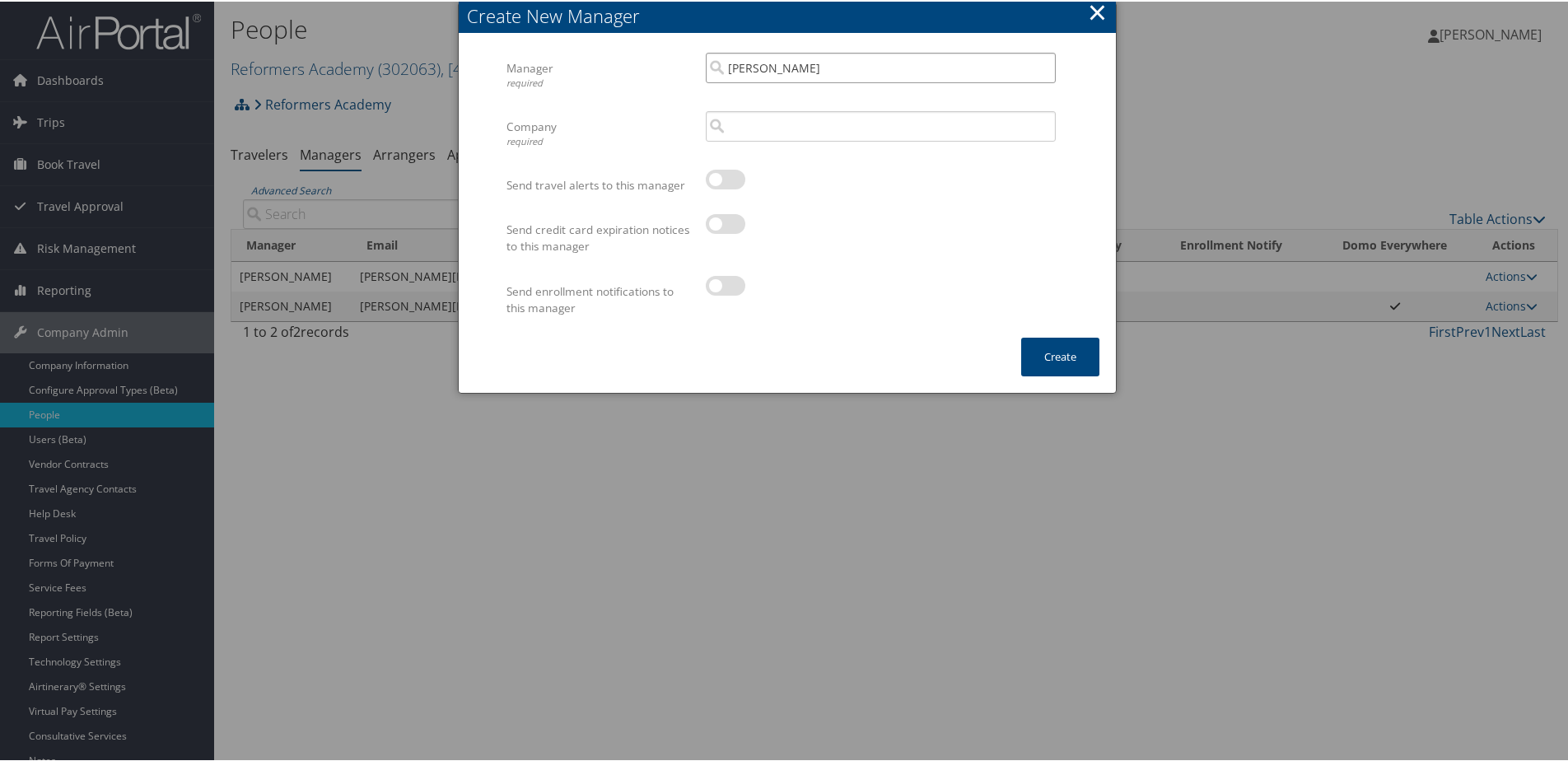
type input "Heather McDaniel"
click at [727, 121] on input "search" at bounding box center [881, 125] width 350 height 30
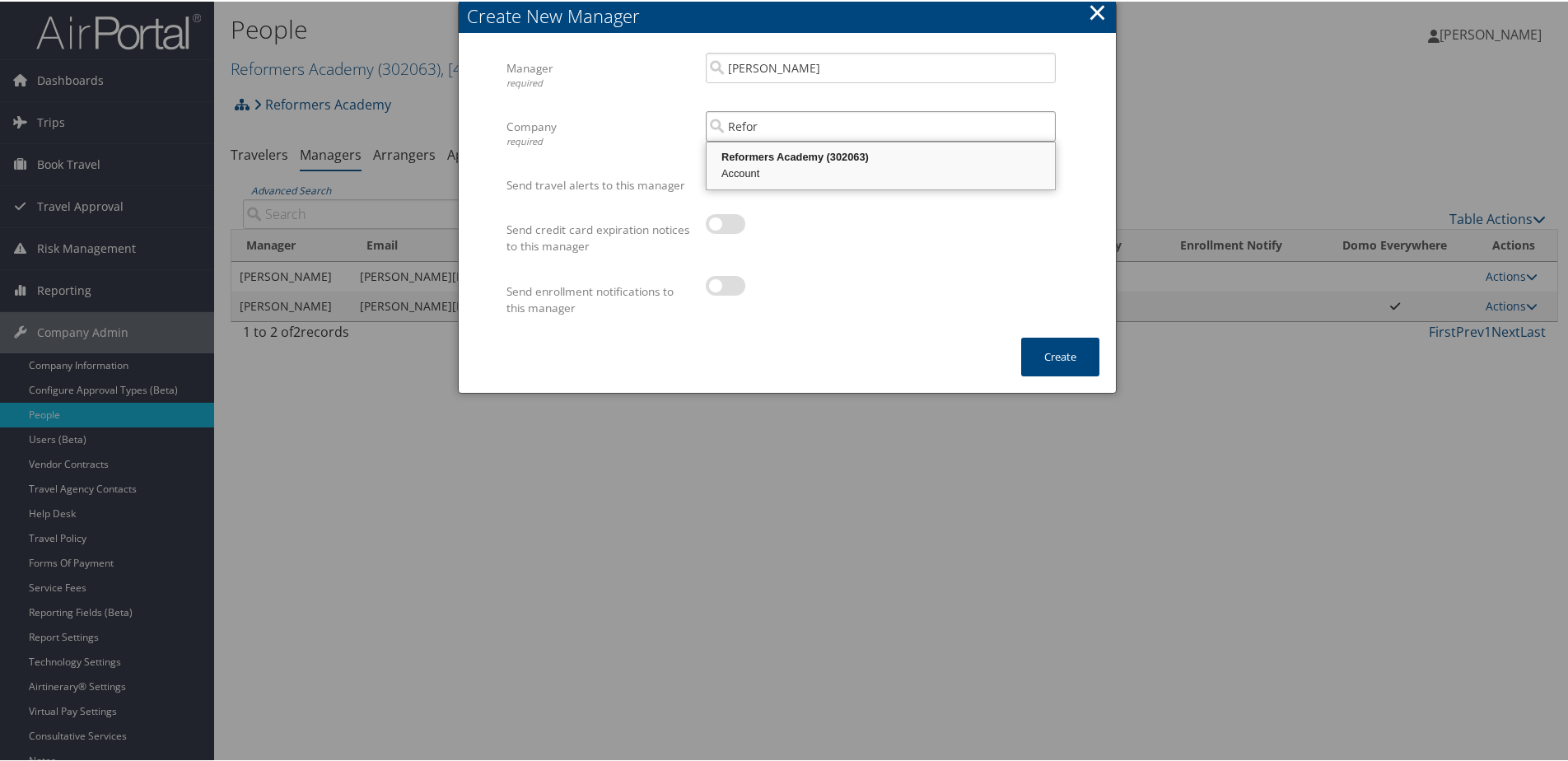
click at [768, 167] on div "Account" at bounding box center [881, 171] width 344 height 17
type input "Reformers Academy"
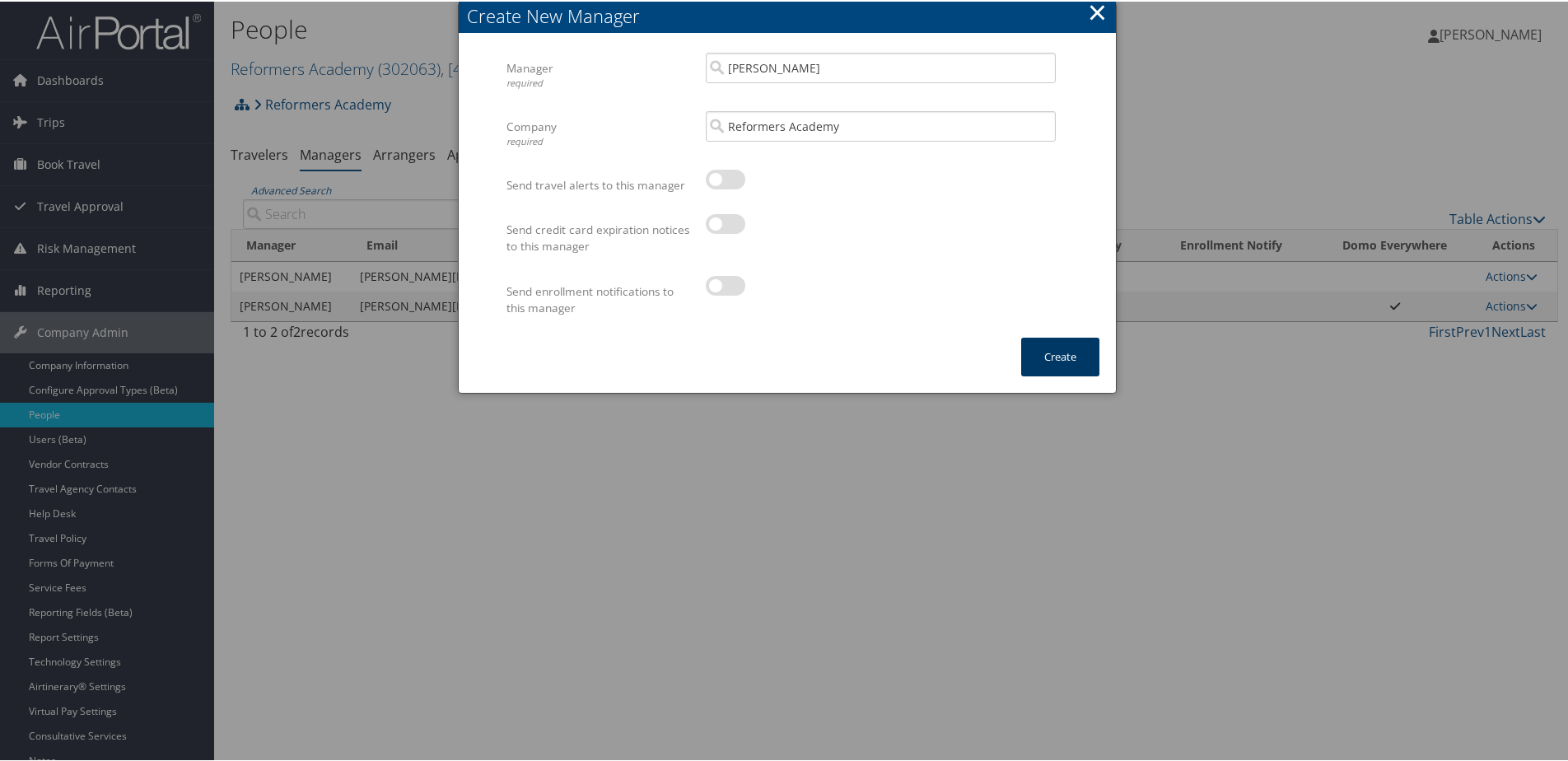
click at [1031, 366] on button "Create" at bounding box center [1060, 355] width 79 height 39
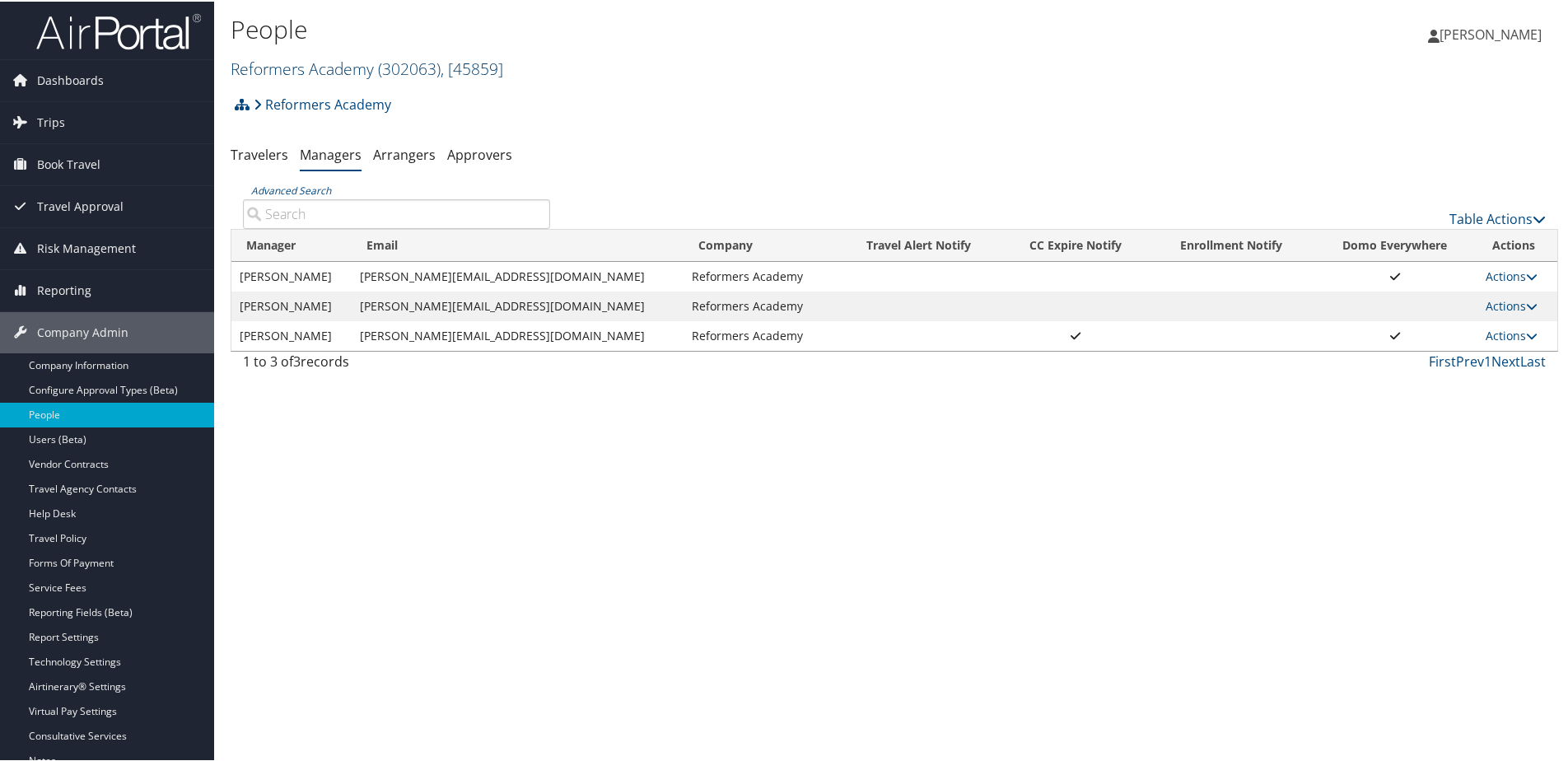
click at [299, 69] on link "Reformers Academy ( 302063 ) , [ 45859 ]" at bounding box center [367, 66] width 273 height 22
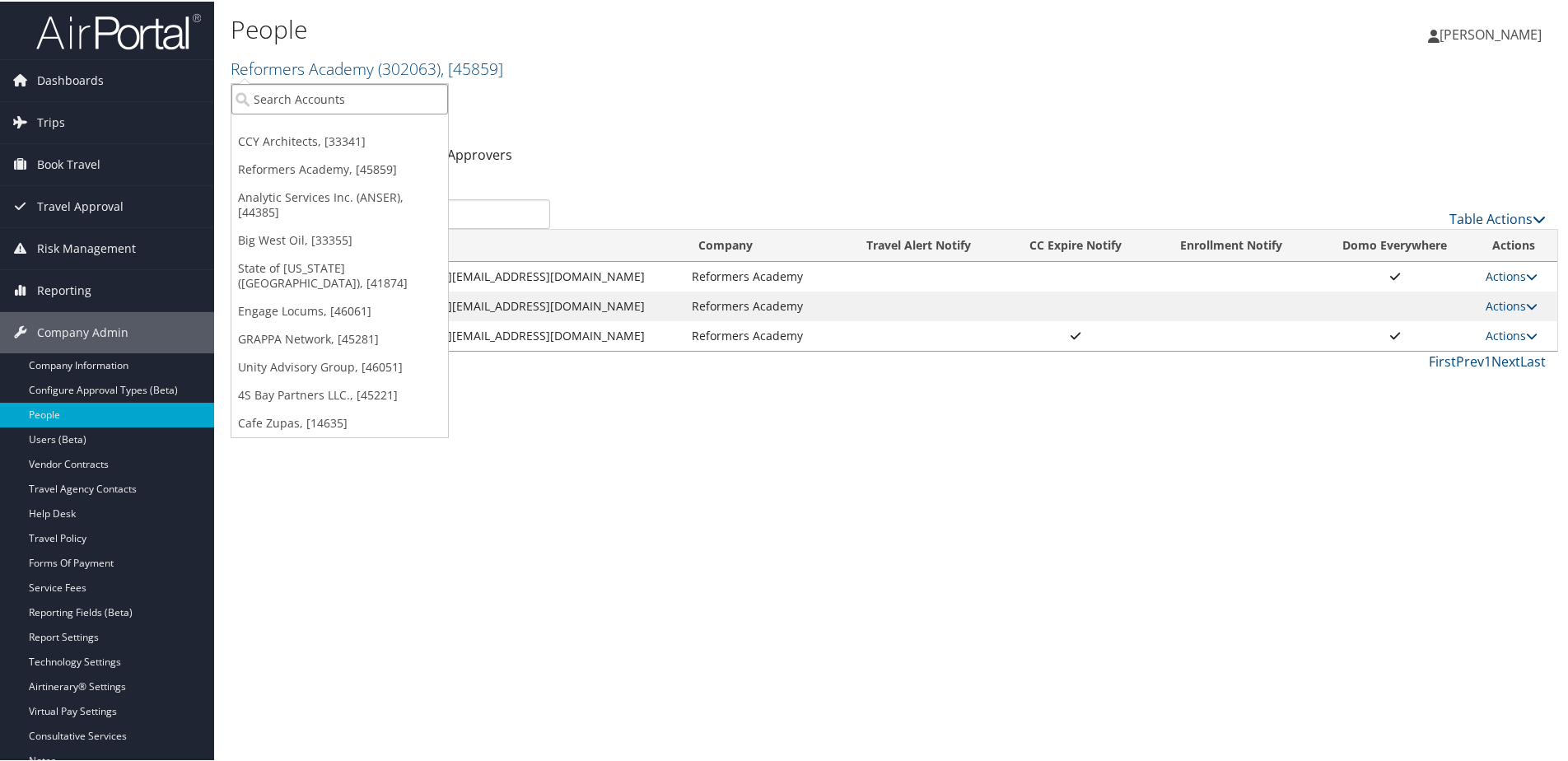
click at [292, 88] on input "search" at bounding box center [339, 97] width 216 height 30
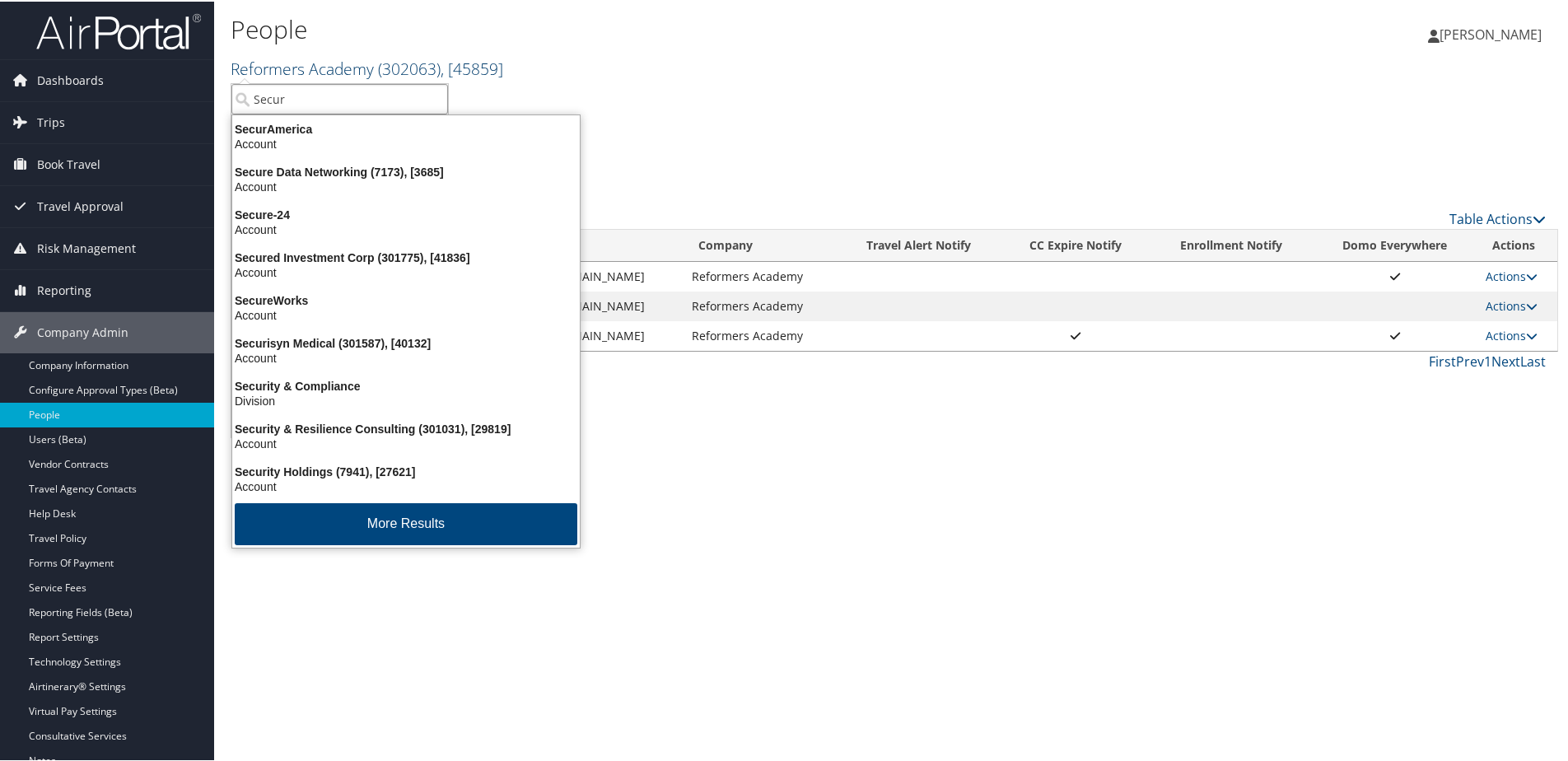
type input "Secure"
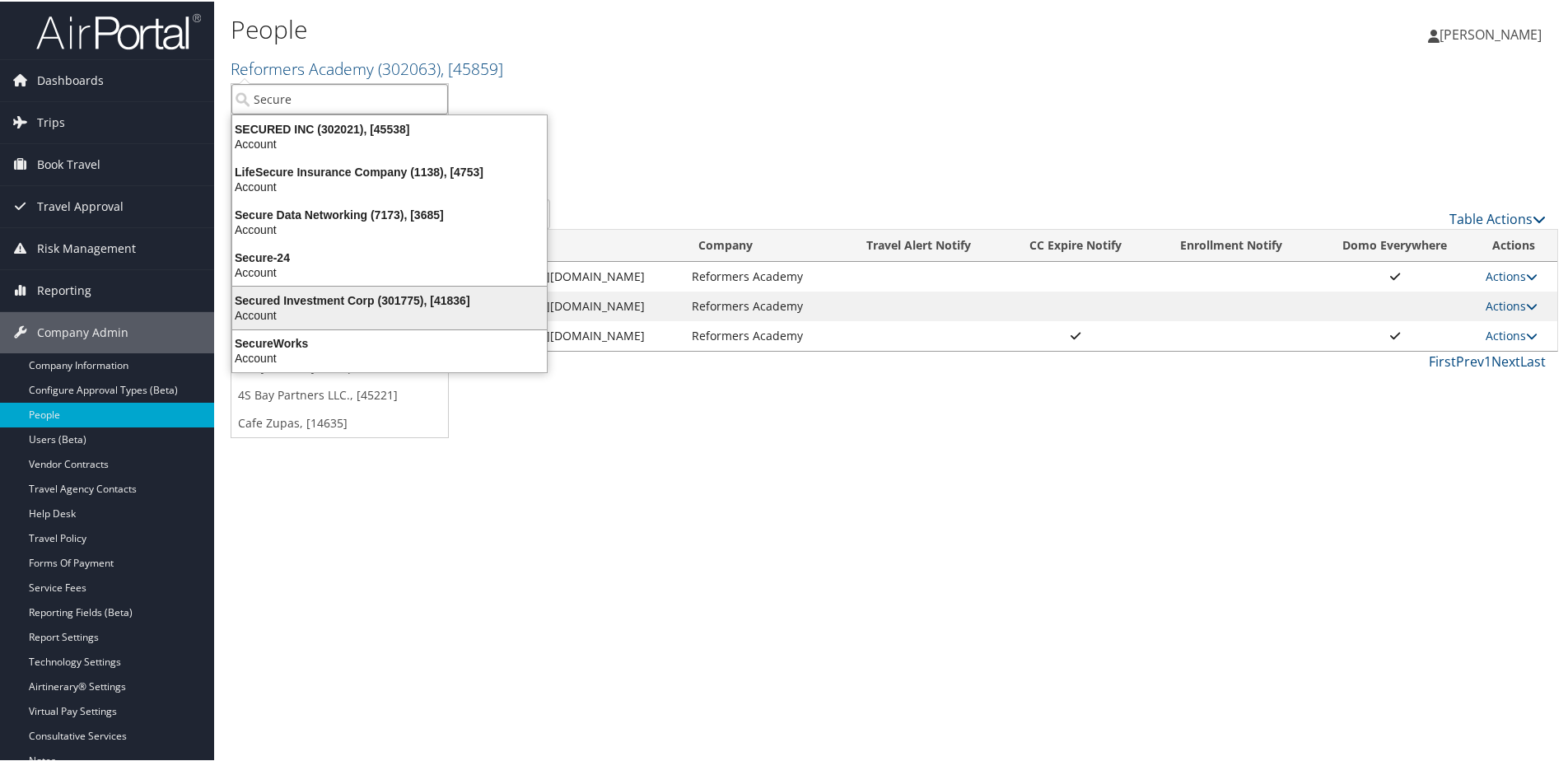
click at [352, 288] on div "Secured Investment Corp (301775), [41836] Account" at bounding box center [390, 306] width 309 height 38
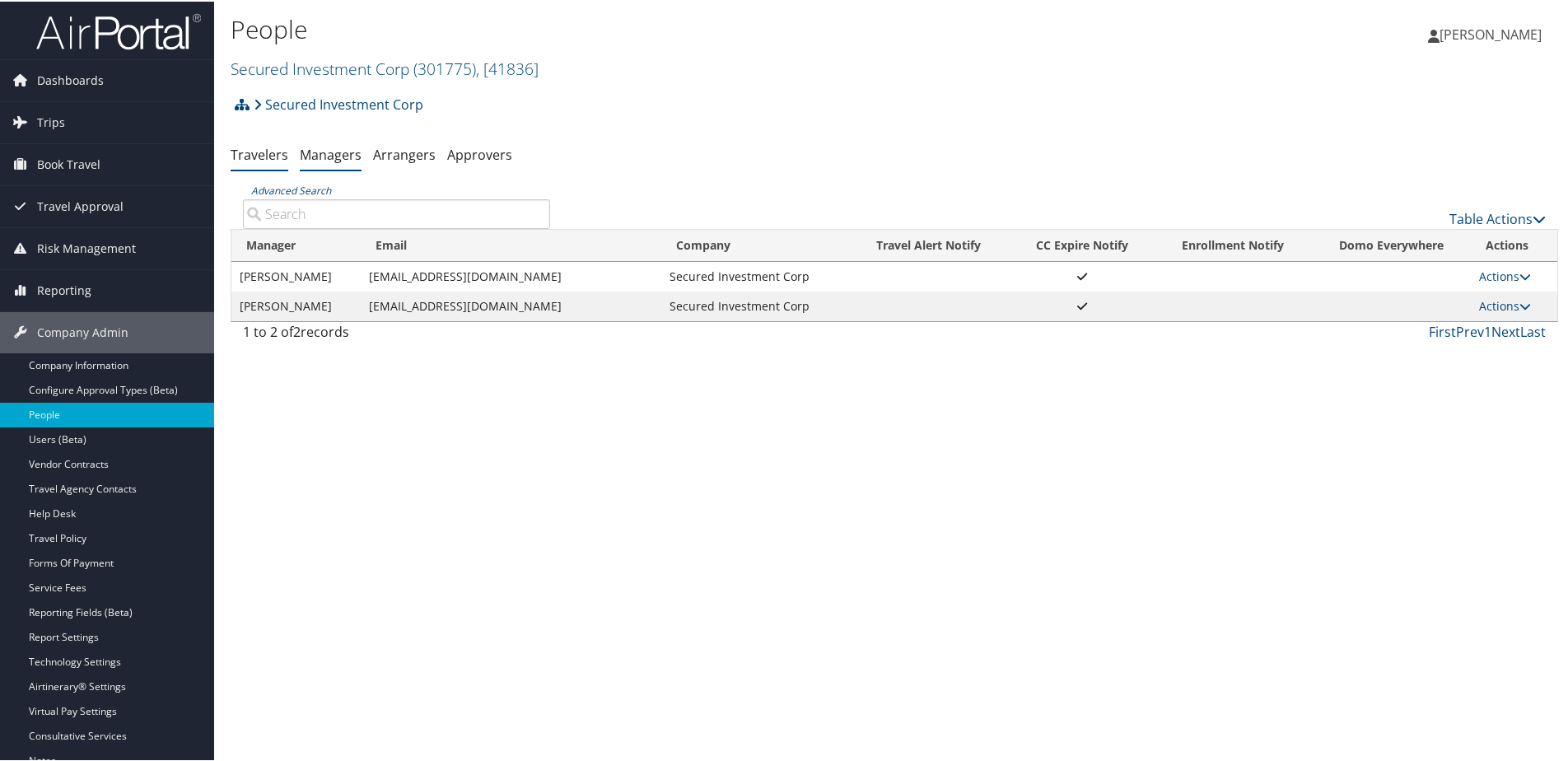
click at [270, 160] on link "Travelers" at bounding box center [259, 153] width 57 height 19
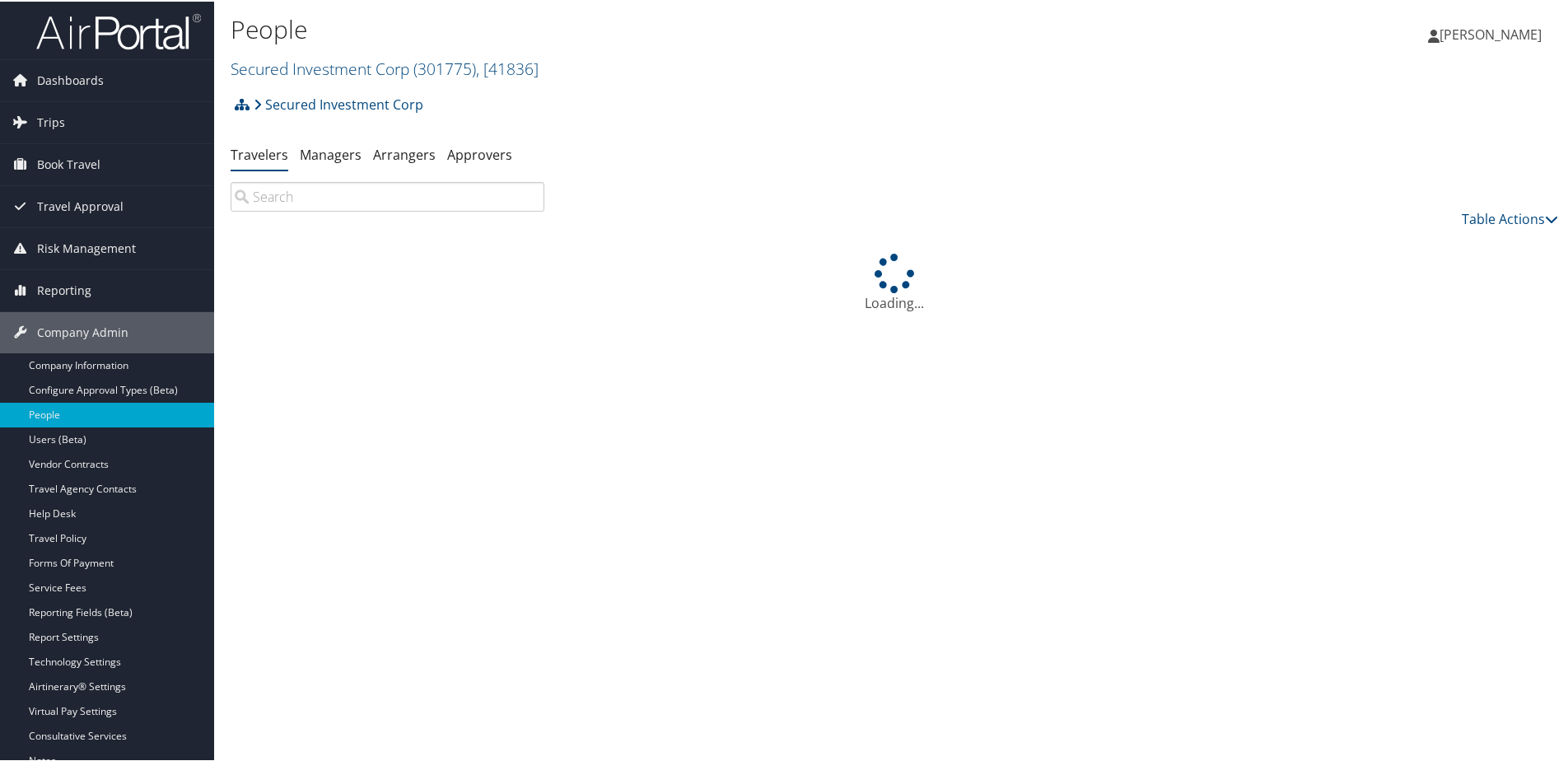
click at [278, 202] on input "search" at bounding box center [387, 195] width 314 height 30
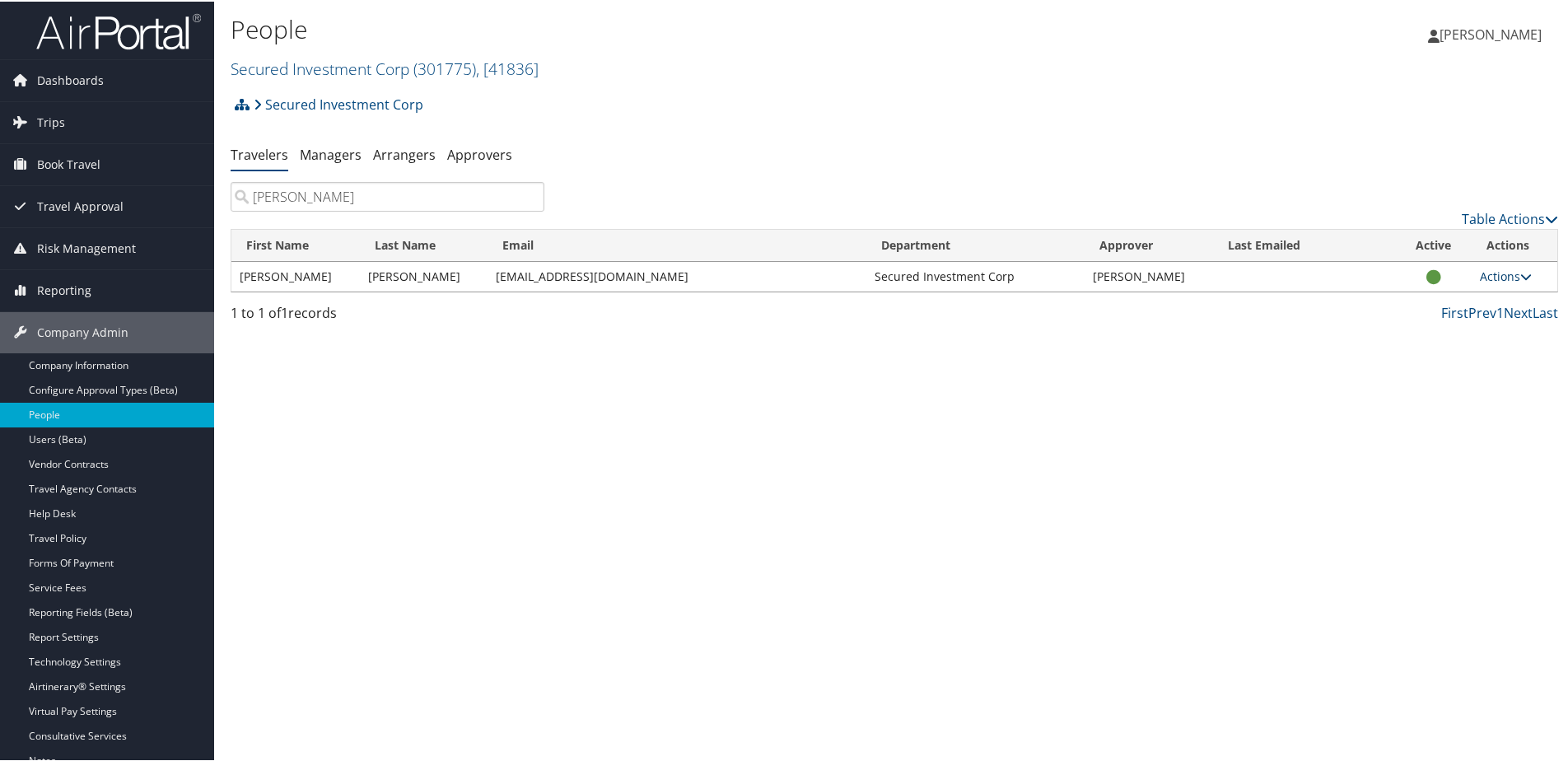
type input "[PERSON_NAME]"
click at [1480, 281] on link "Actions" at bounding box center [1505, 275] width 52 height 16
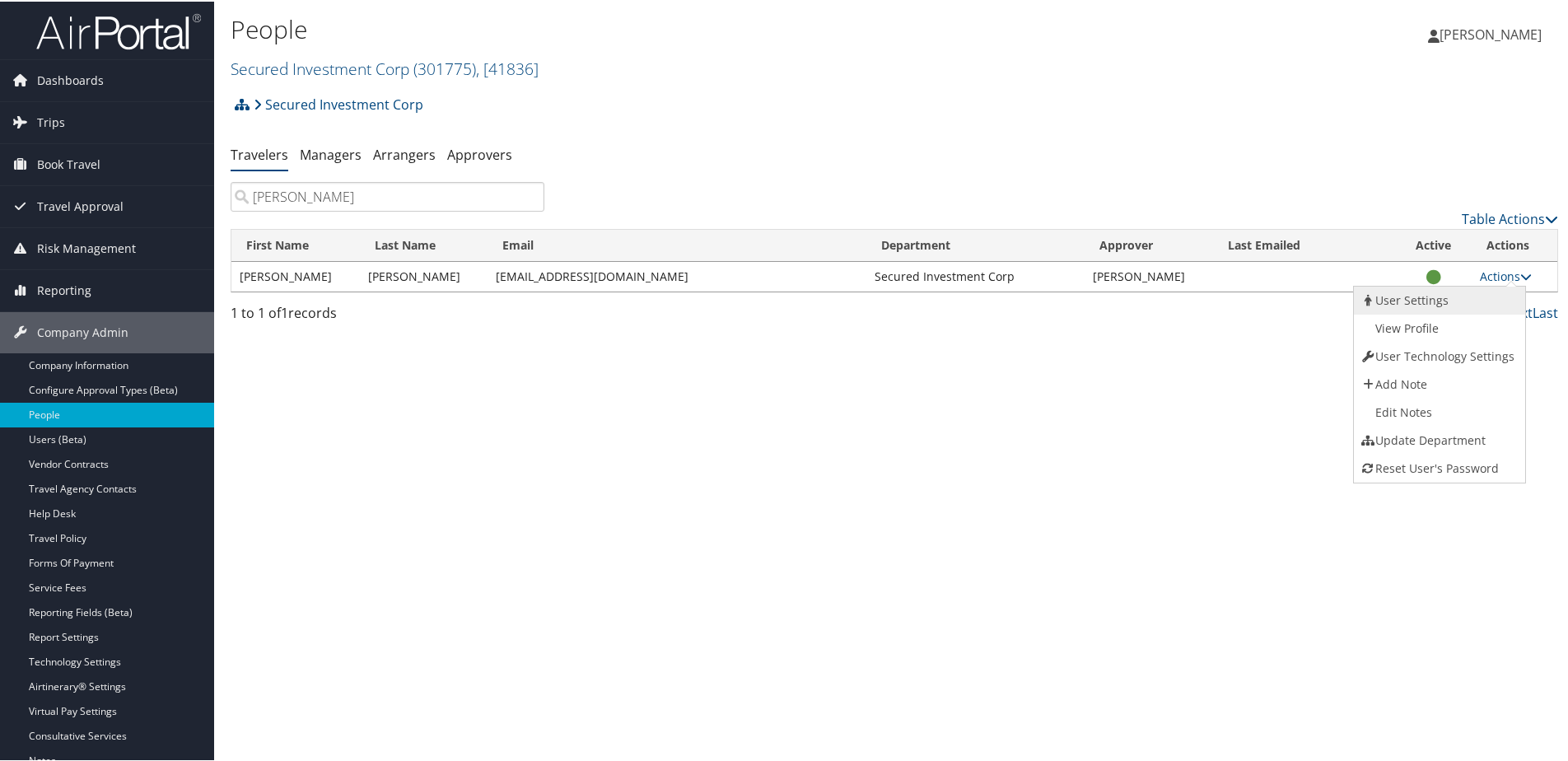
click at [1404, 296] on link "User Settings" at bounding box center [1436, 300] width 167 height 28
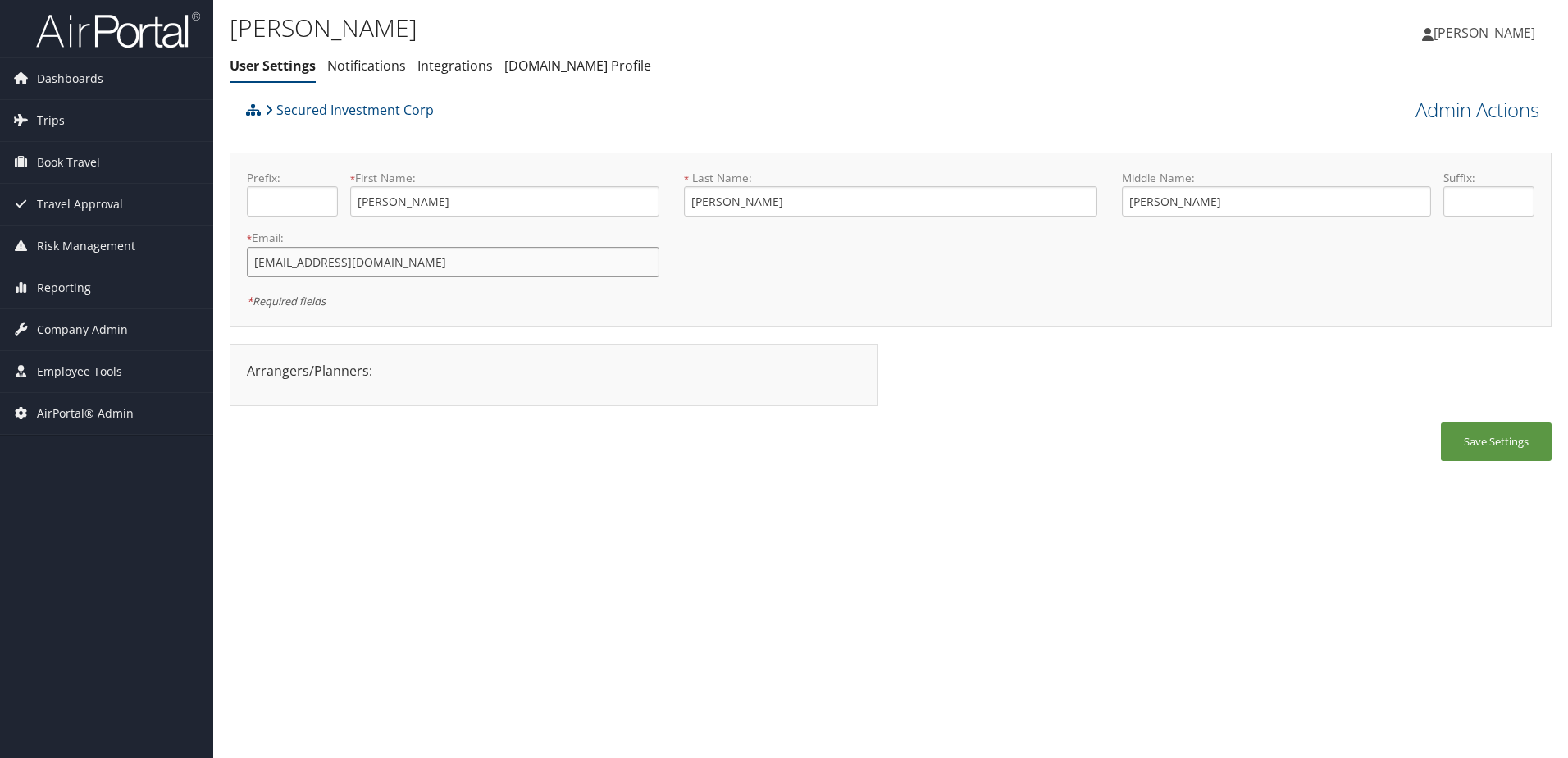
drag, startPoint x: 390, startPoint y: 268, endPoint x: 213, endPoint y: 292, distance: 178.6
click at [215, 292] on div "James Lutes User Settings Notifications Integrations AndavoVacations.com Profil…" at bounding box center [890, 379] width 1355 height 758
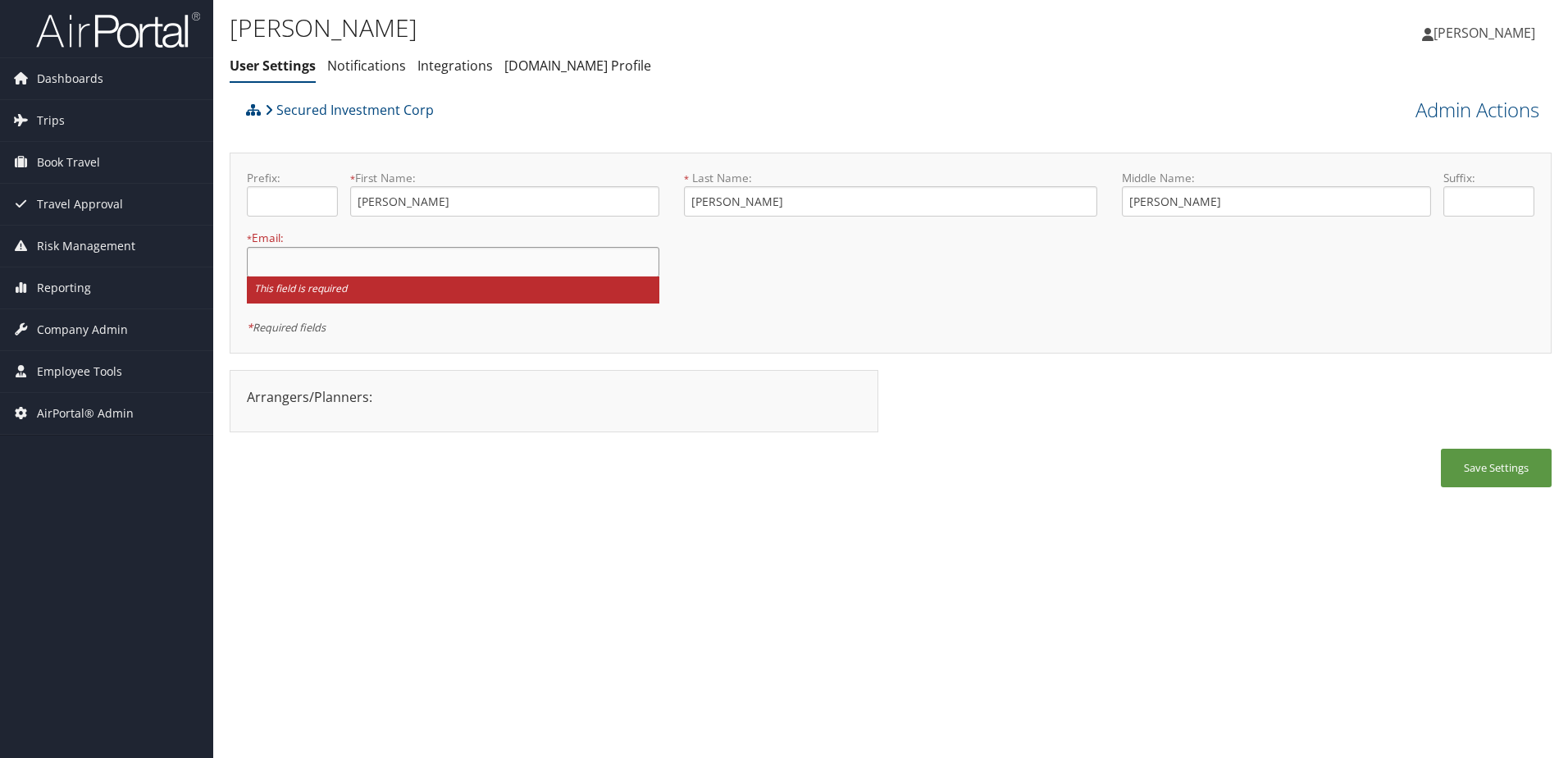
paste input "[EMAIL_ADDRESS][DOMAIN_NAME]"
type input "[EMAIL_ADDRESS][DOMAIN_NAME]"
click at [864, 322] on div "* Required fields" at bounding box center [569, 327] width 644 height 19
click at [1492, 466] on button "Save Settings" at bounding box center [1497, 468] width 111 height 39
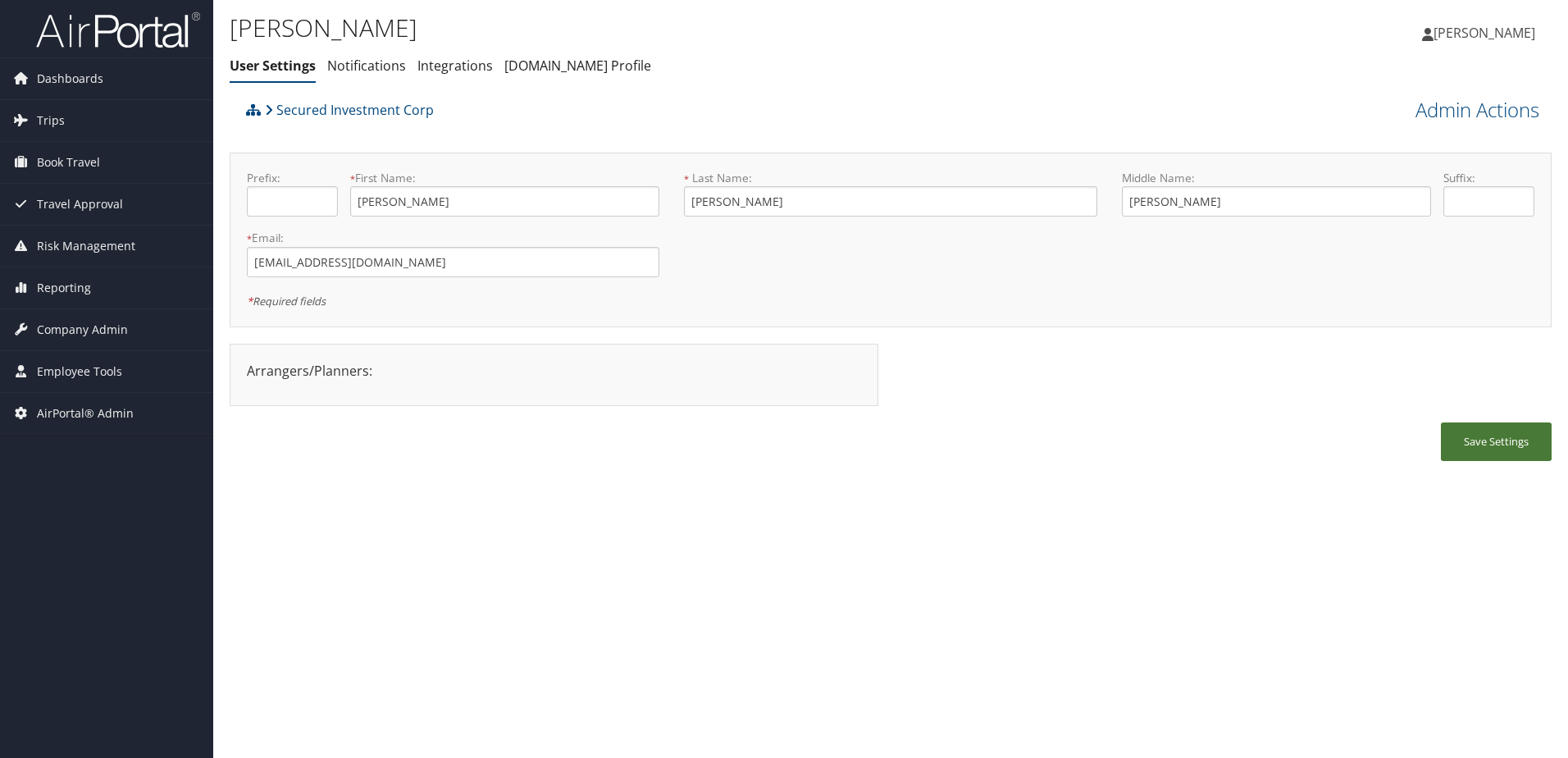
click at [1492, 449] on button "Save Settings" at bounding box center [1497, 442] width 111 height 39
click at [77, 327] on span "Company Admin" at bounding box center [82, 329] width 91 height 41
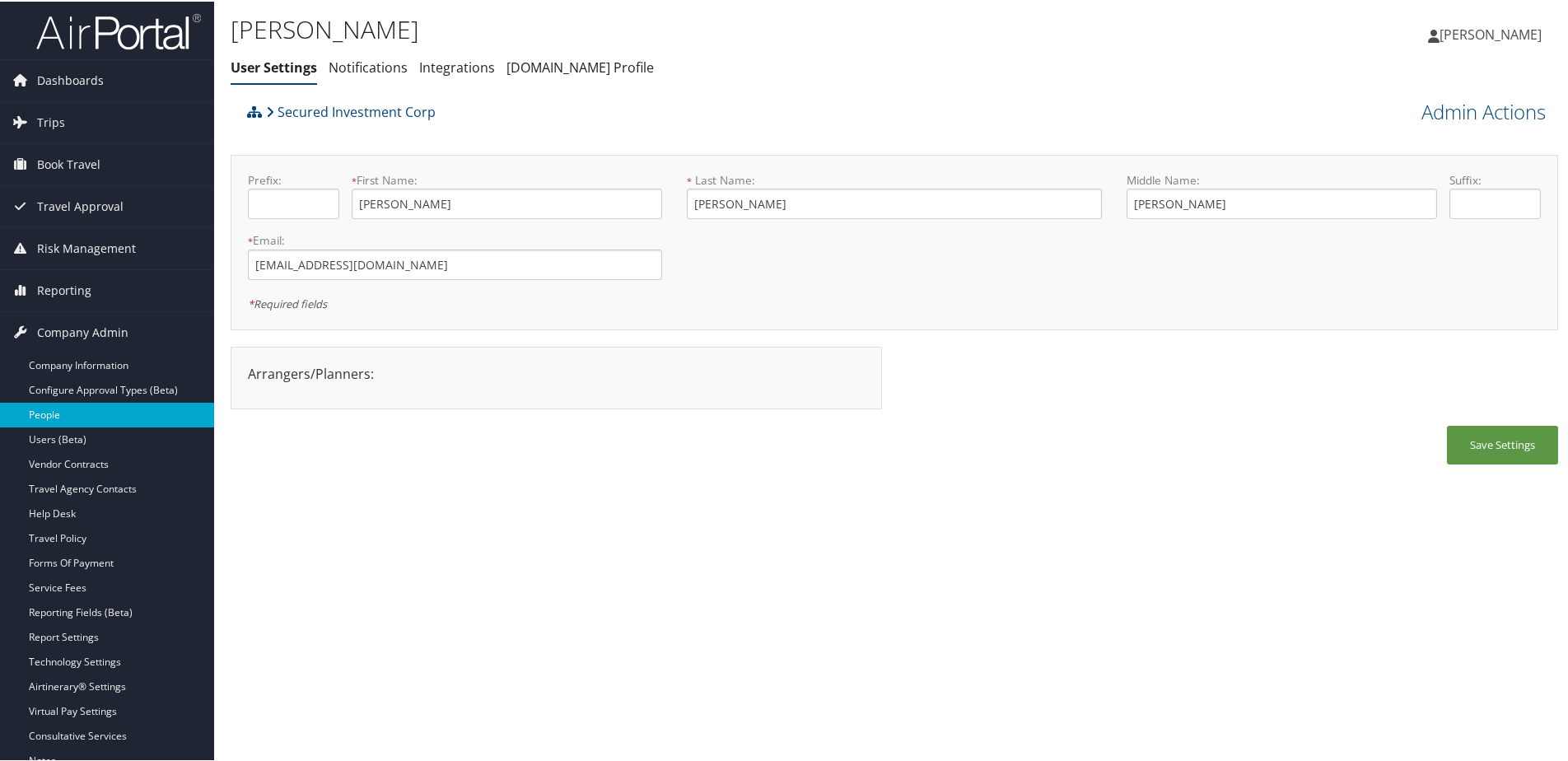
click at [54, 405] on link "People" at bounding box center [107, 414] width 214 height 25
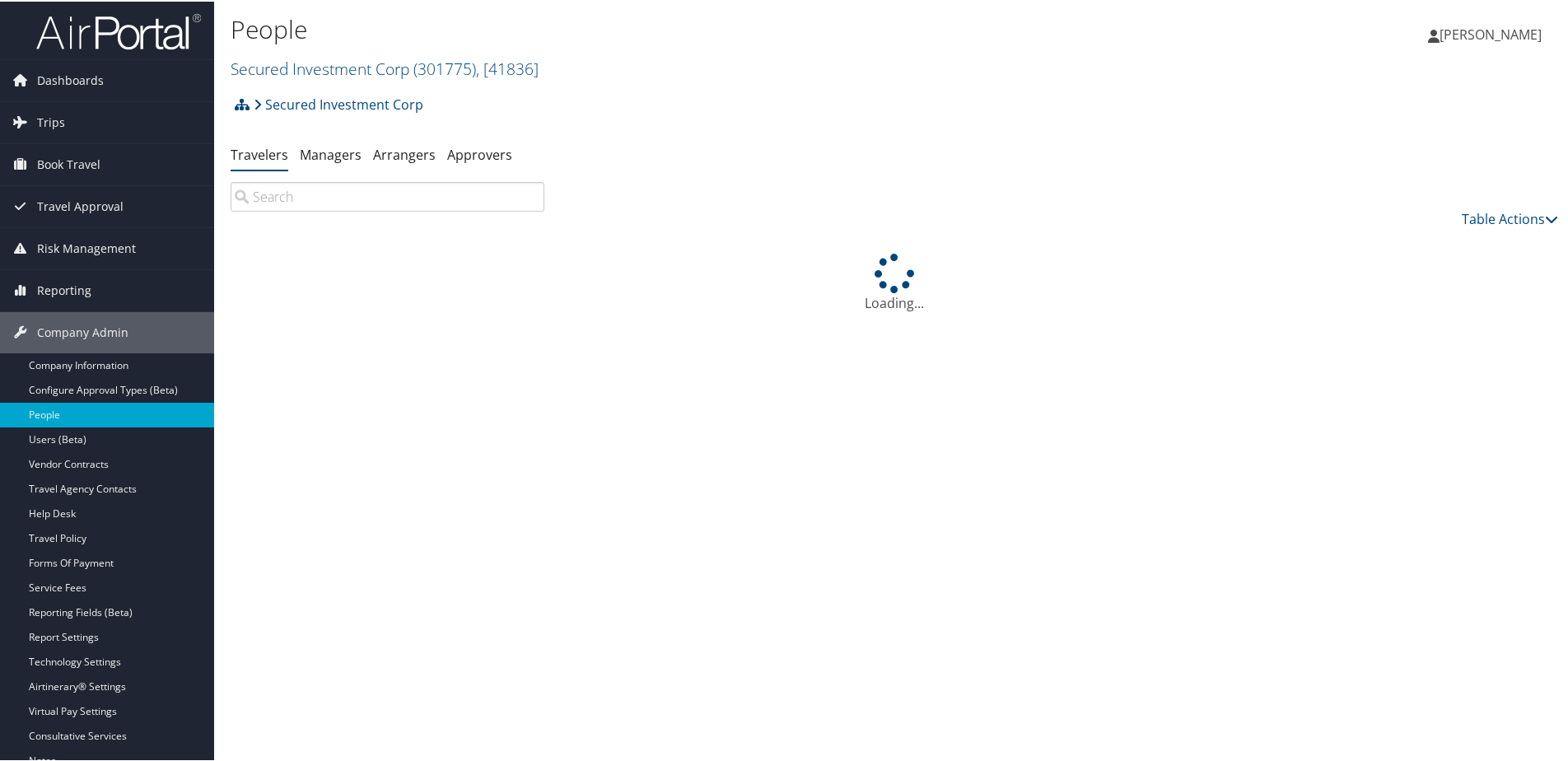
click at [379, 187] on input "search" at bounding box center [387, 195] width 314 height 30
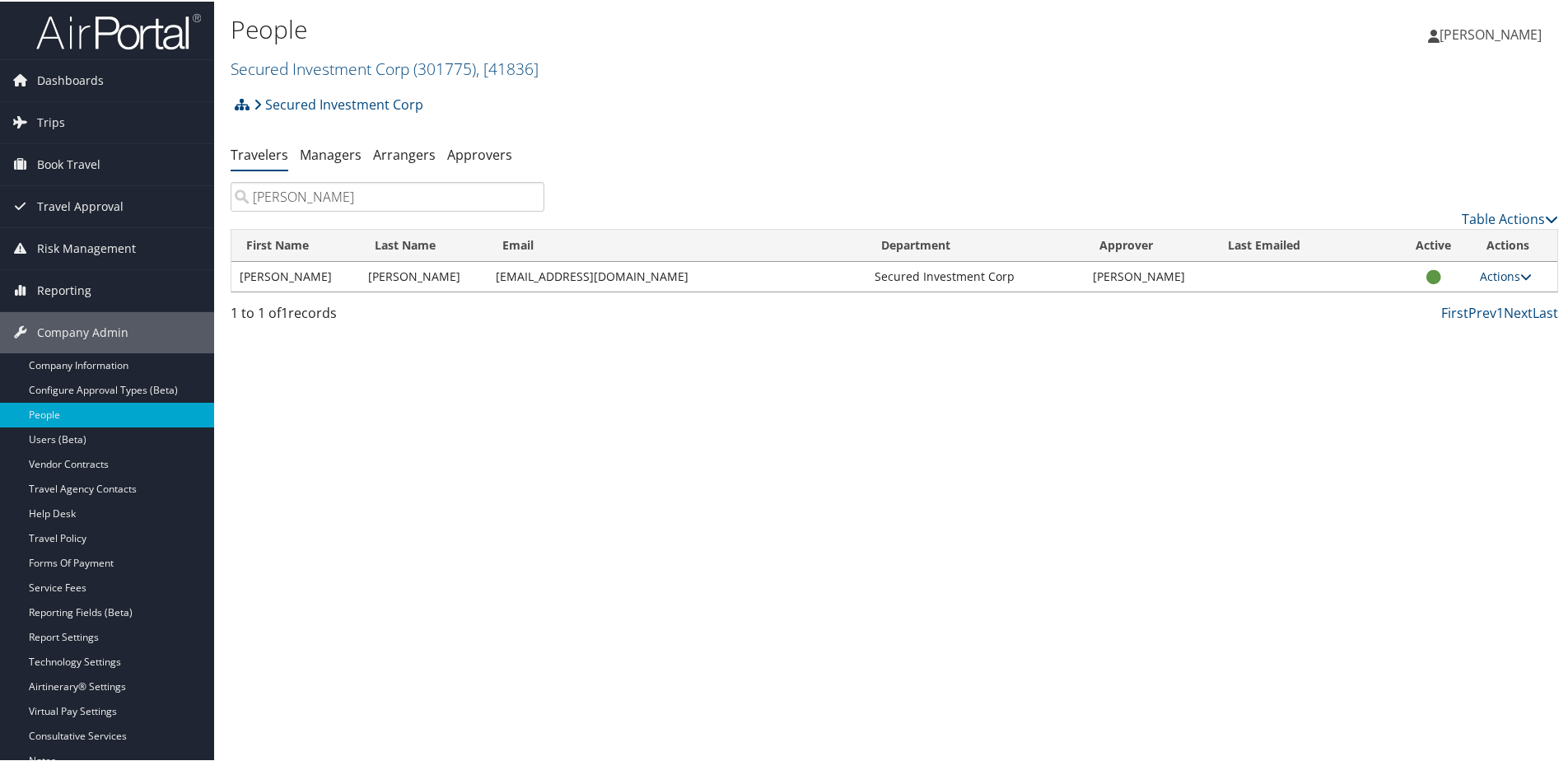
type input "[PERSON_NAME]"
click at [1491, 274] on link "Actions" at bounding box center [1505, 275] width 52 height 16
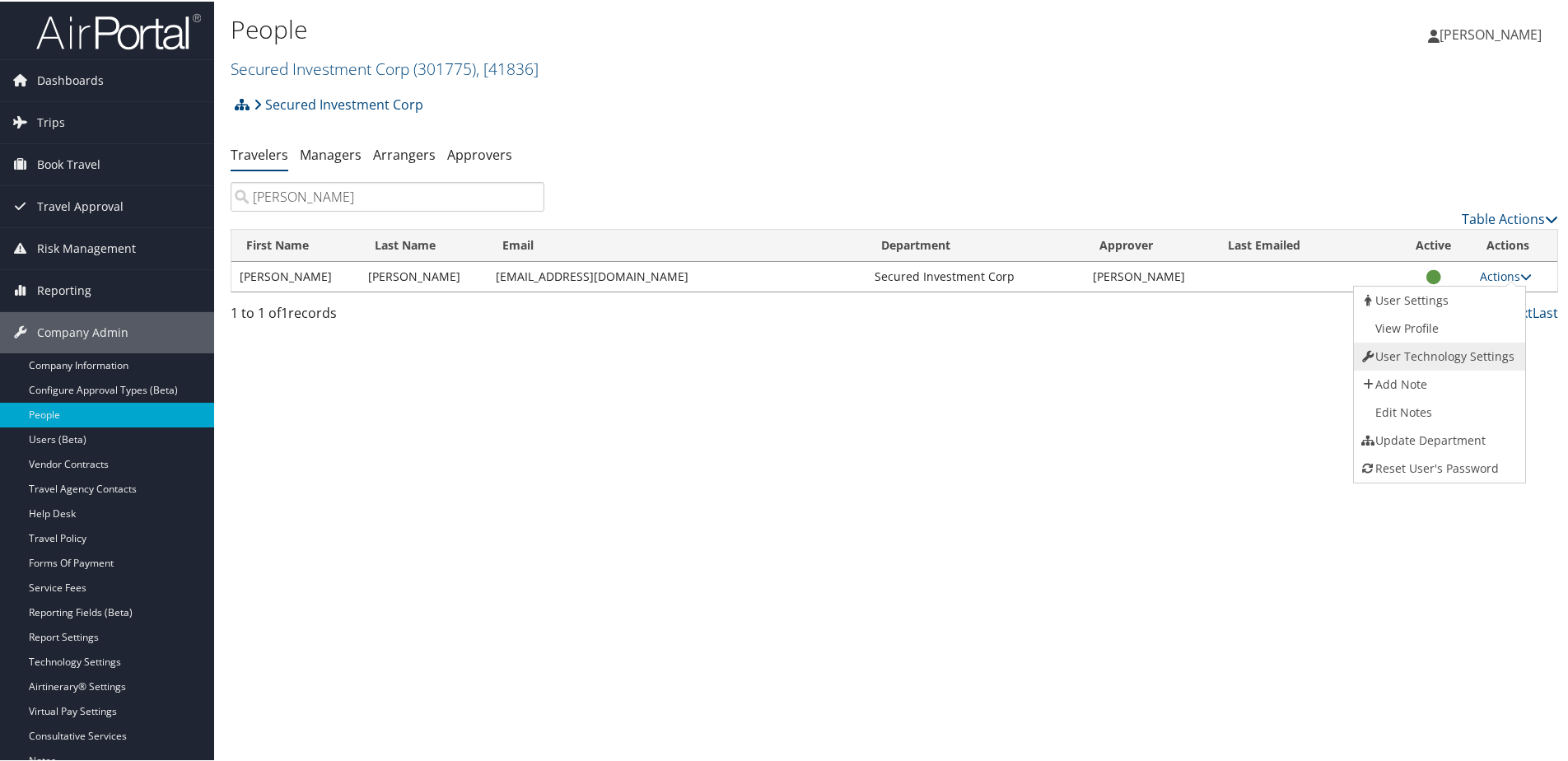
click at [1409, 361] on link "User Technology Settings" at bounding box center [1436, 355] width 167 height 28
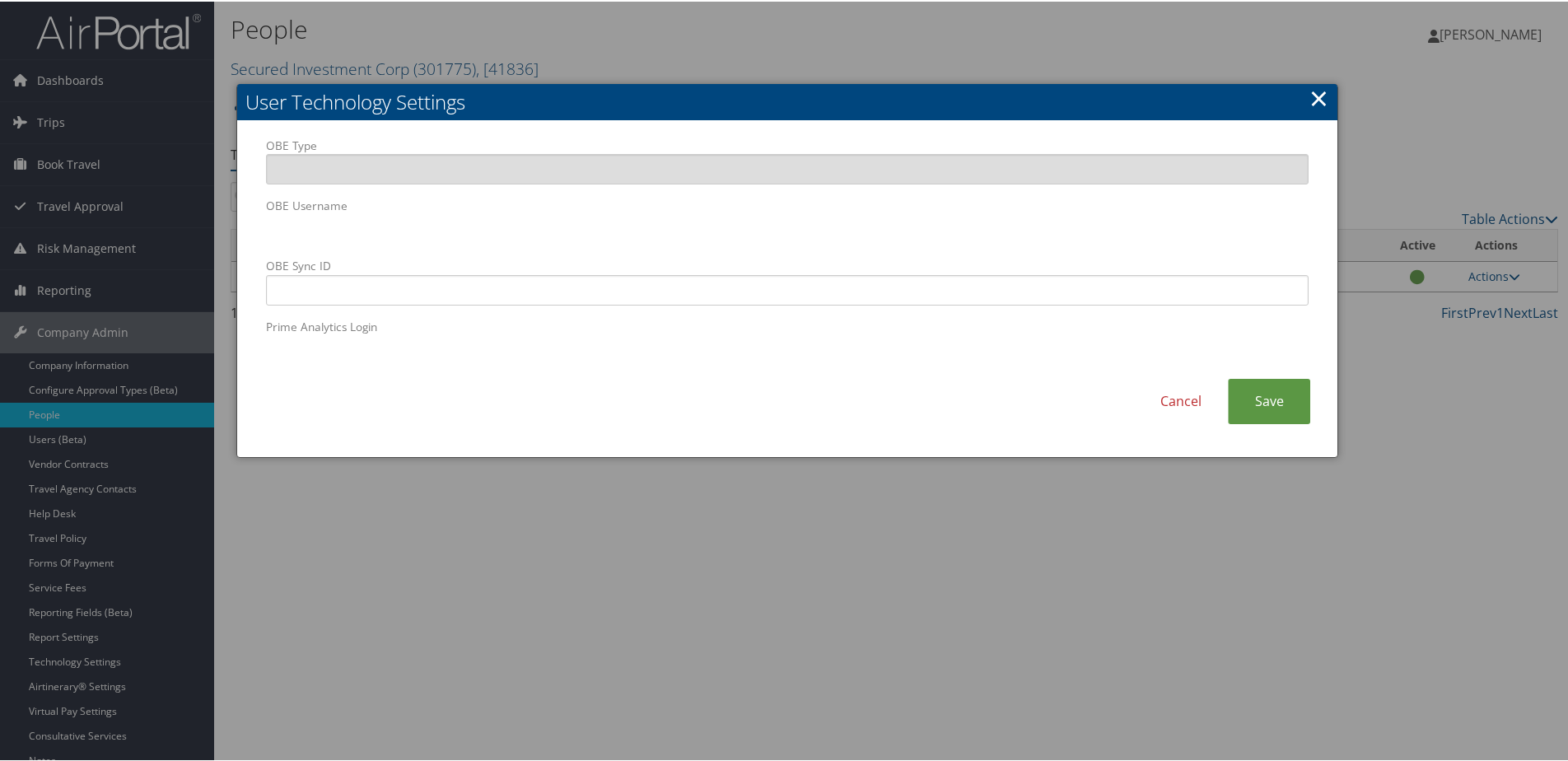
click at [203, 236] on body "Menu Dashboards ► AirPortal 360™ (Manager) AirPortal 360™ (Agent) My Travel Das…" at bounding box center [787, 380] width 1574 height 761
click at [477, 324] on label "Prime Analytics Login" at bounding box center [787, 340] width 1042 height 47
paste input "[EMAIL_ADDRESS][DOMAIN_NAME]"
type input "[EMAIL_ADDRESS][DOMAIN_NAME]"
click at [1265, 395] on link "Save" at bounding box center [1269, 400] width 82 height 45
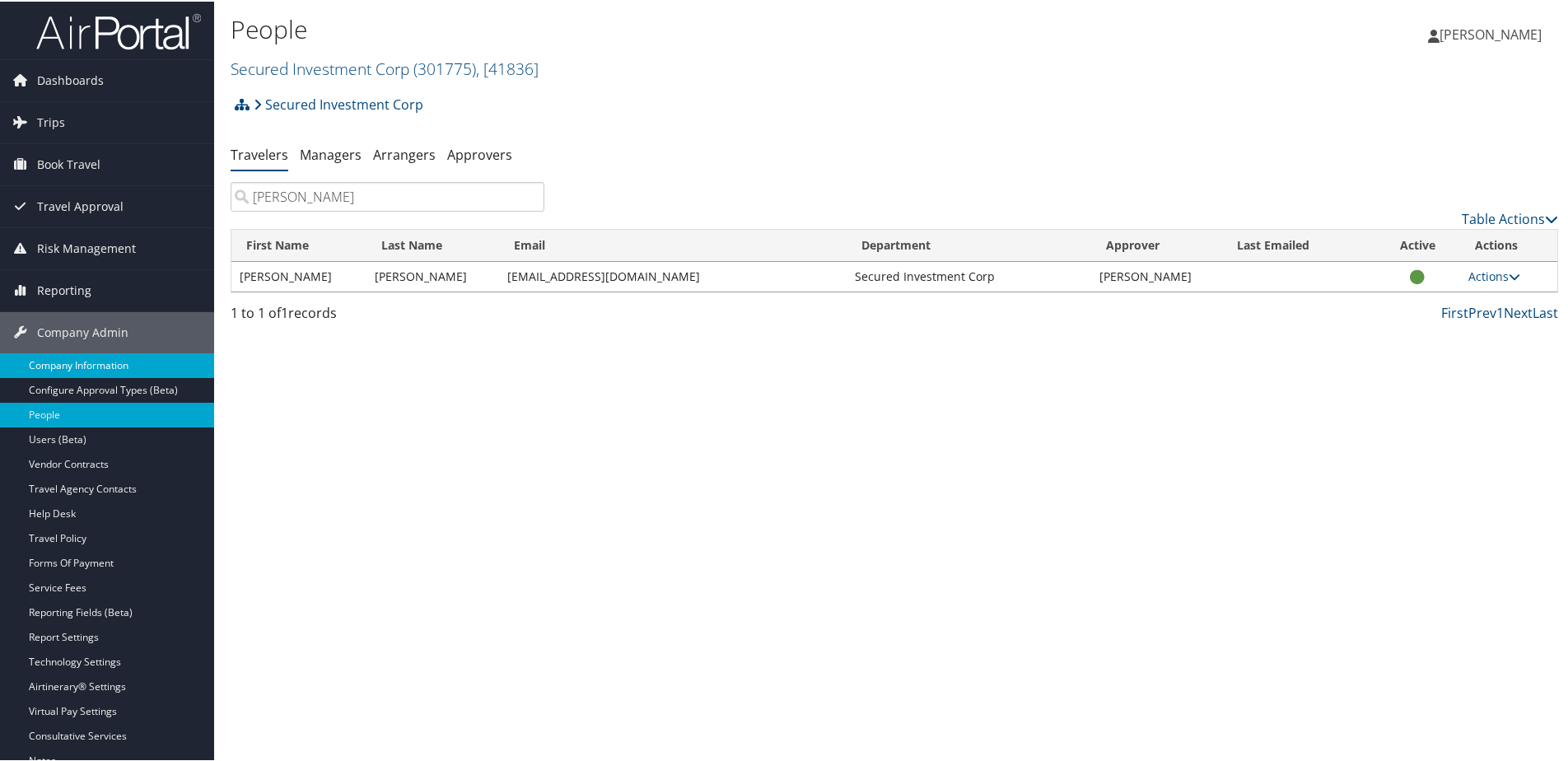
click at [96, 362] on link "Company Information" at bounding box center [107, 364] width 214 height 25
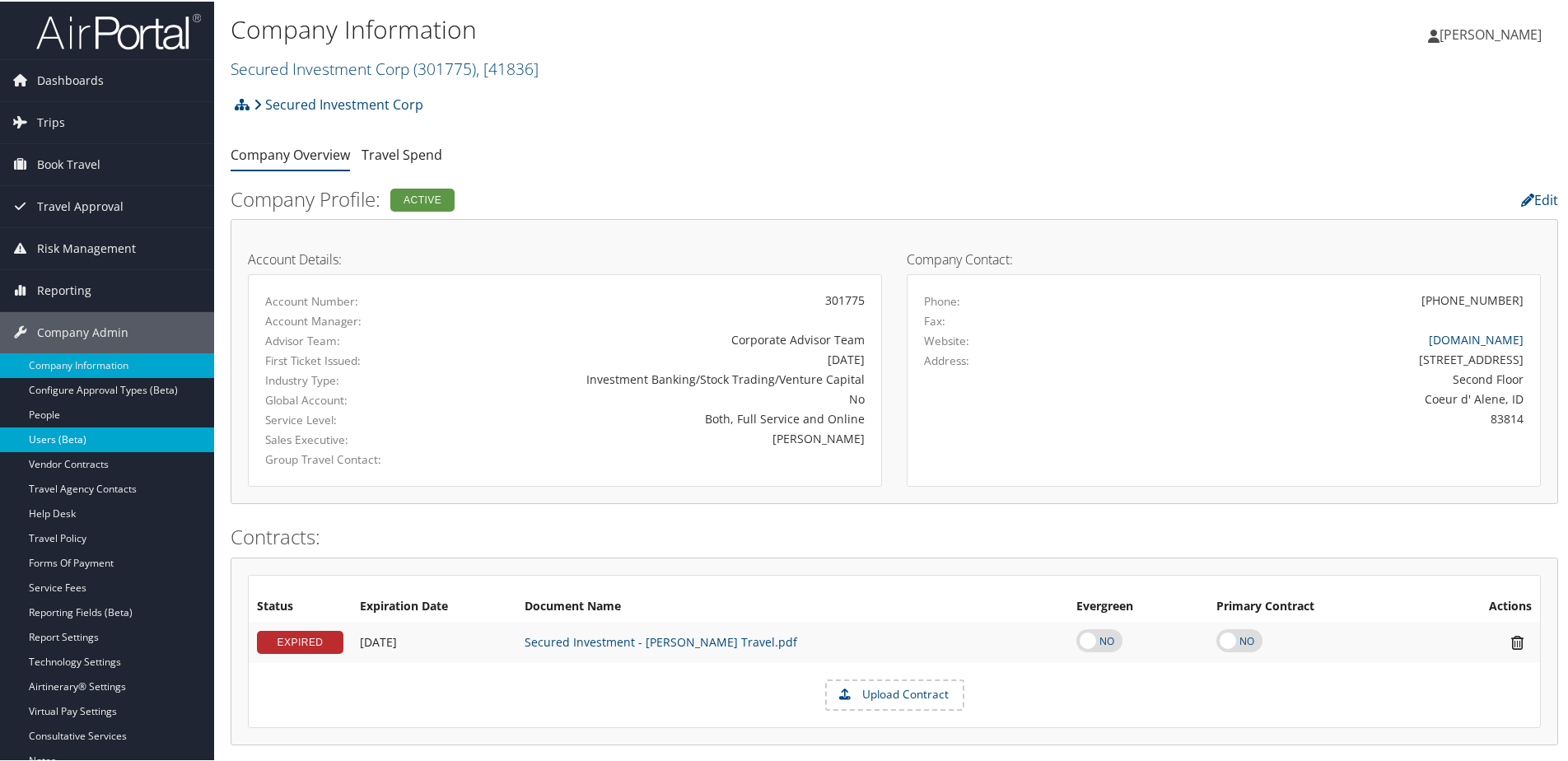
click at [55, 440] on link "Users (Beta)" at bounding box center [107, 438] width 214 height 25
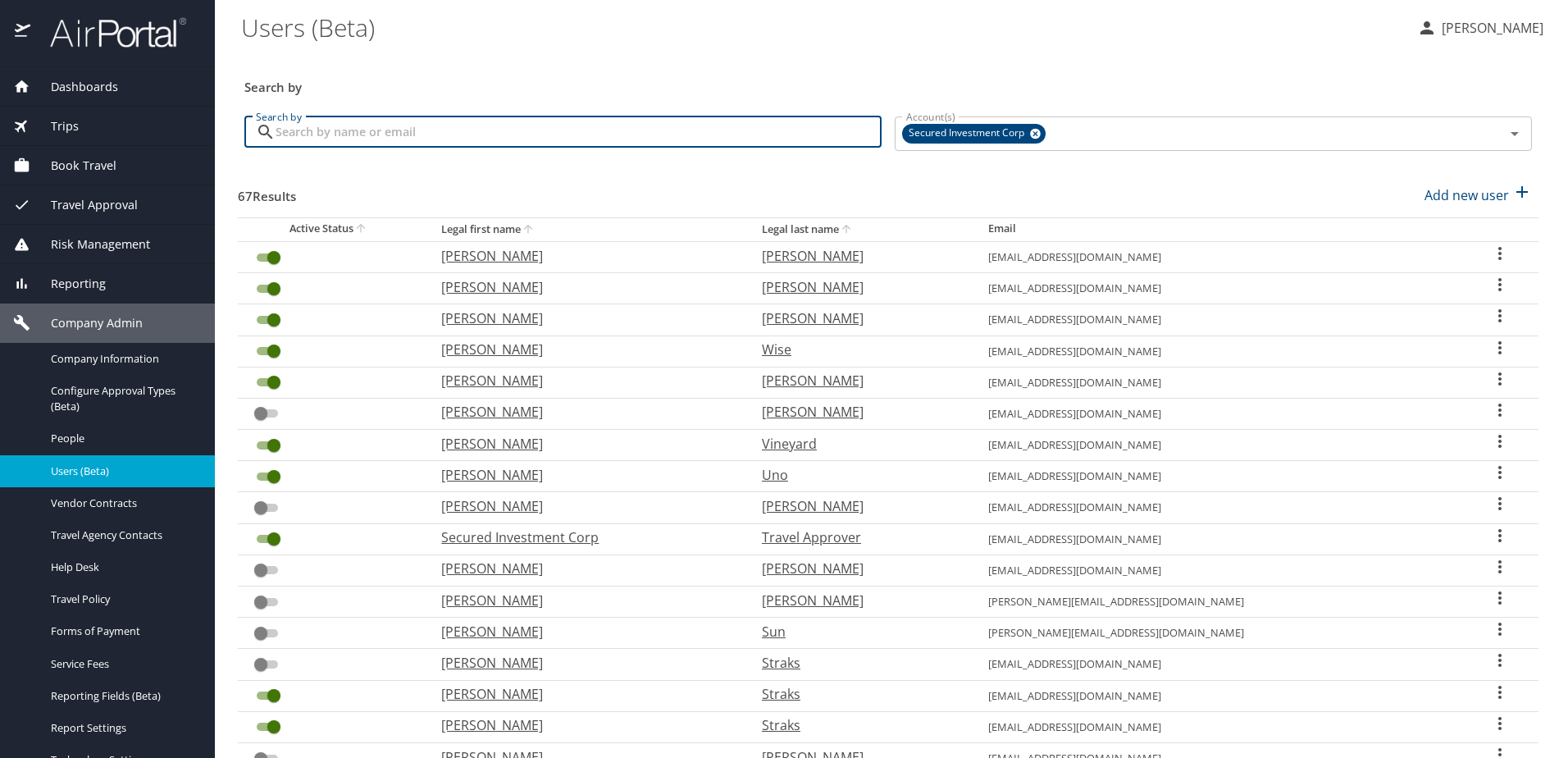
click at [541, 136] on input "Search by" at bounding box center [578, 131] width 606 height 31
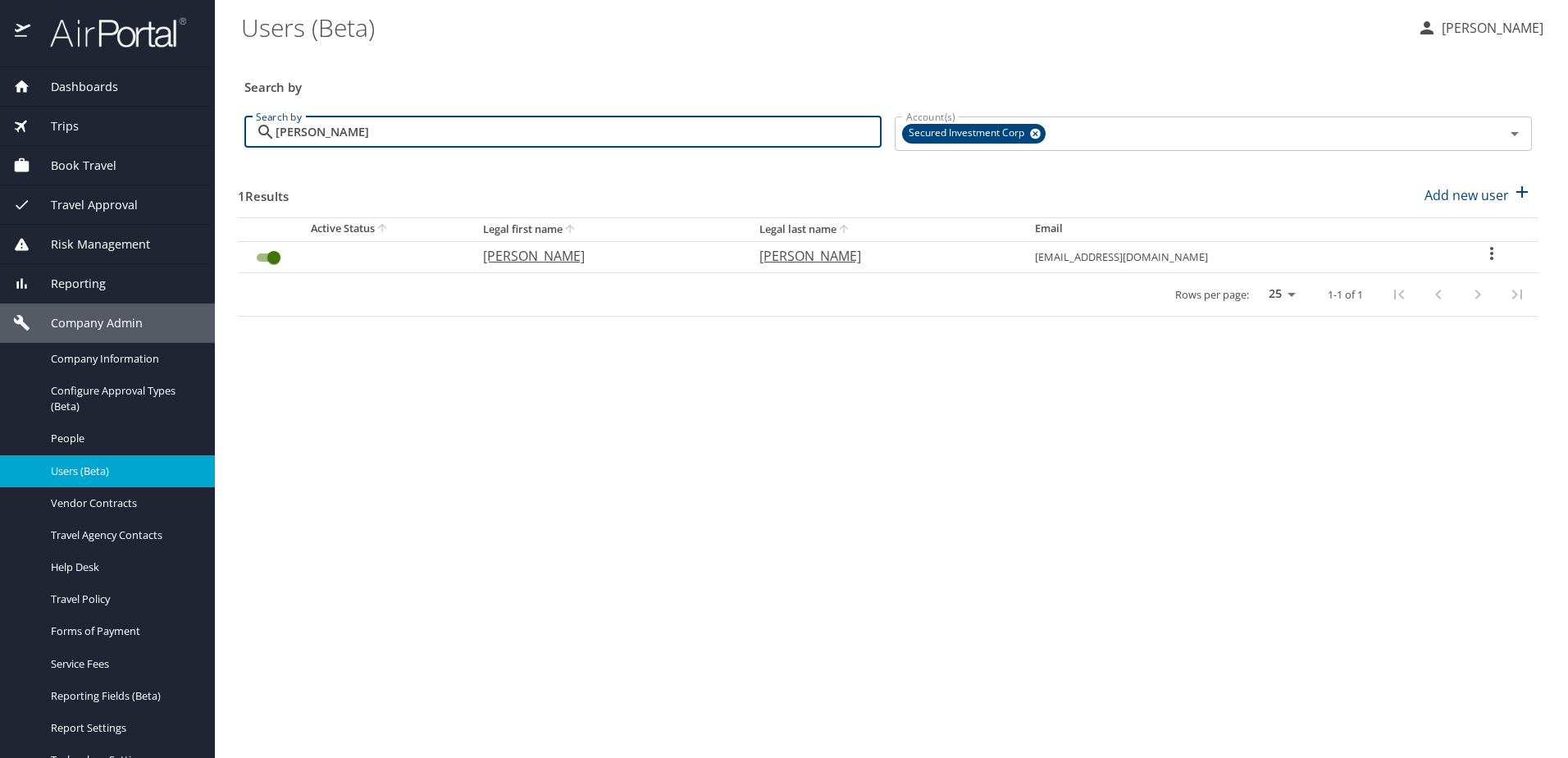
type input "[PERSON_NAME]"
click at [1492, 250] on icon "User Search Table" at bounding box center [1491, 254] width 19 height 19
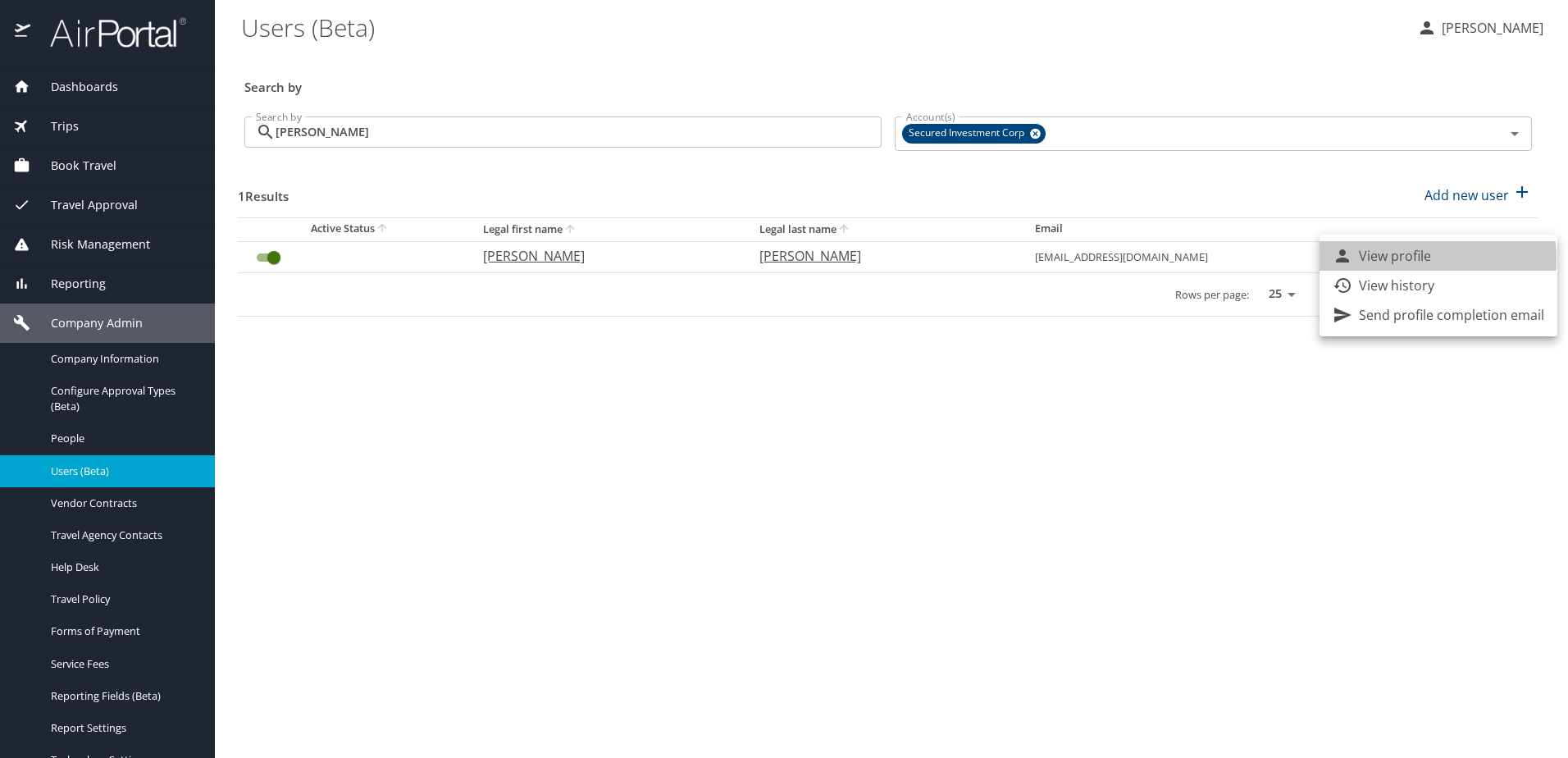
click at [1408, 260] on p "View profile" at bounding box center [1396, 256] width 72 height 19
select select "US"
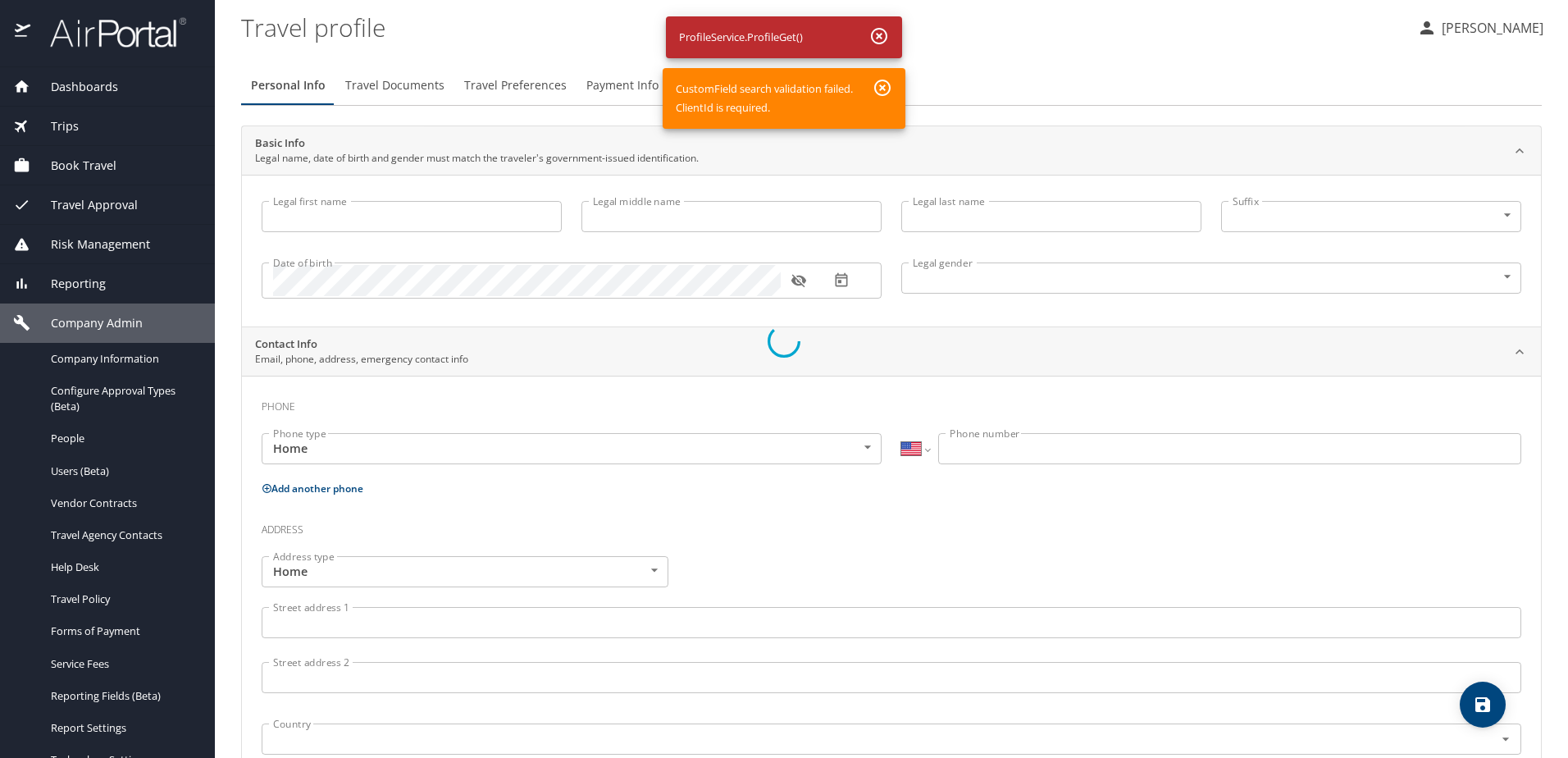
click at [880, 86] on div at bounding box center [784, 341] width 1568 height 834
click at [876, 37] on div at bounding box center [784, 341] width 1568 height 834
click at [1005, 37] on div at bounding box center [784, 341] width 1568 height 834
drag, startPoint x: 207, startPoint y: 14, endPoint x: 1166, endPoint y: 63, distance: 960.3
click at [1216, 72] on div at bounding box center [784, 341] width 1568 height 834
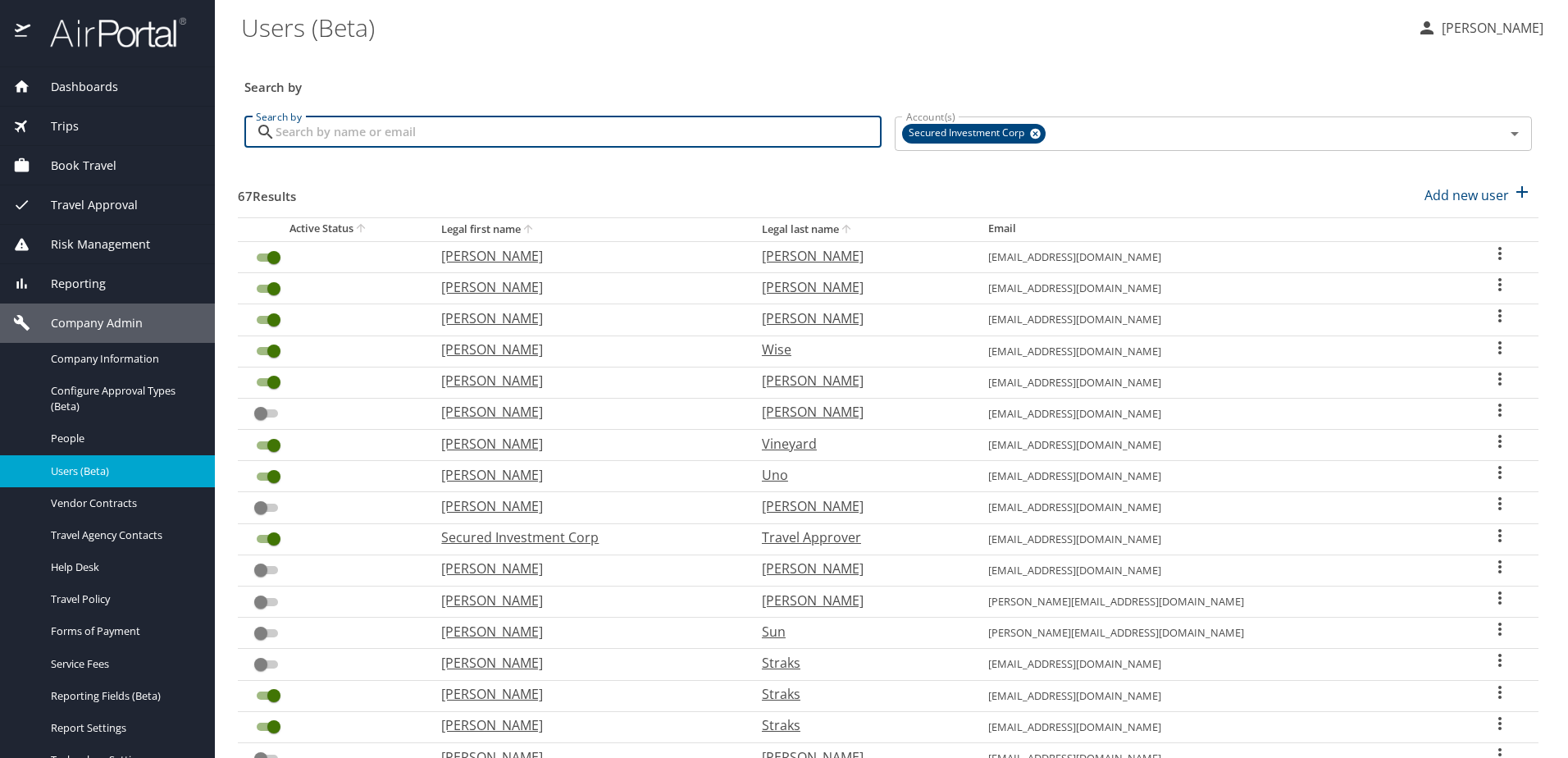
click at [375, 121] on input "Search by" at bounding box center [578, 131] width 606 height 31
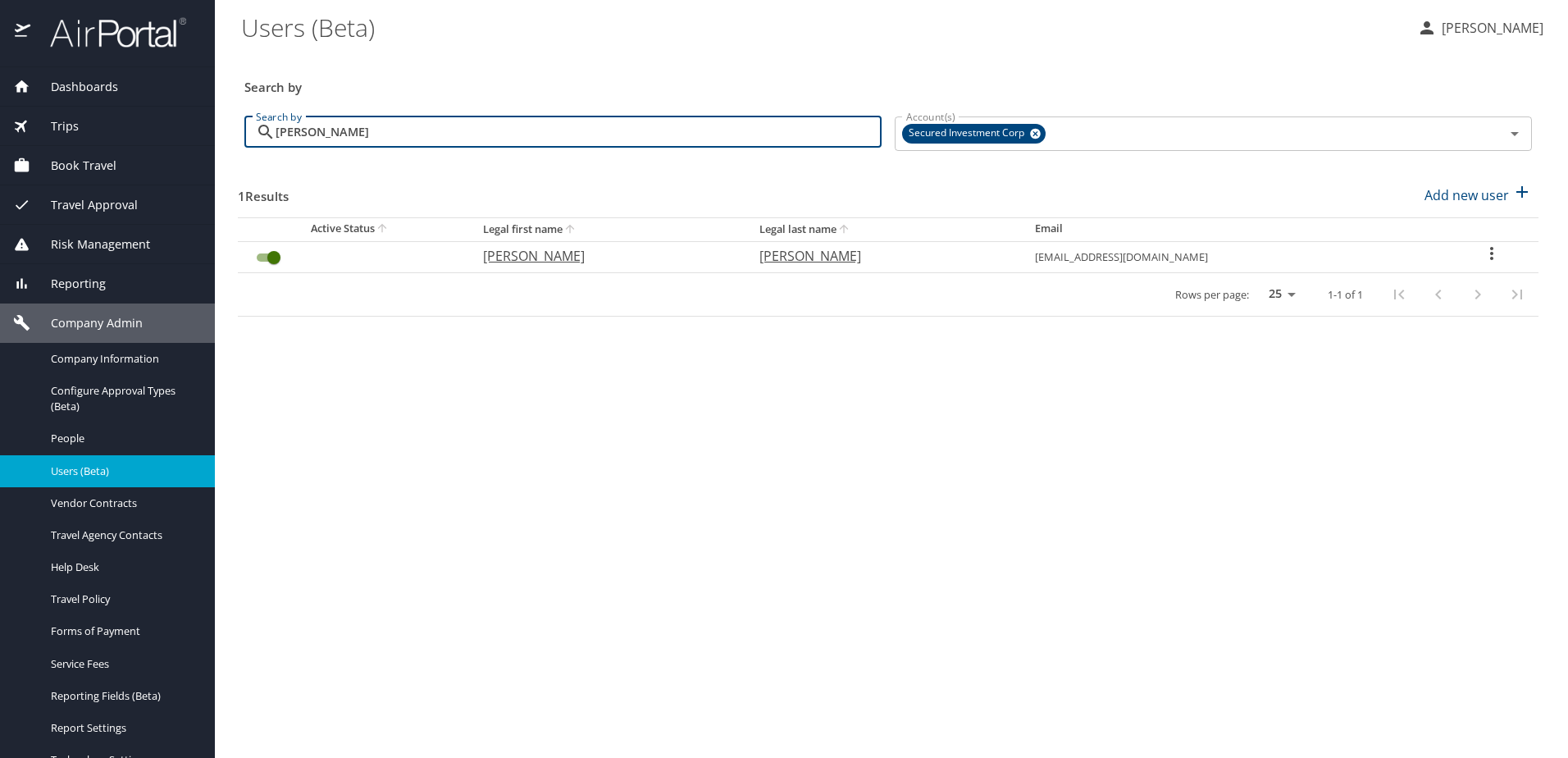
type input "james"
click at [1494, 247] on icon "User Search Table" at bounding box center [1491, 254] width 19 height 19
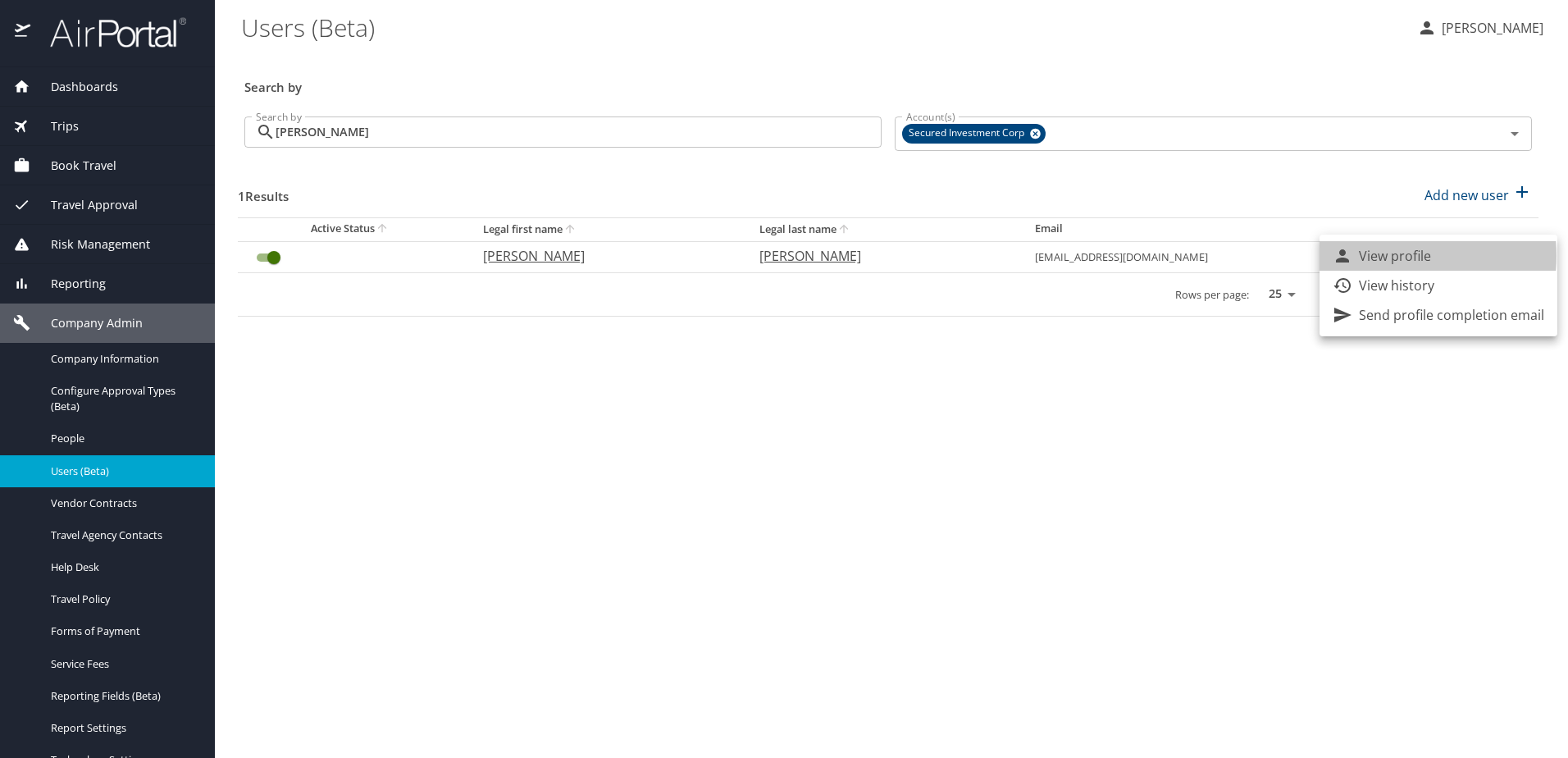
click at [1385, 256] on p "View profile" at bounding box center [1396, 256] width 72 height 19
select select "US"
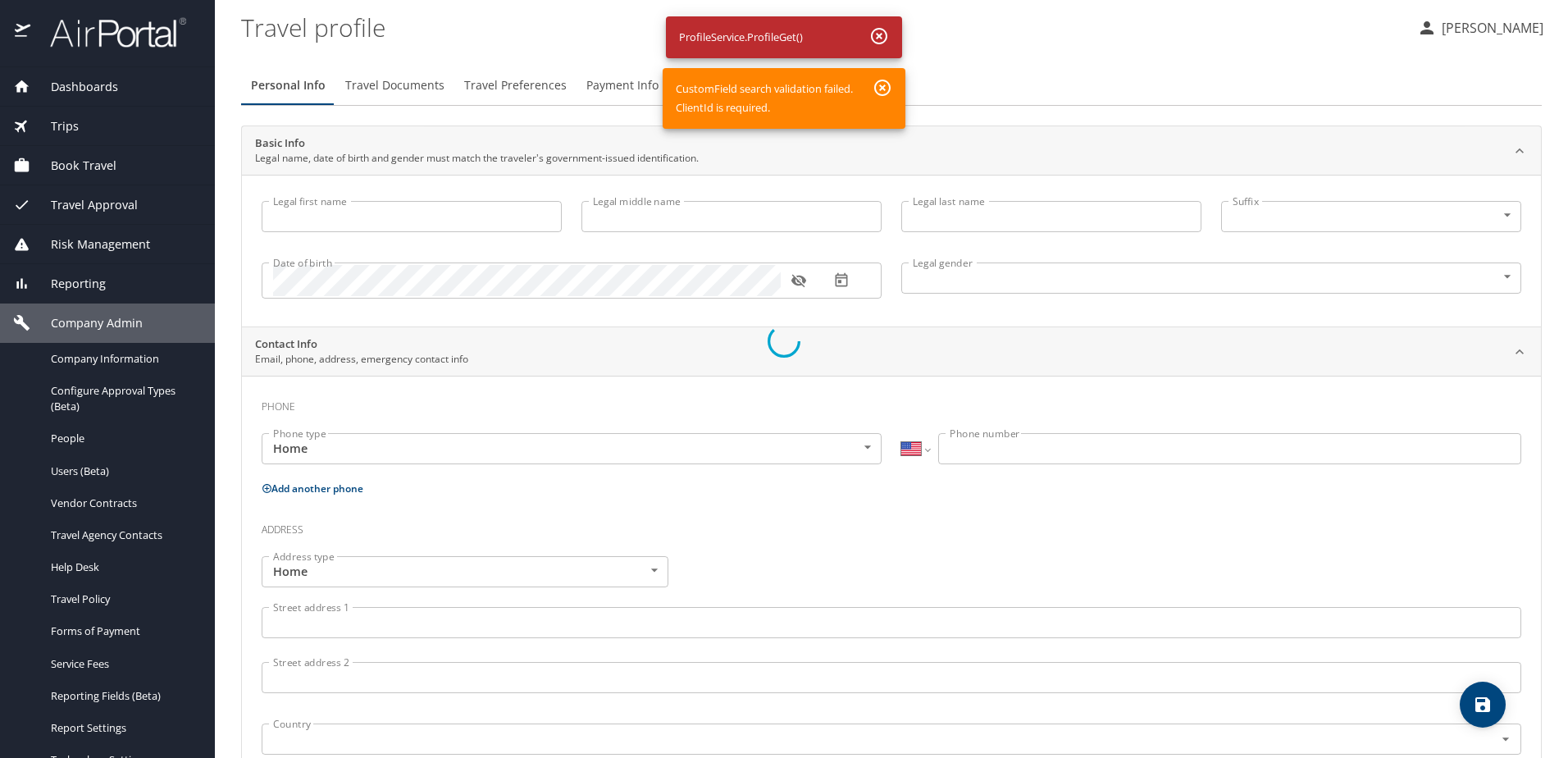
click at [888, 83] on div at bounding box center [784, 341] width 1568 height 834
click at [876, 30] on div at bounding box center [784, 341] width 1568 height 834
click at [62, 438] on div at bounding box center [784, 341] width 1568 height 834
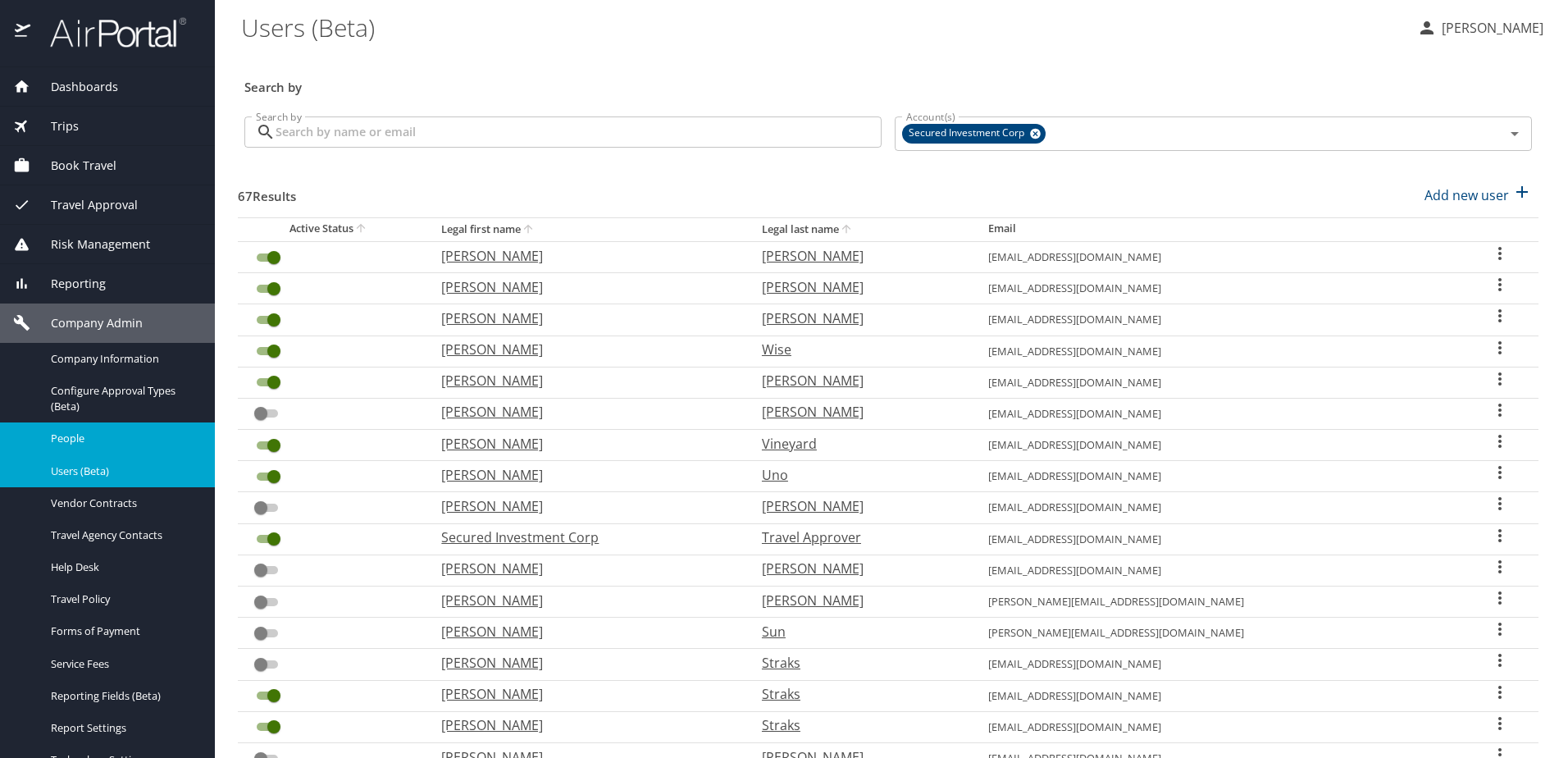
click at [74, 441] on span "People" at bounding box center [123, 438] width 144 height 16
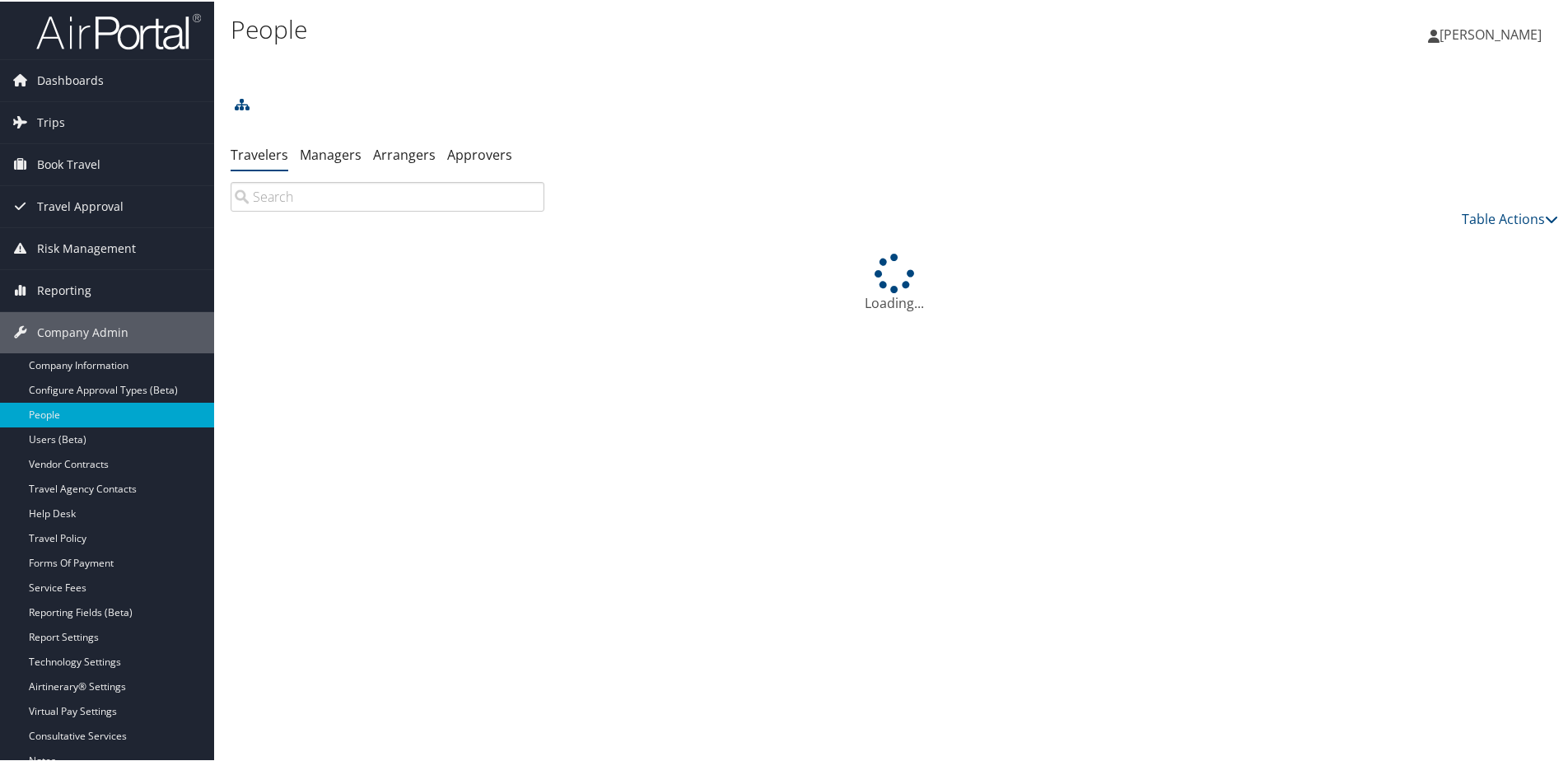
click at [257, 193] on input "search" at bounding box center [387, 195] width 314 height 30
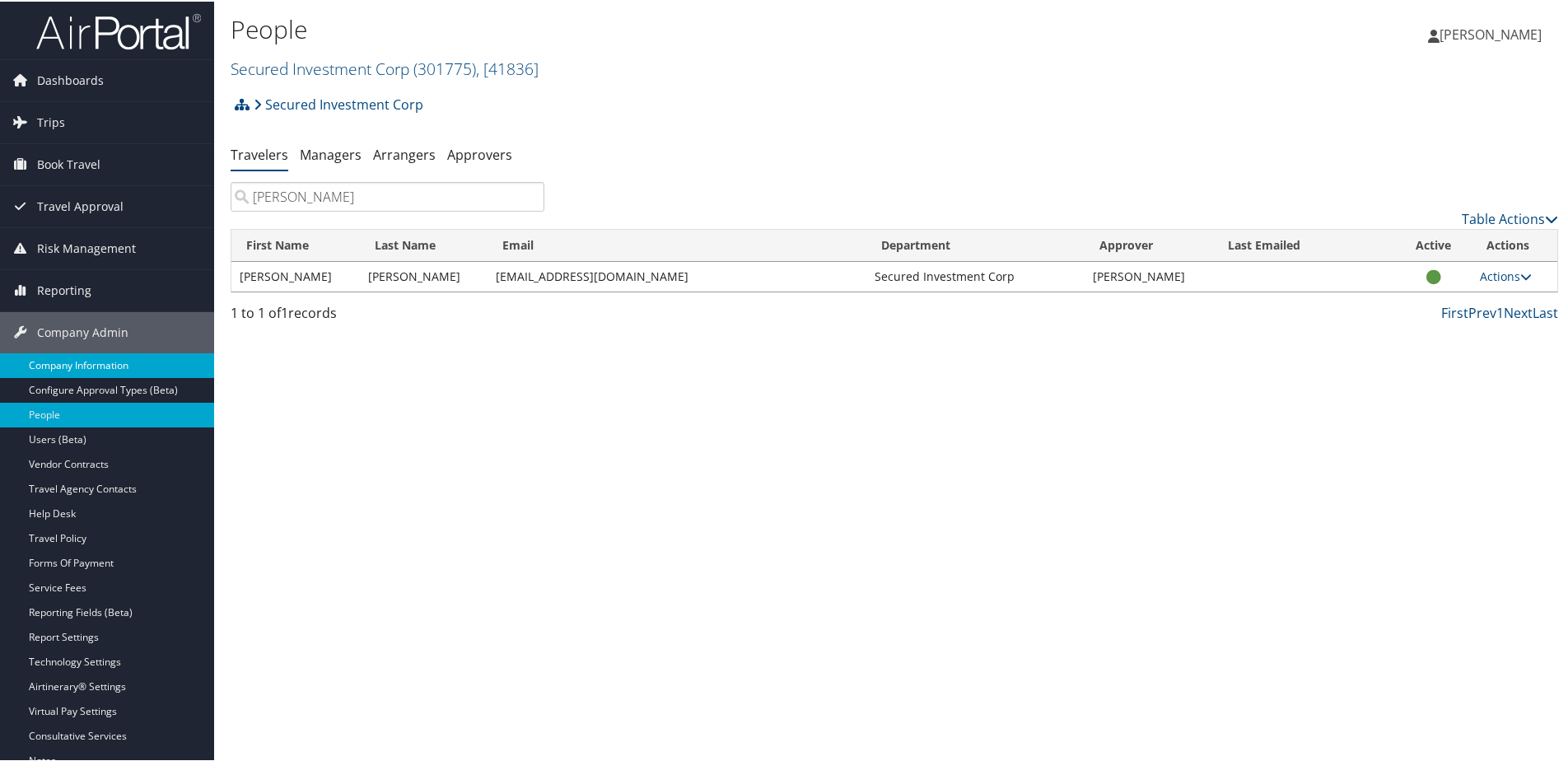
type input "[PERSON_NAME]"
click at [286, 67] on link "Secured Investment Corp ( 301775 ) , [ 41836 ]" at bounding box center [384, 66] width 308 height 22
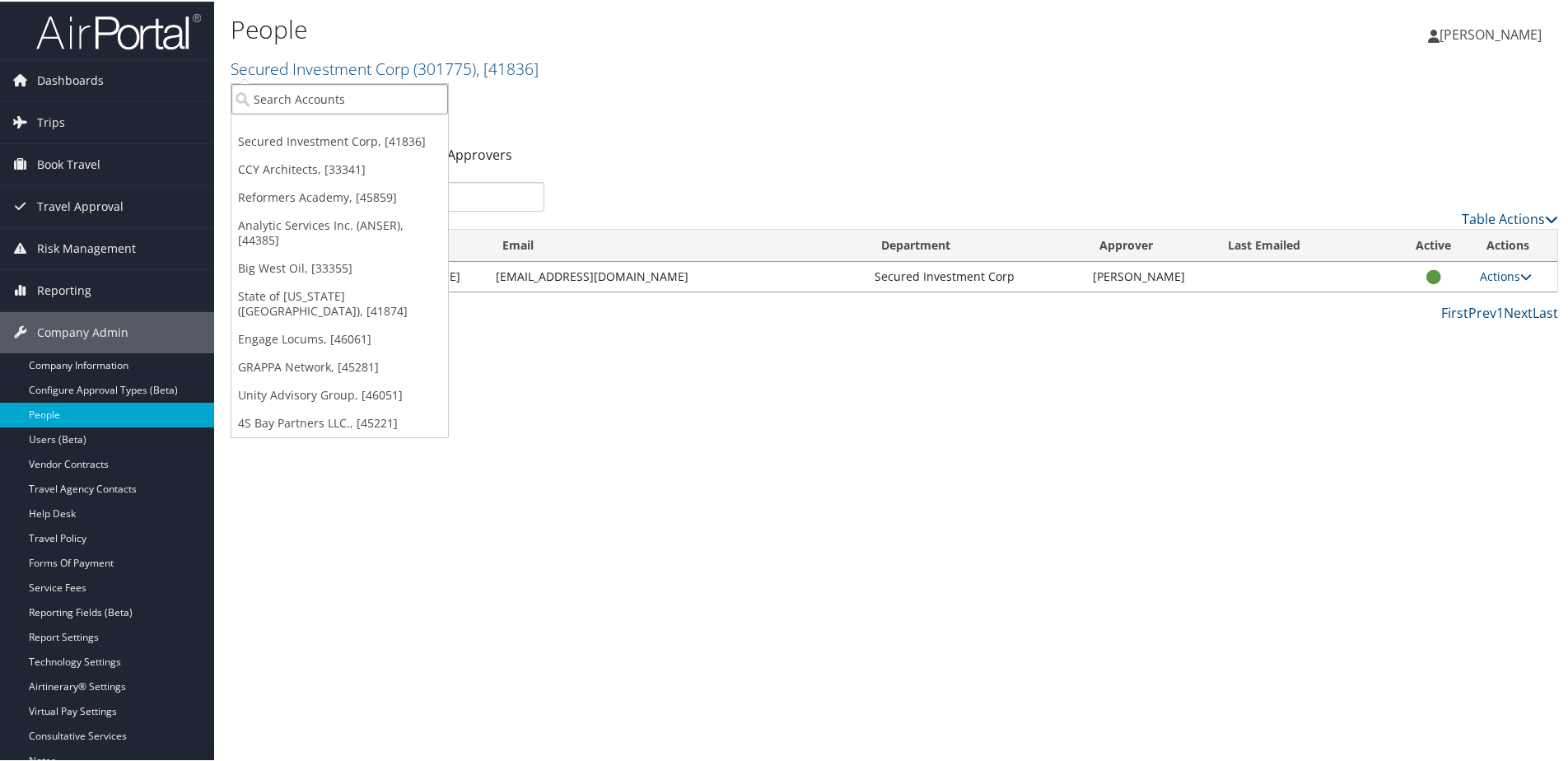
click at [286, 105] on input "search" at bounding box center [339, 97] width 216 height 30
type input "Stark"
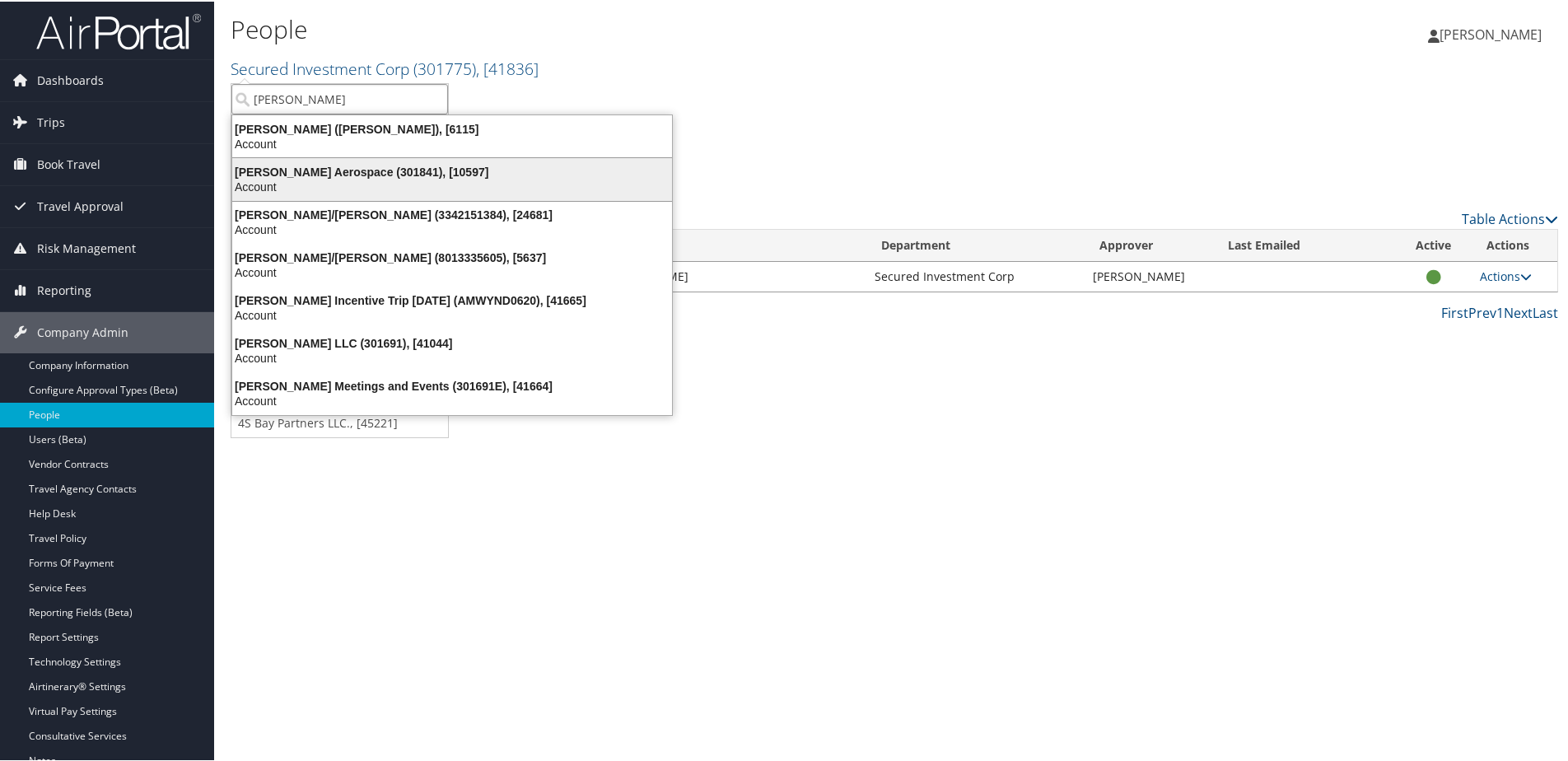
click at [284, 186] on div "Account" at bounding box center [452, 185] width 459 height 15
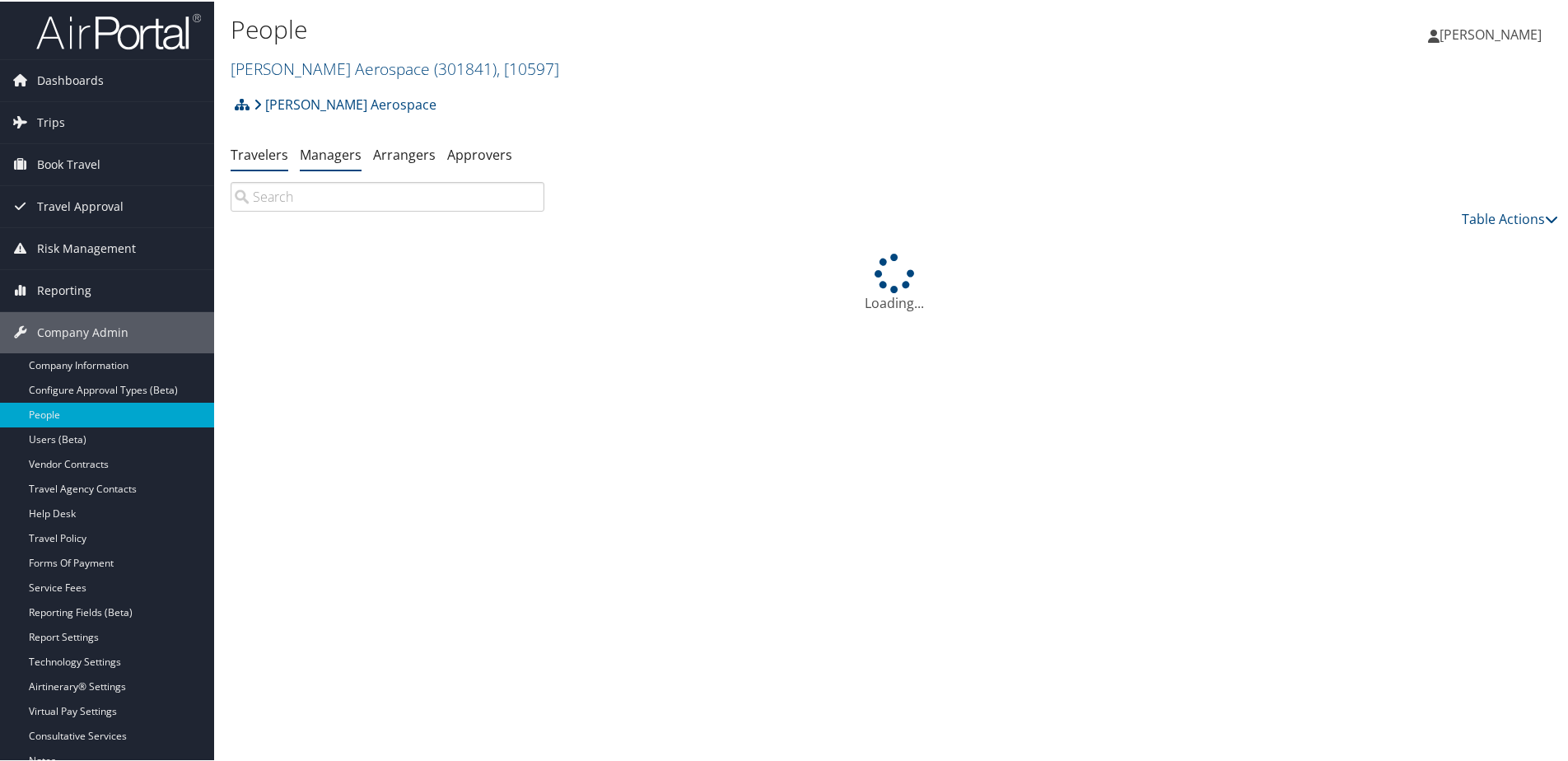
click at [330, 156] on link "Managers" at bounding box center [330, 153] width 62 height 19
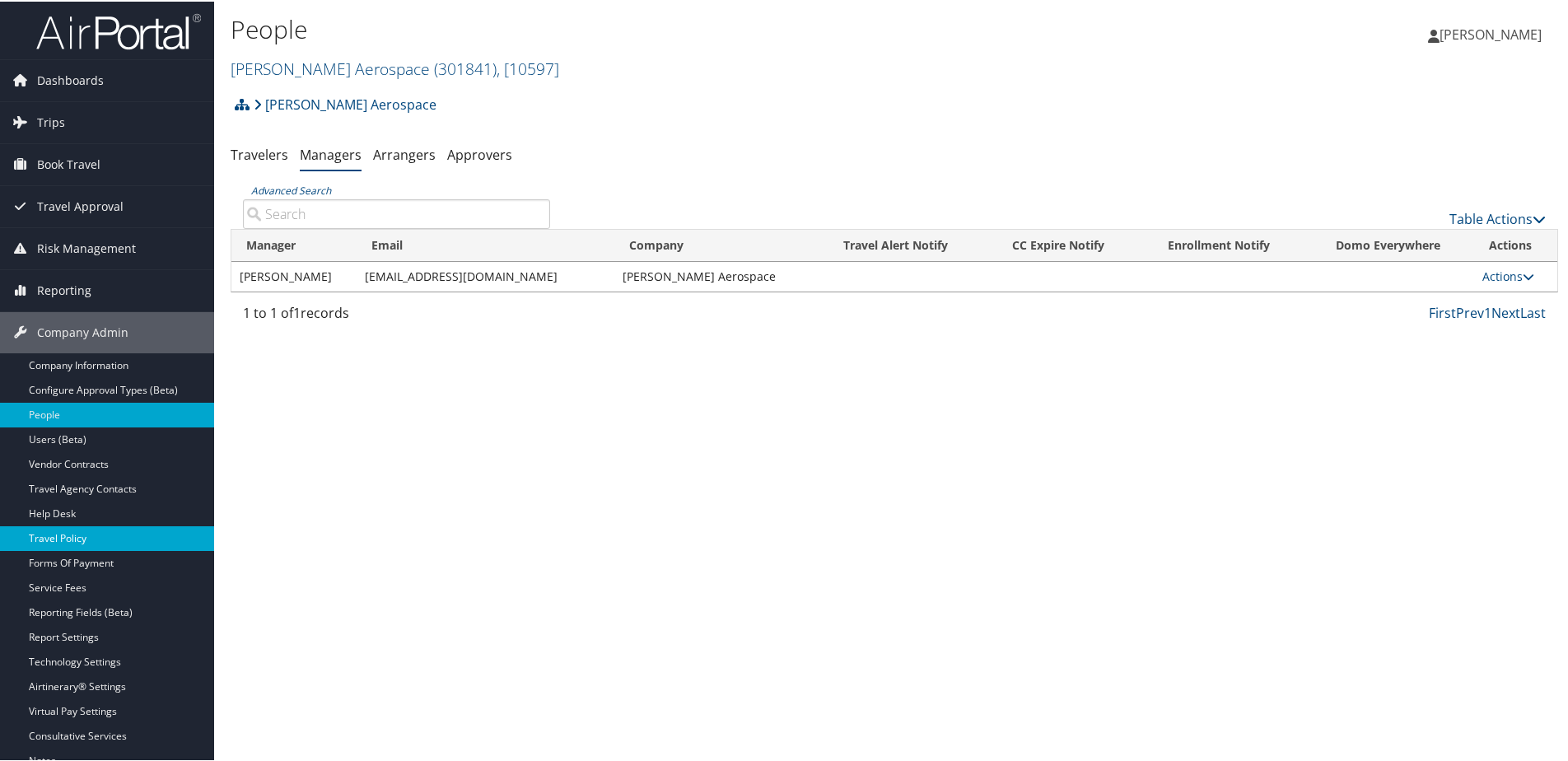
click at [64, 538] on link "Travel Policy" at bounding box center [107, 537] width 214 height 25
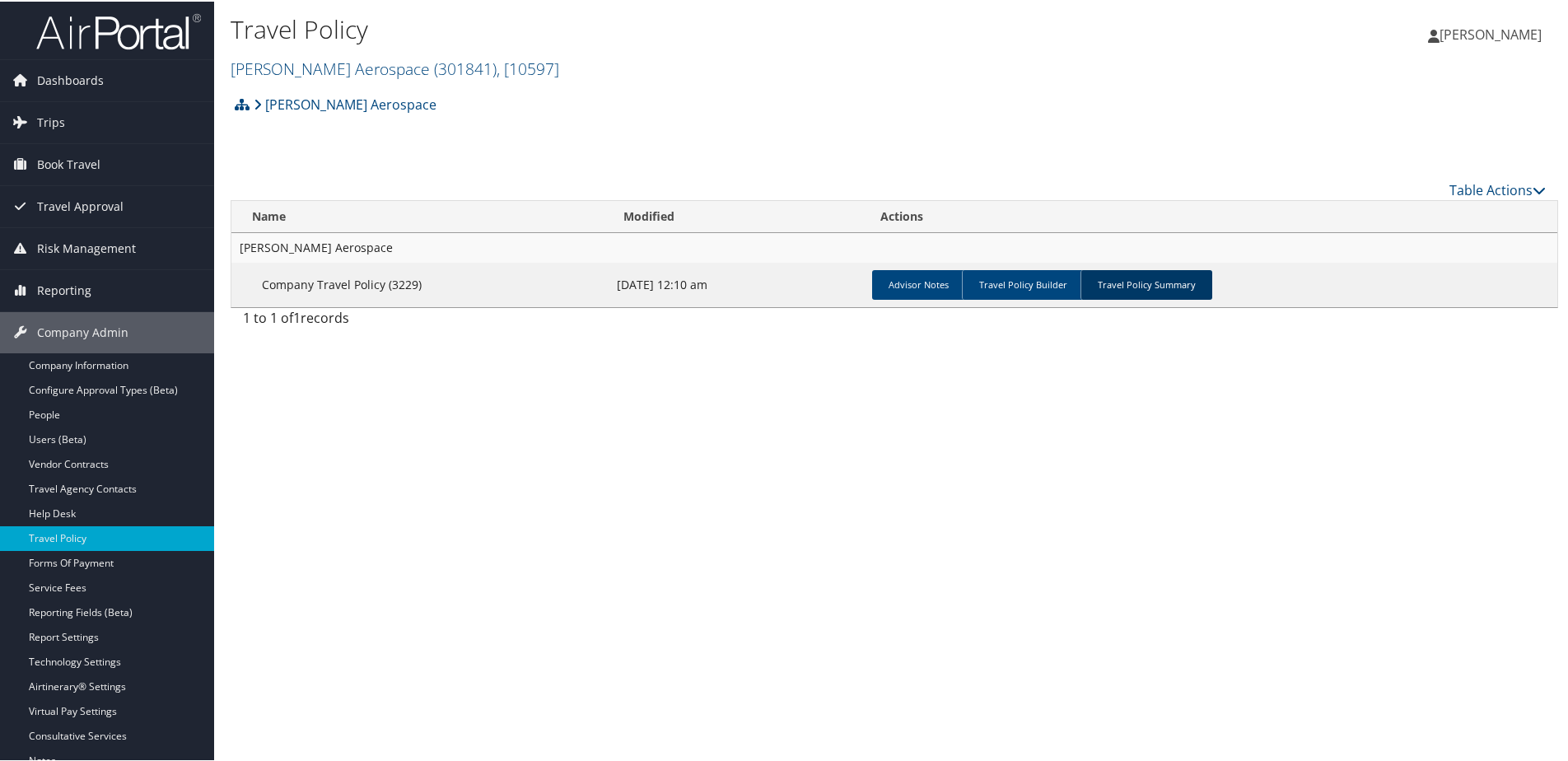
click at [1127, 280] on link "Travel Policy Summary" at bounding box center [1146, 284] width 132 height 30
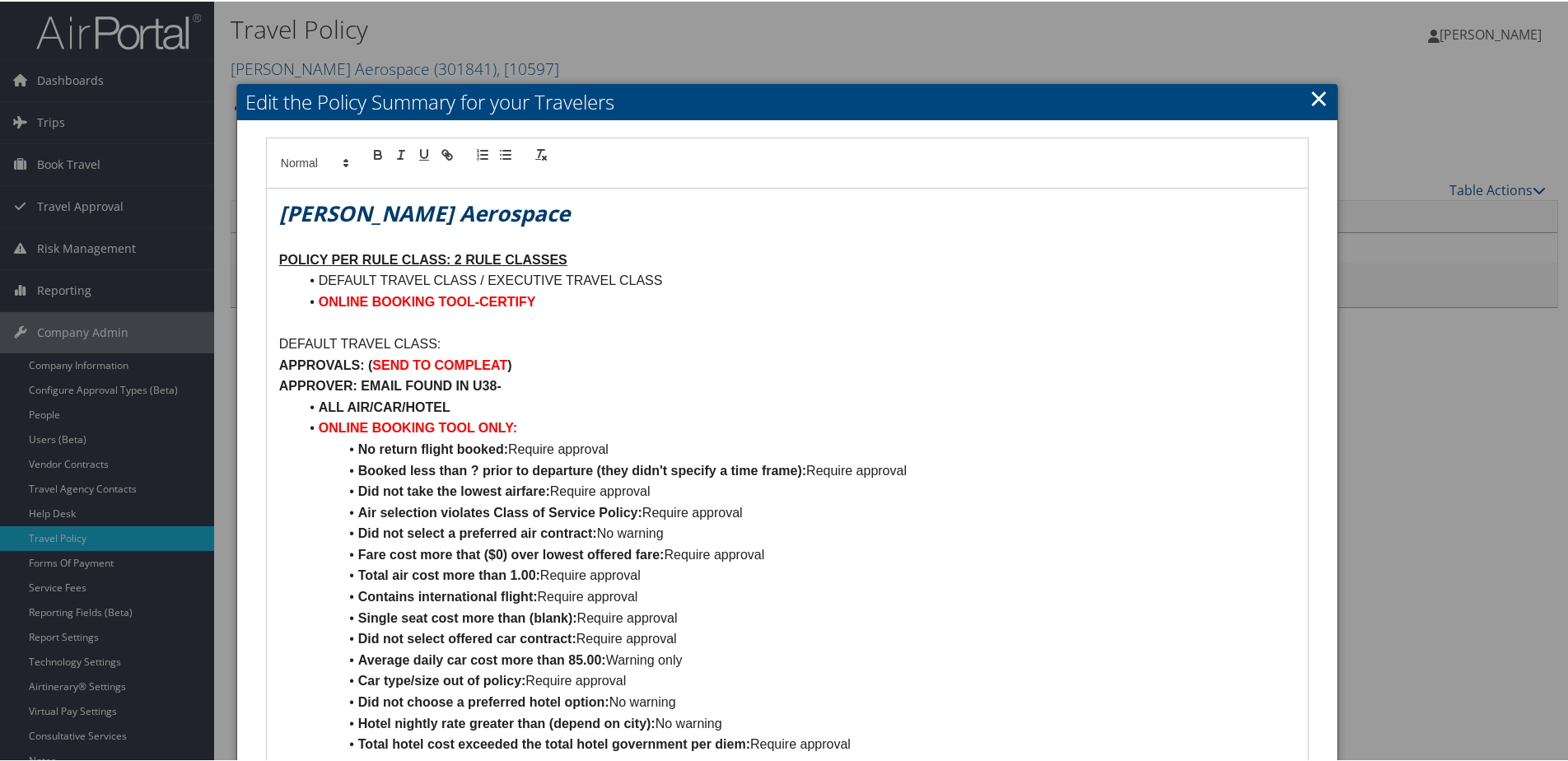
click at [1313, 100] on link "×" at bounding box center [1318, 95] width 19 height 33
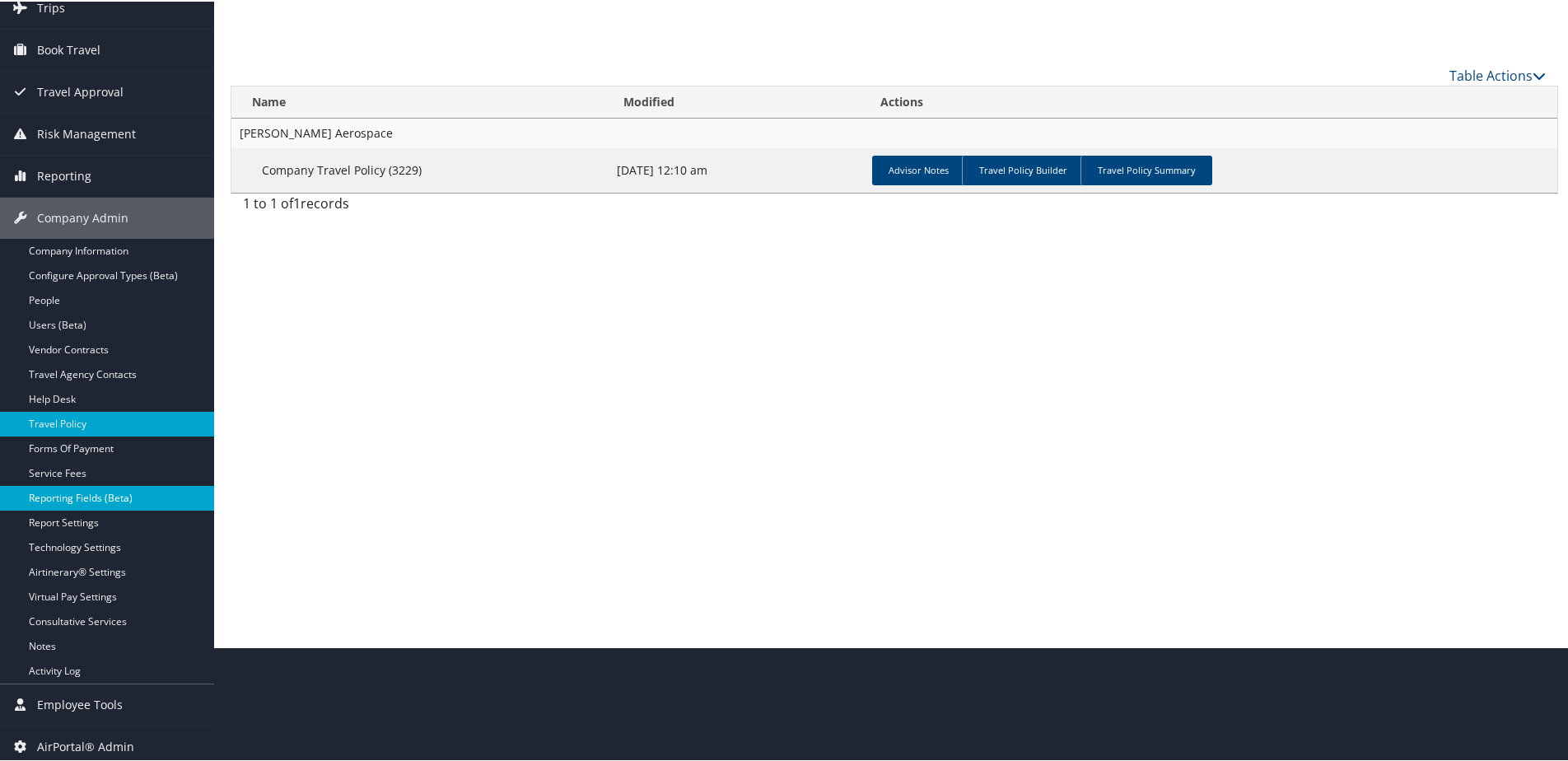
scroll to position [120, 0]
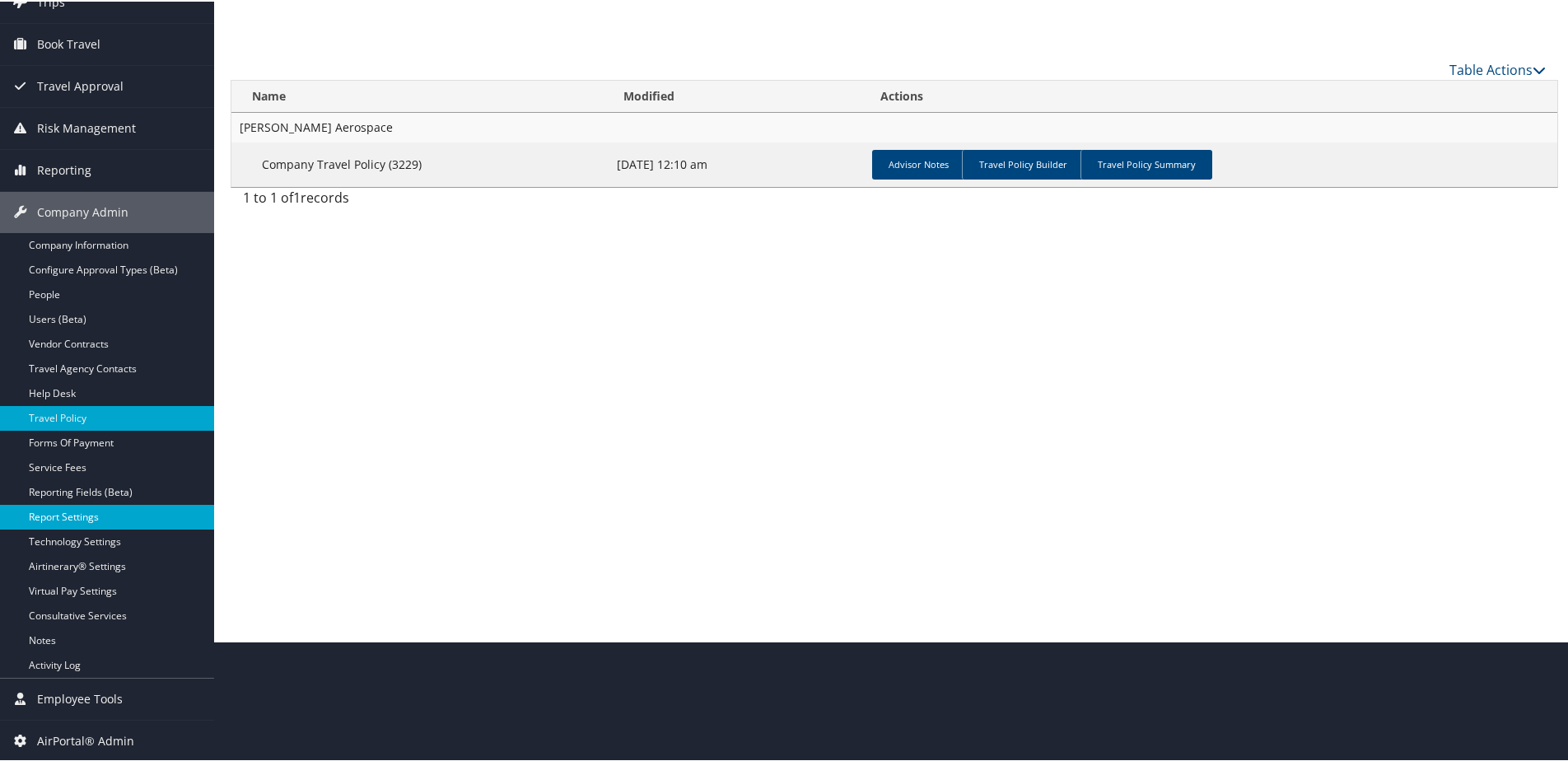
click at [70, 514] on link "Report Settings" at bounding box center [107, 516] width 214 height 25
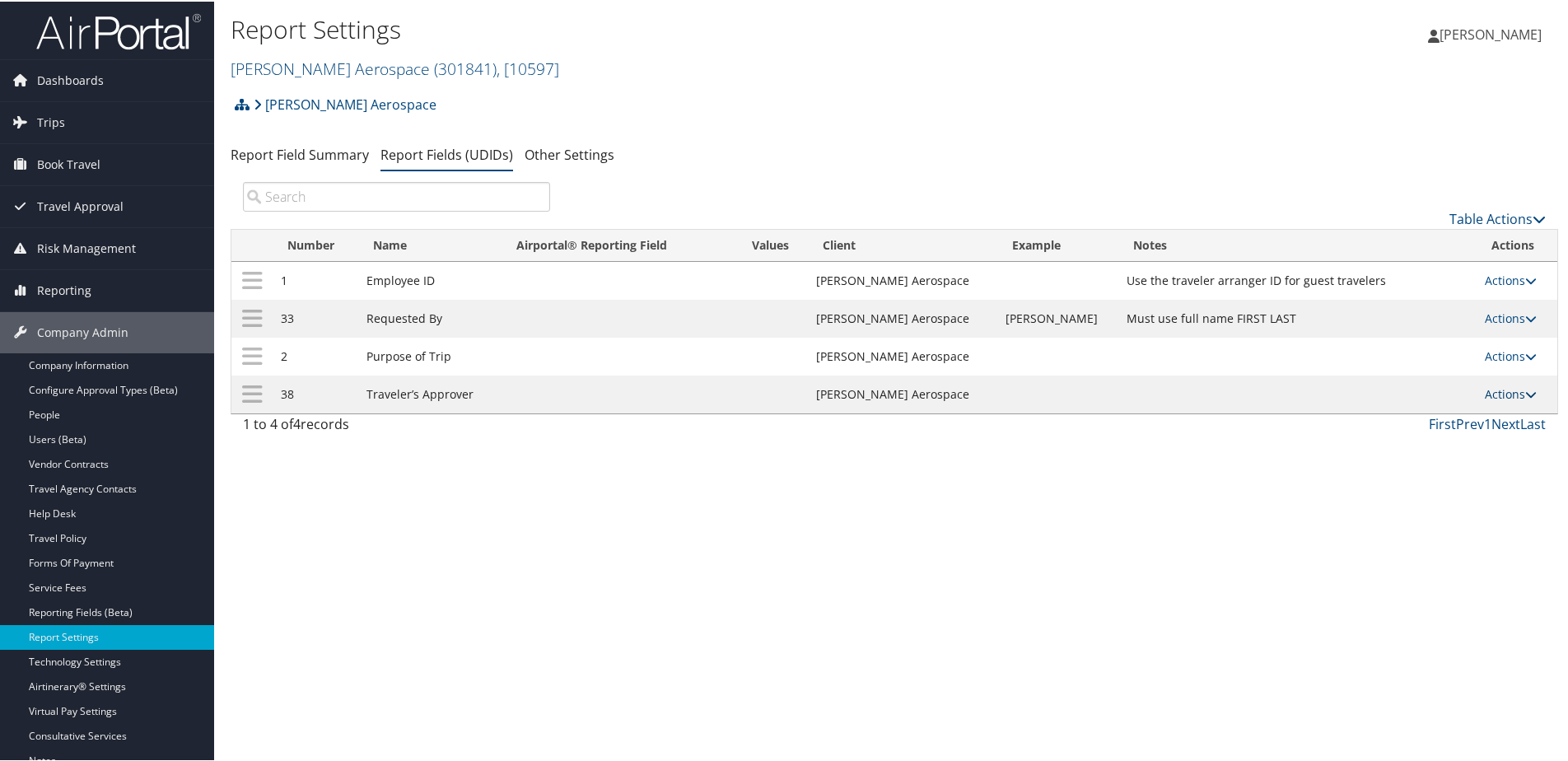
click at [1485, 392] on link "Actions" at bounding box center [1511, 392] width 52 height 16
click at [1420, 418] on link "Update Report Field Values" at bounding box center [1433, 418] width 178 height 28
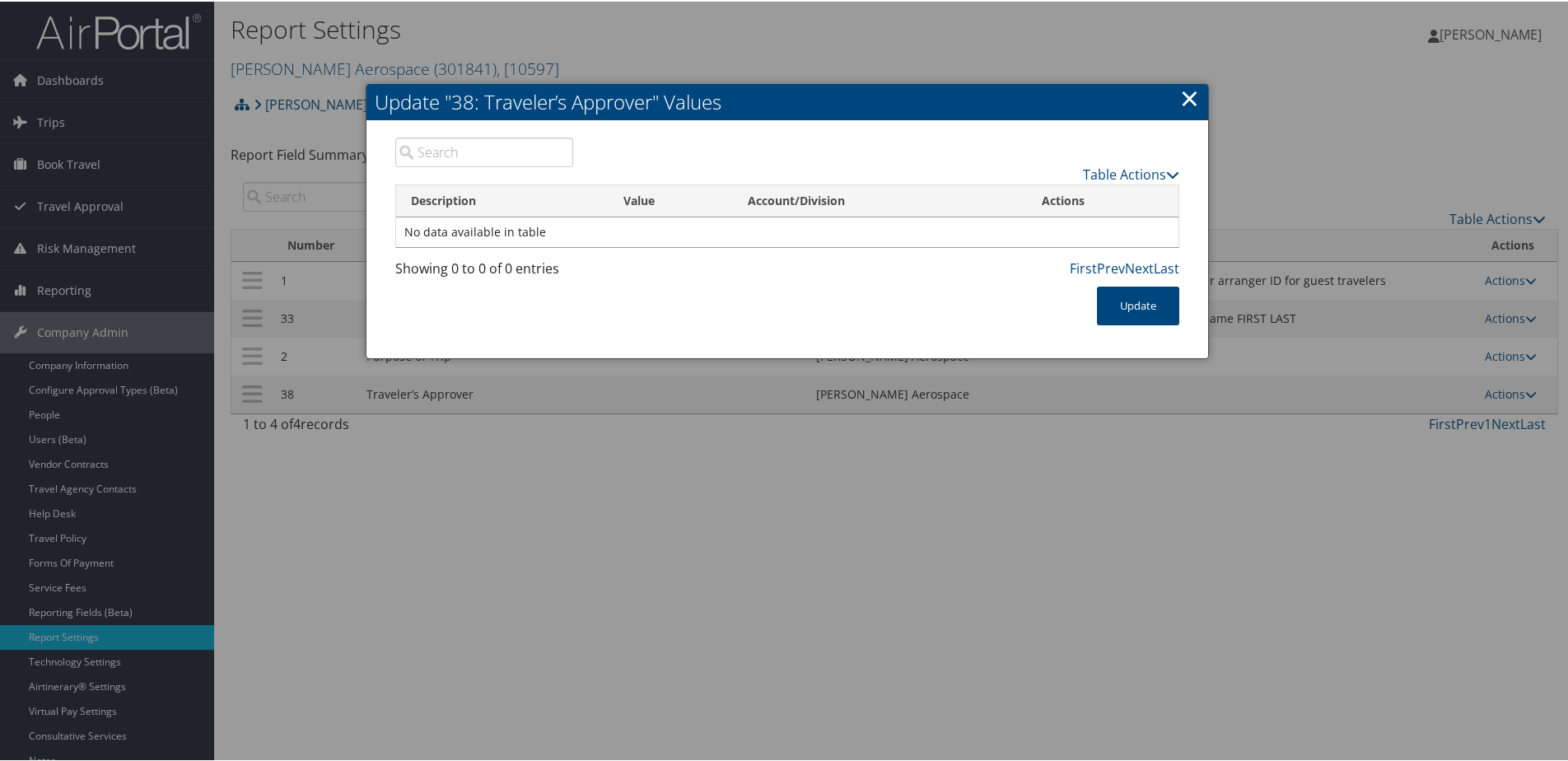
click at [1185, 94] on link "×" at bounding box center [1189, 95] width 19 height 33
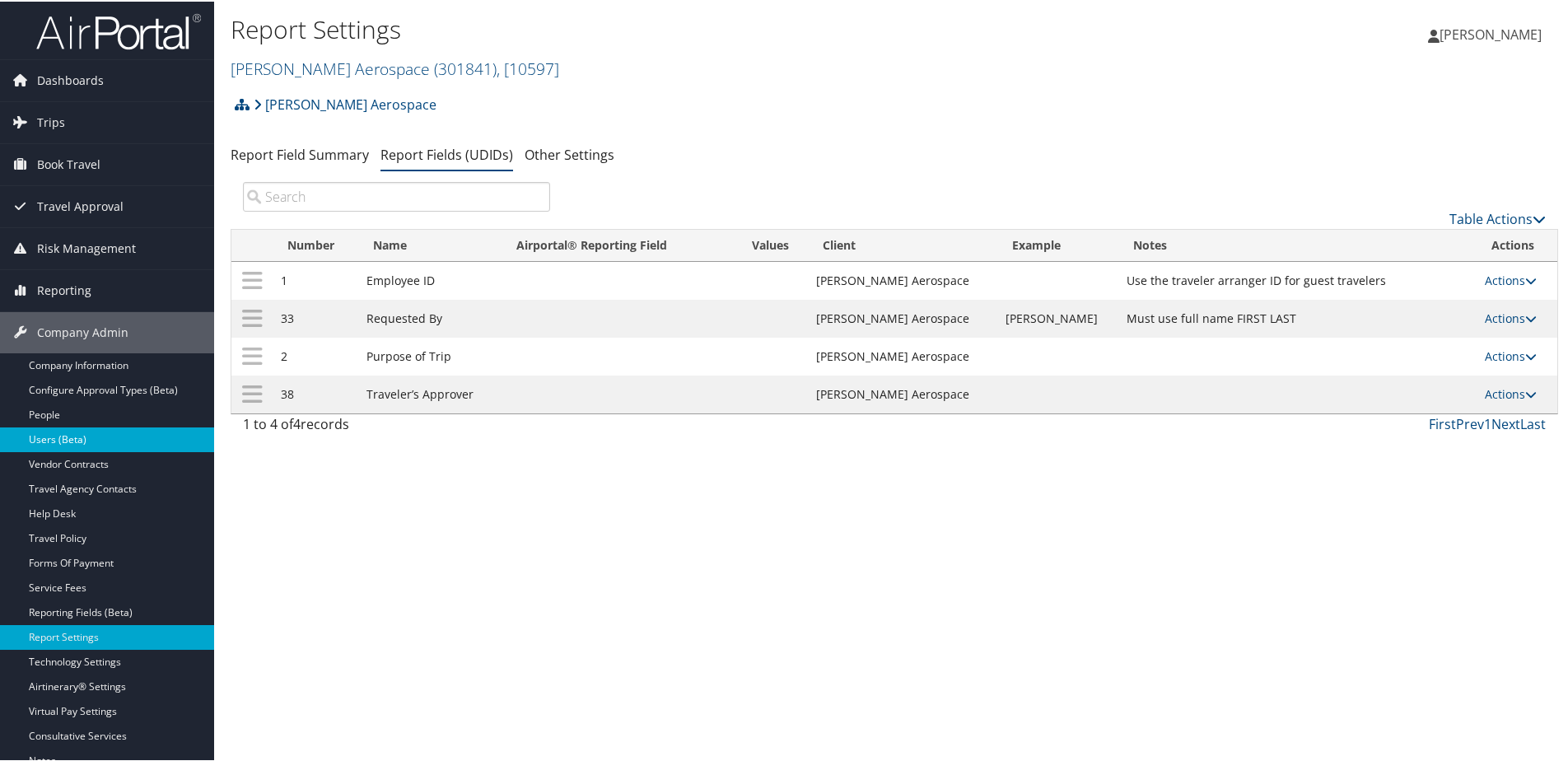
click at [60, 431] on link "Users (Beta)" at bounding box center [107, 438] width 214 height 25
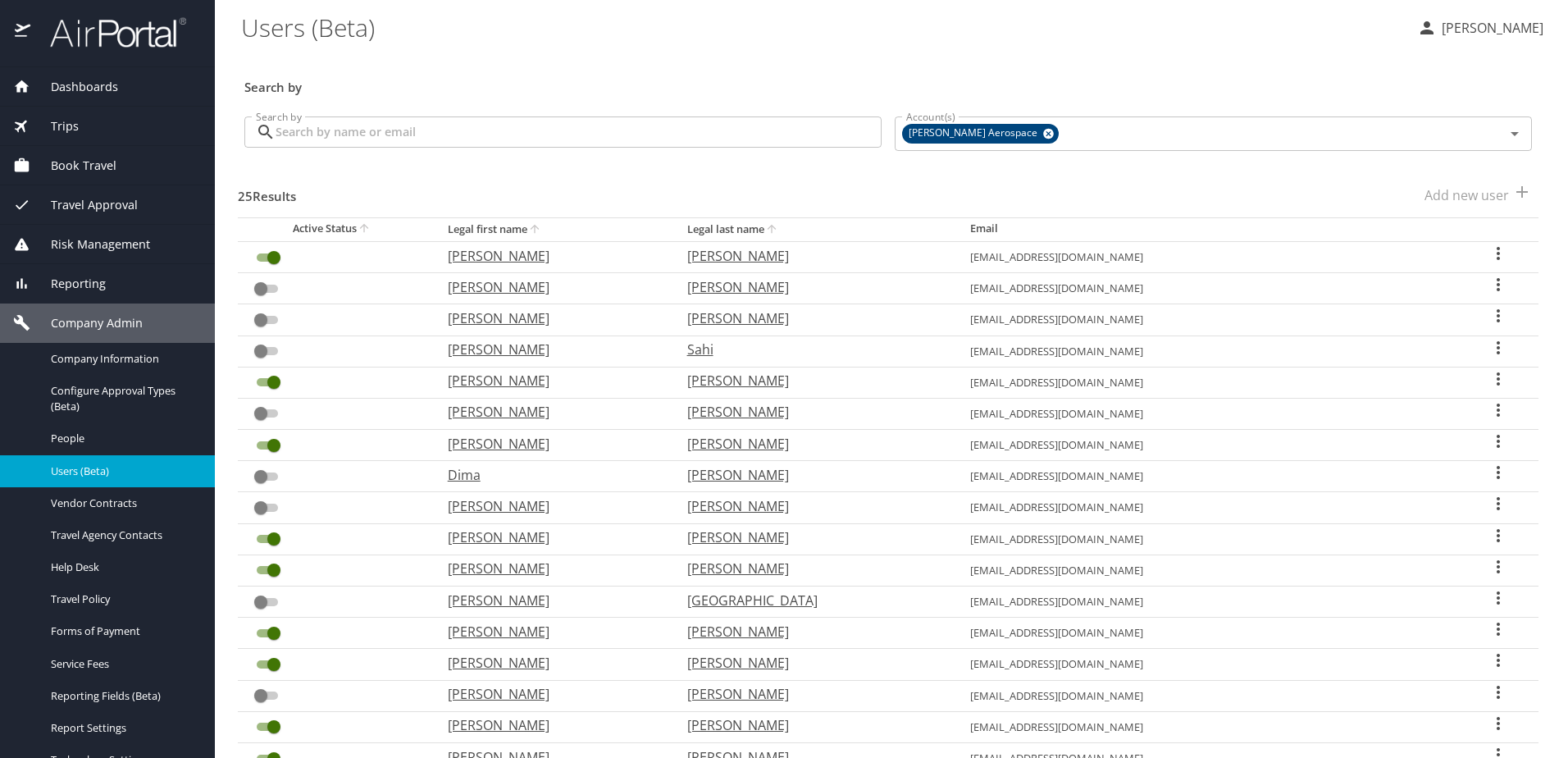
click at [1489, 254] on icon "User Search Table" at bounding box center [1498, 254] width 19 height 19
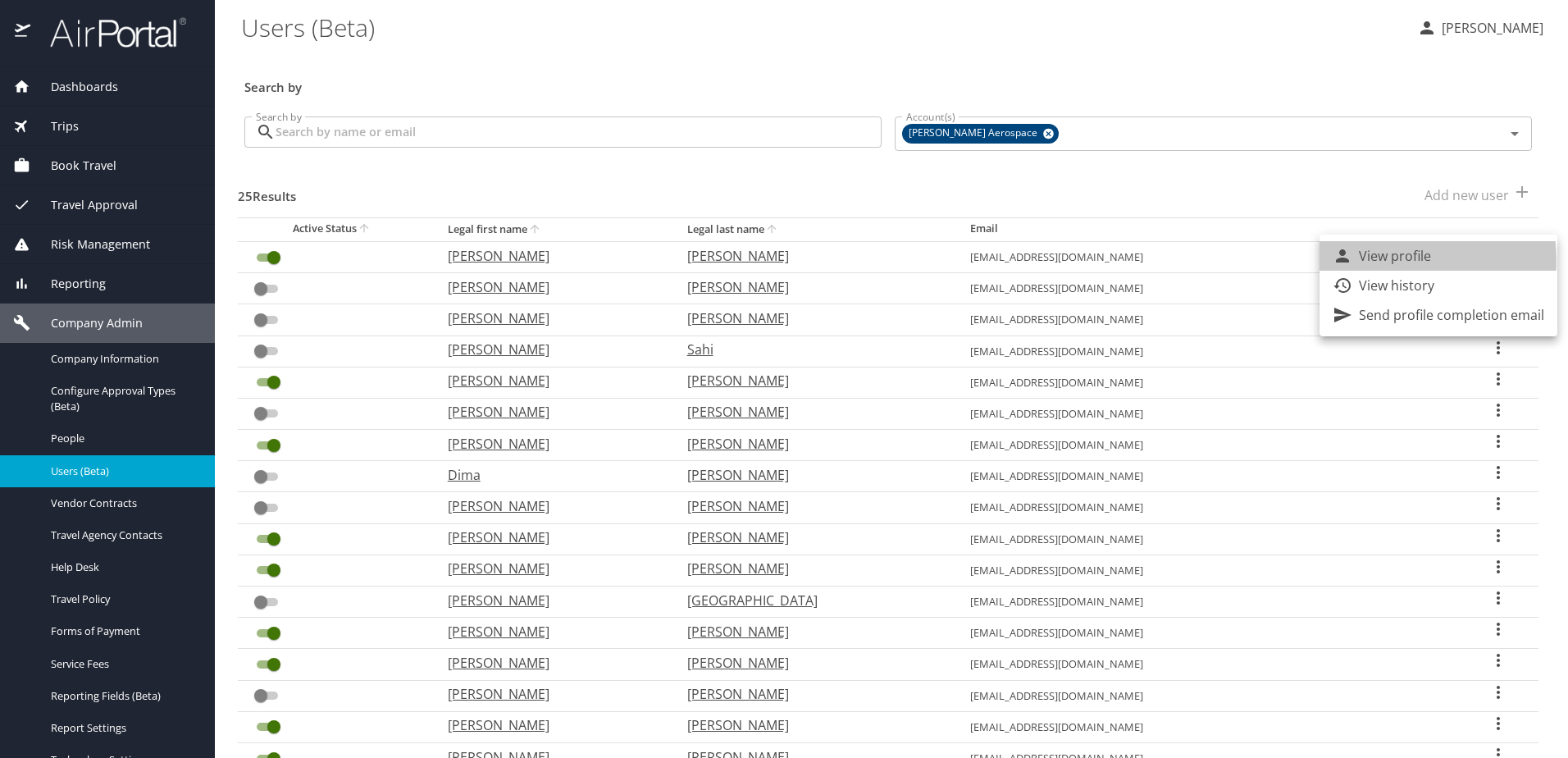
click at [1381, 261] on p "View profile" at bounding box center [1396, 256] width 72 height 19
select select "US"
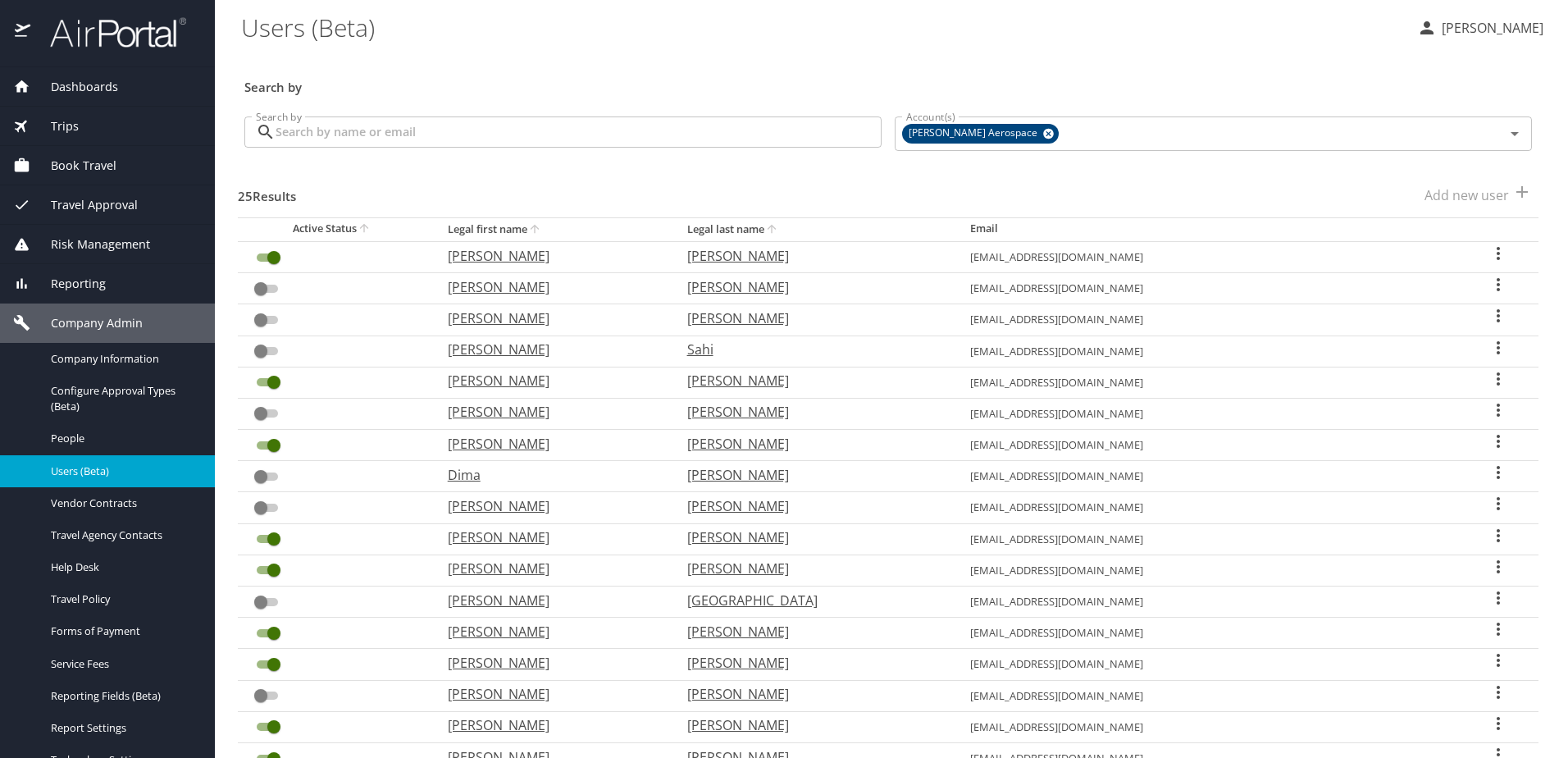
click at [1489, 376] on icon "User Search Table" at bounding box center [1498, 379] width 19 height 19
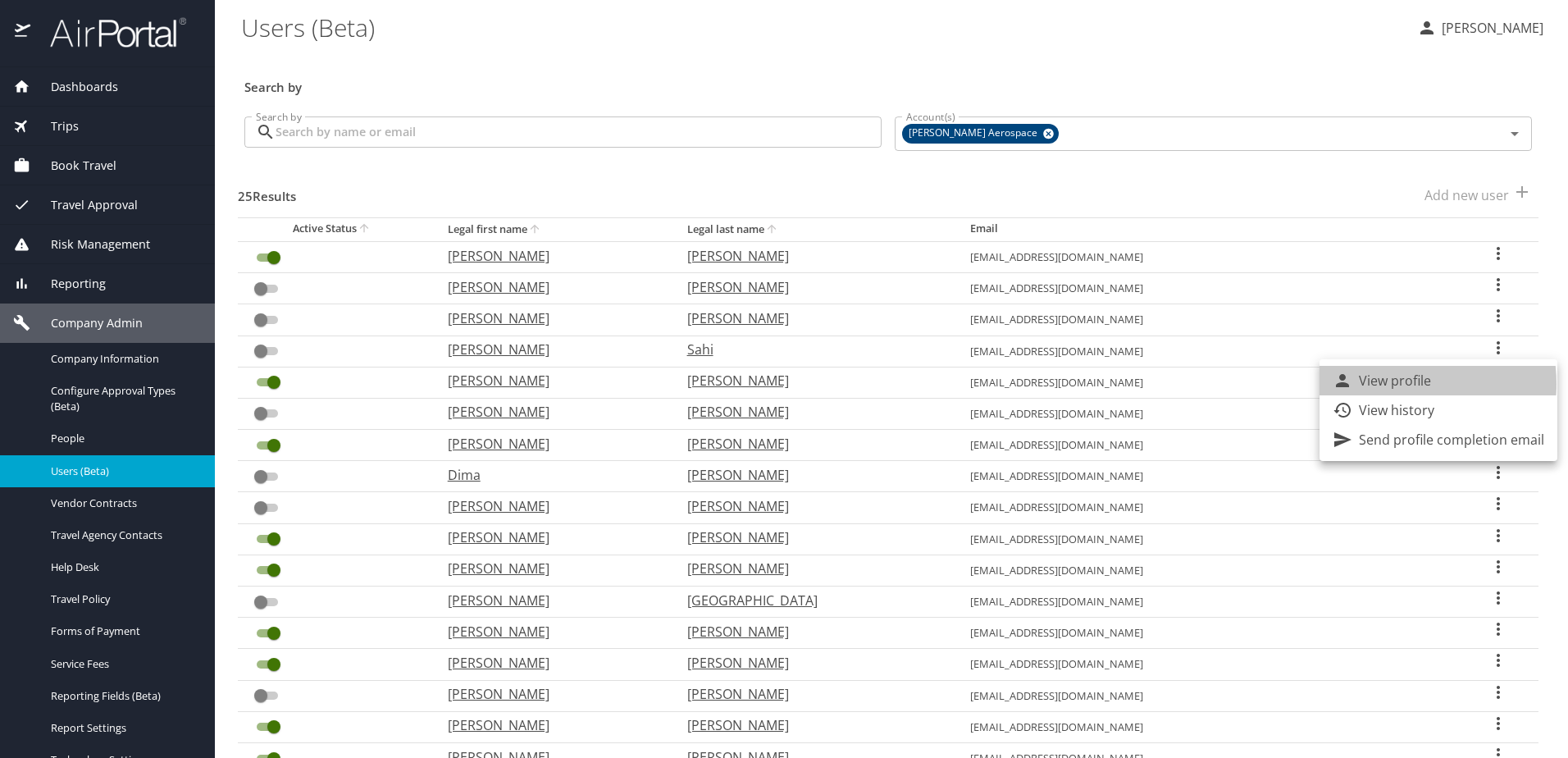
click at [1389, 384] on p "View profile" at bounding box center [1396, 380] width 72 height 19
select select "US"
